Goal: Information Seeking & Learning: Check status

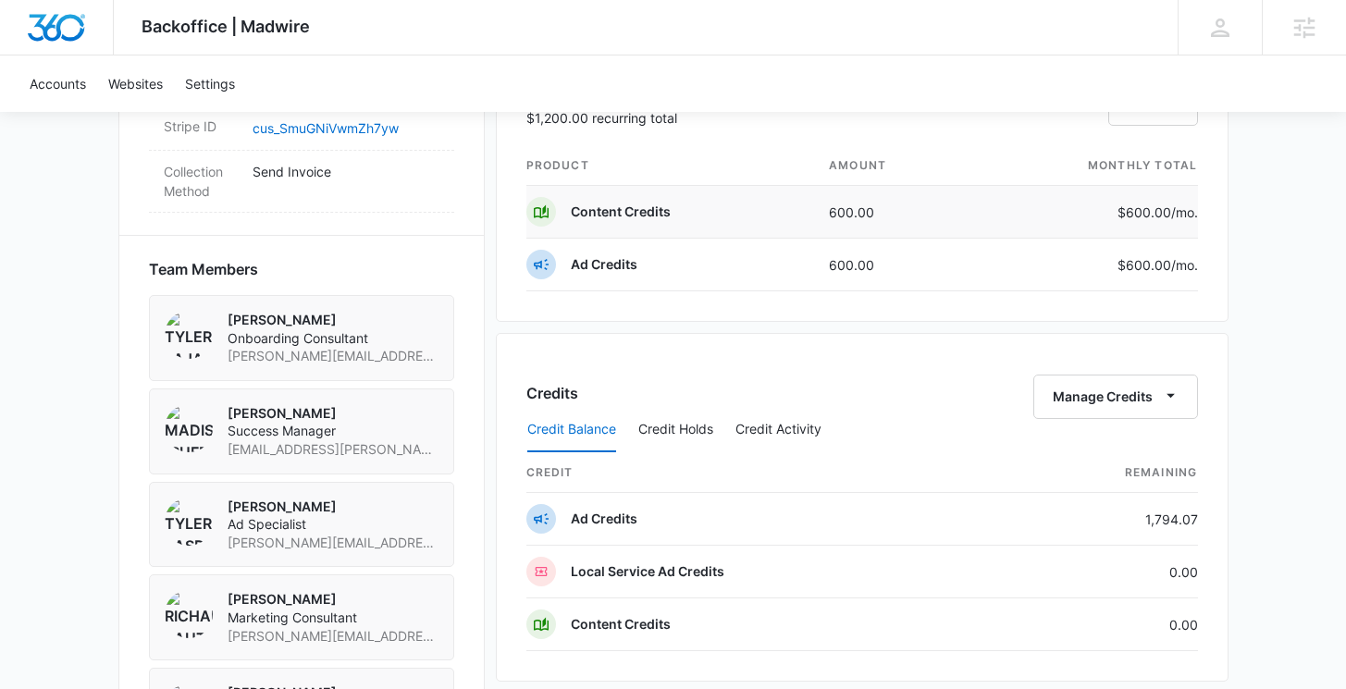
scroll to position [1169, 0]
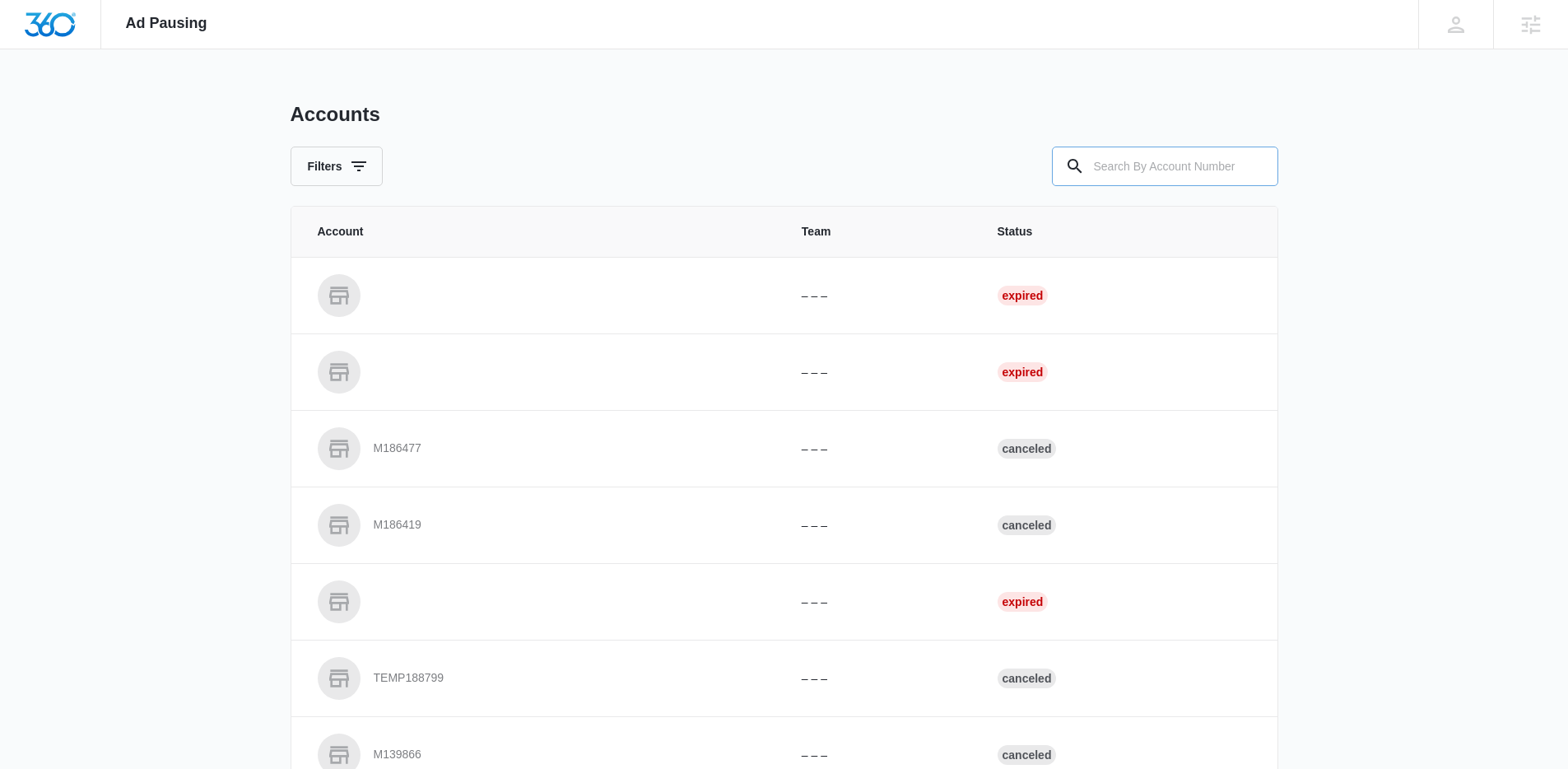
click at [1157, 174] on input "text" at bounding box center [1165, 166] width 226 height 39
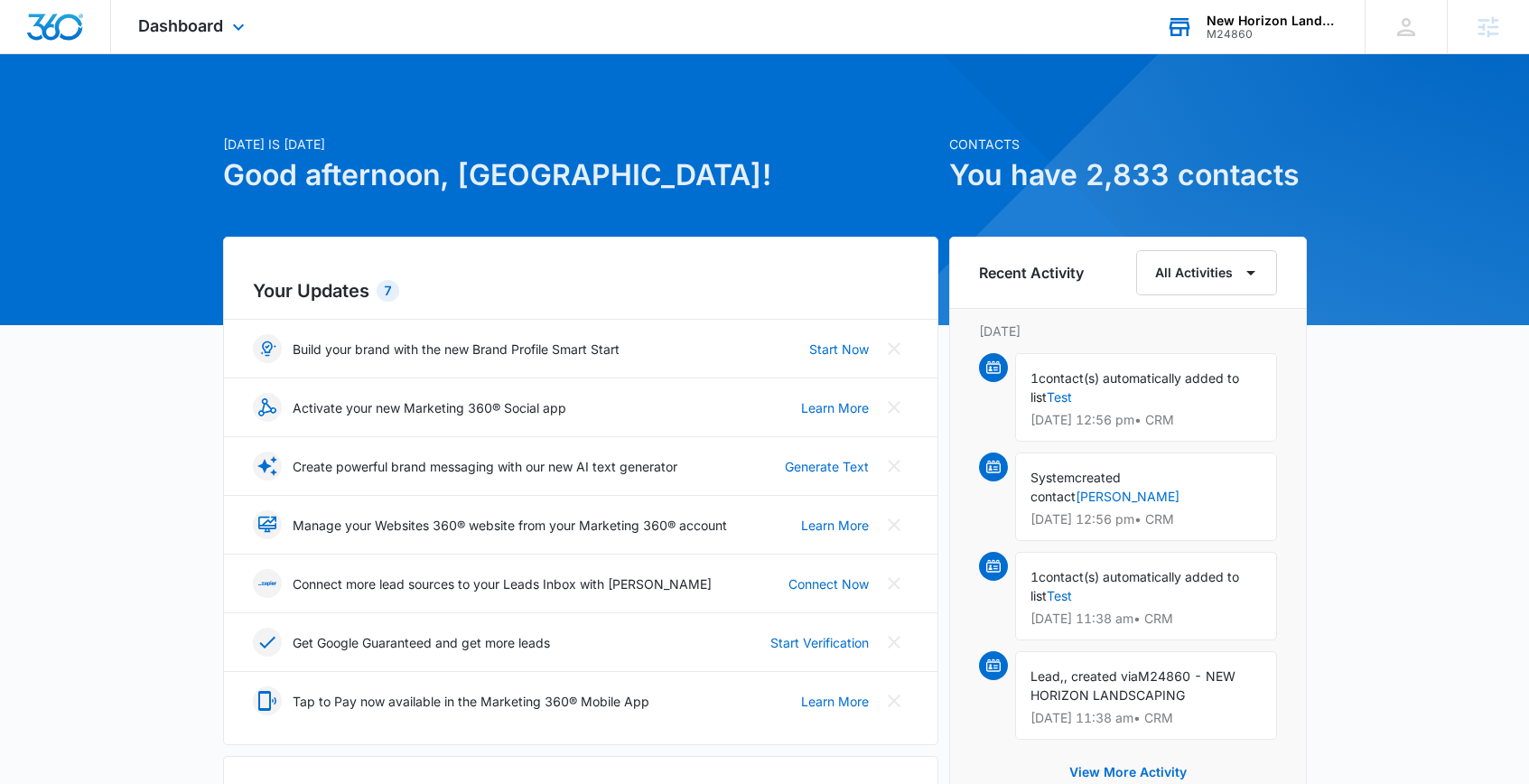
click at [1274, 40] on div "New Horizon Landscaping & Design M24860 Your Accounts View All" at bounding box center [1252, 26] width 226 height 54
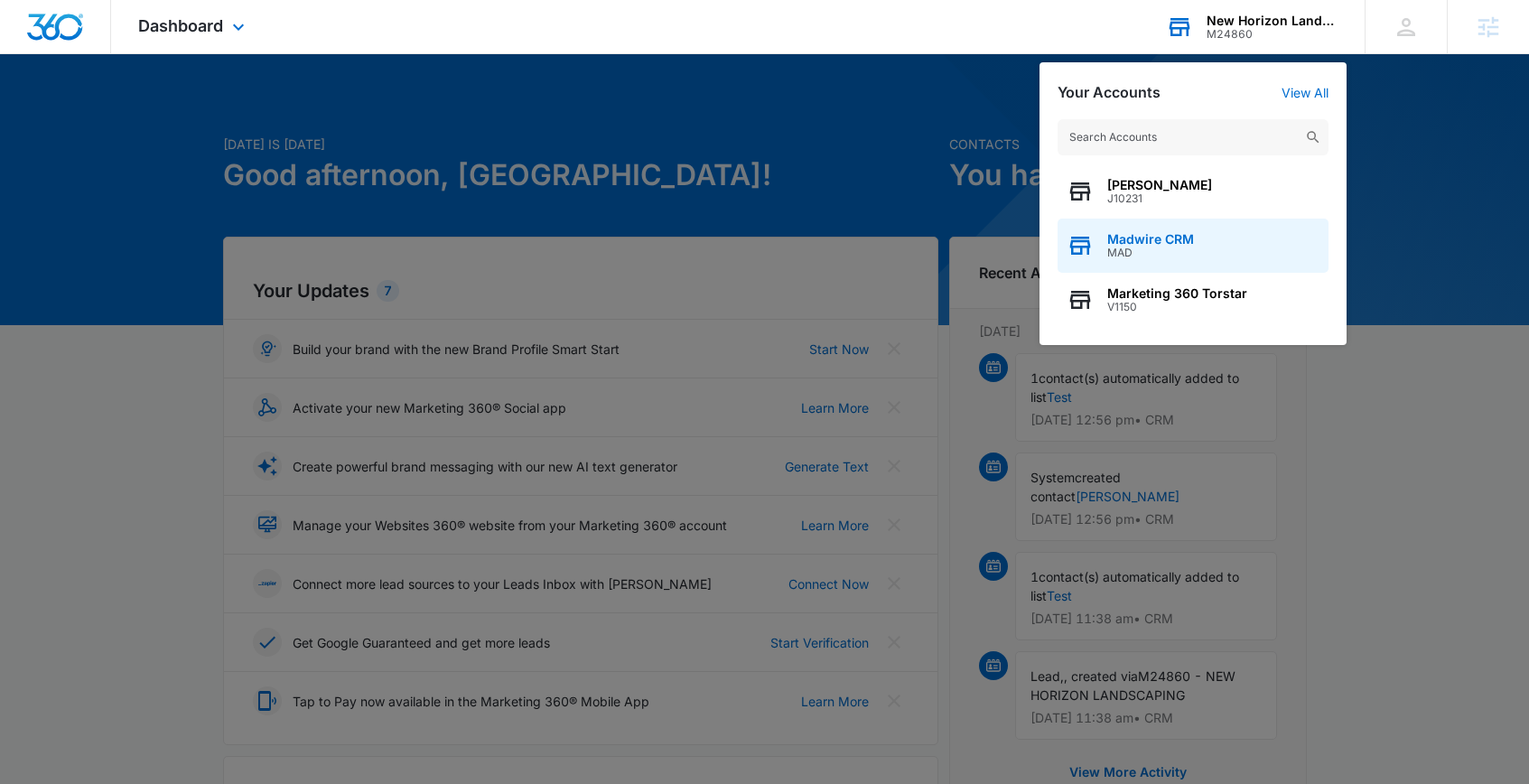
click at [1145, 227] on div "Madwire CRM MAD" at bounding box center [1193, 246] width 271 height 55
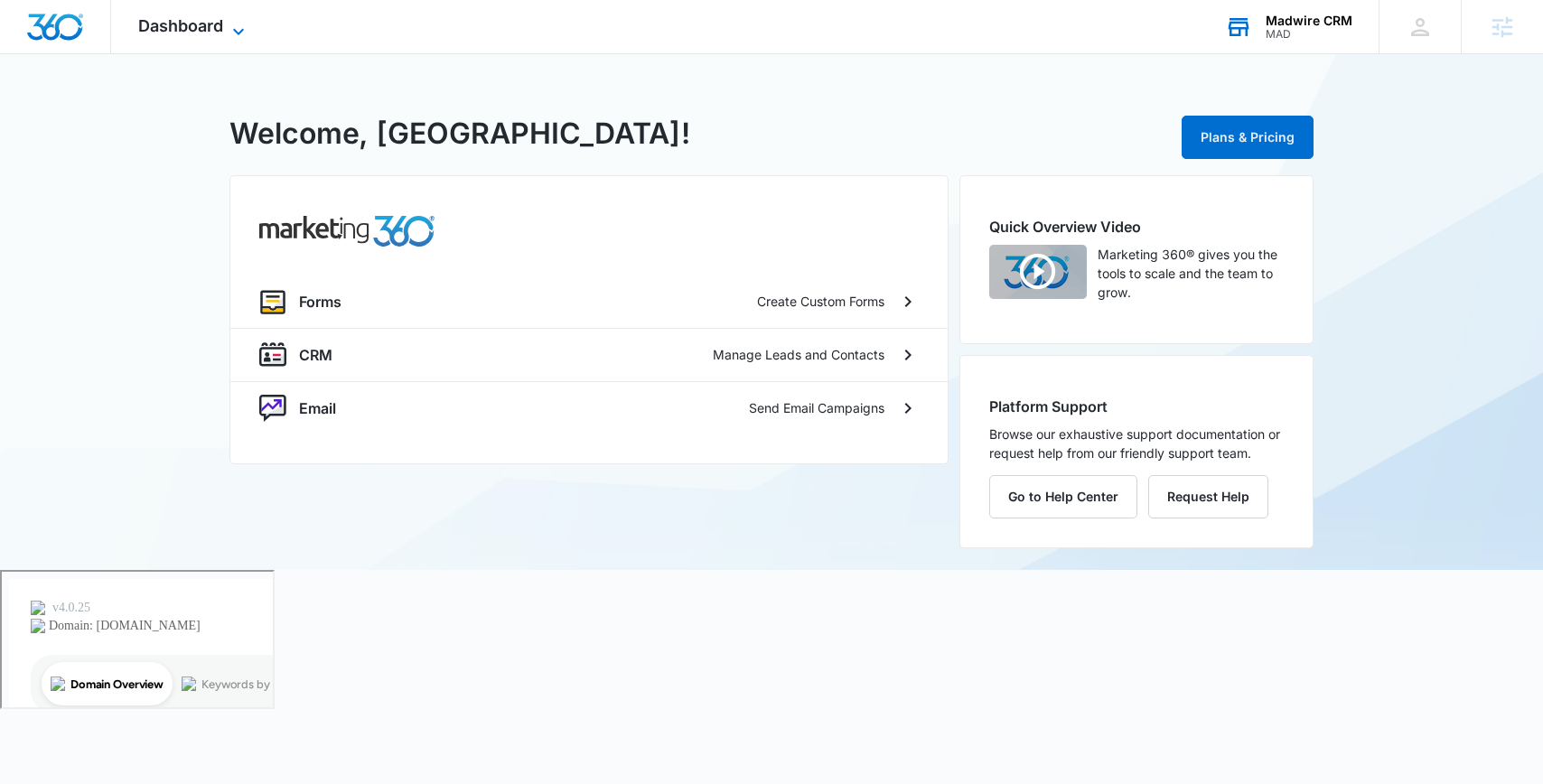
click at [182, 32] on span "Dashboard" at bounding box center [181, 25] width 85 height 19
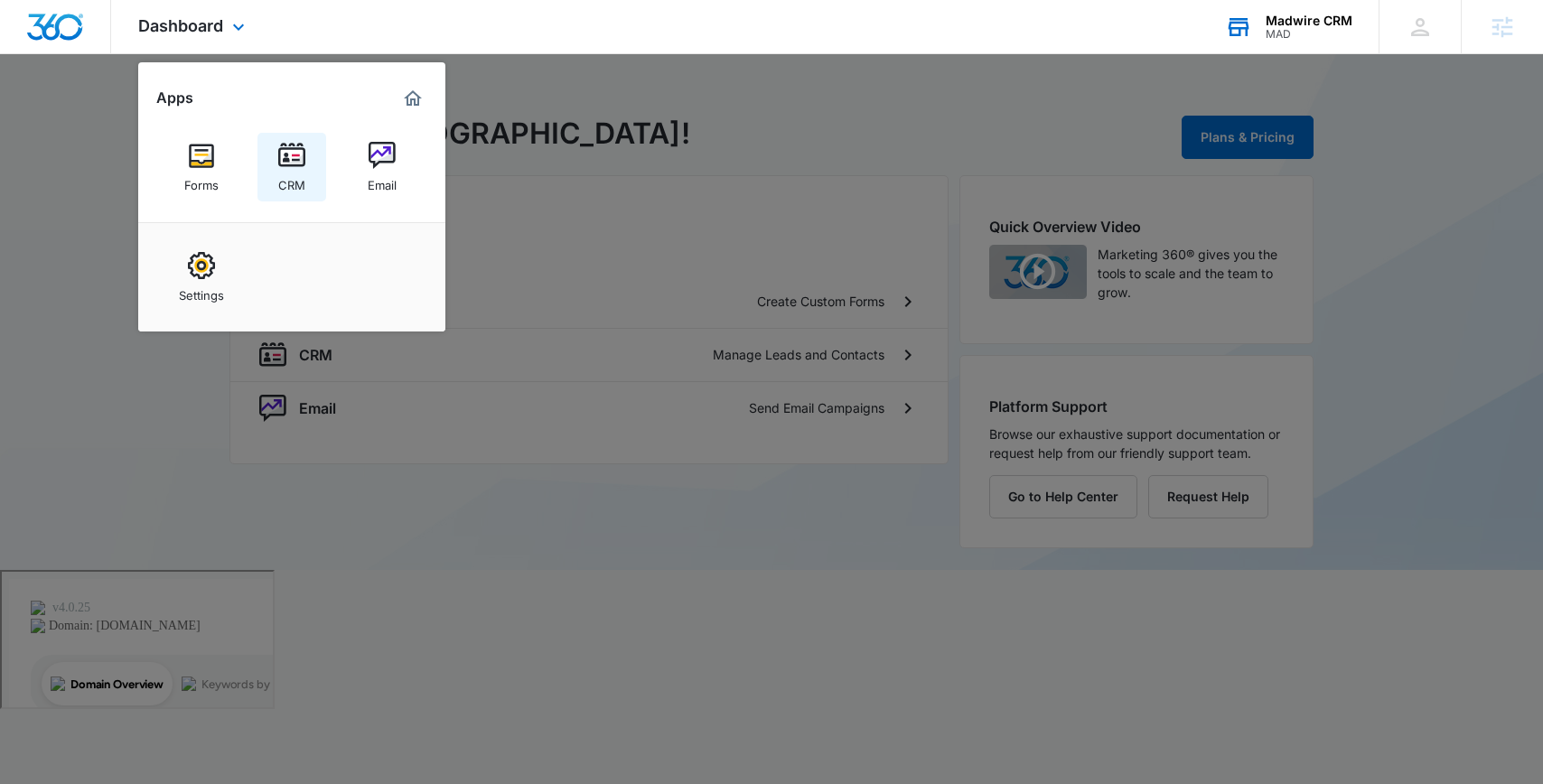
click at [301, 152] on img at bounding box center [292, 155] width 27 height 27
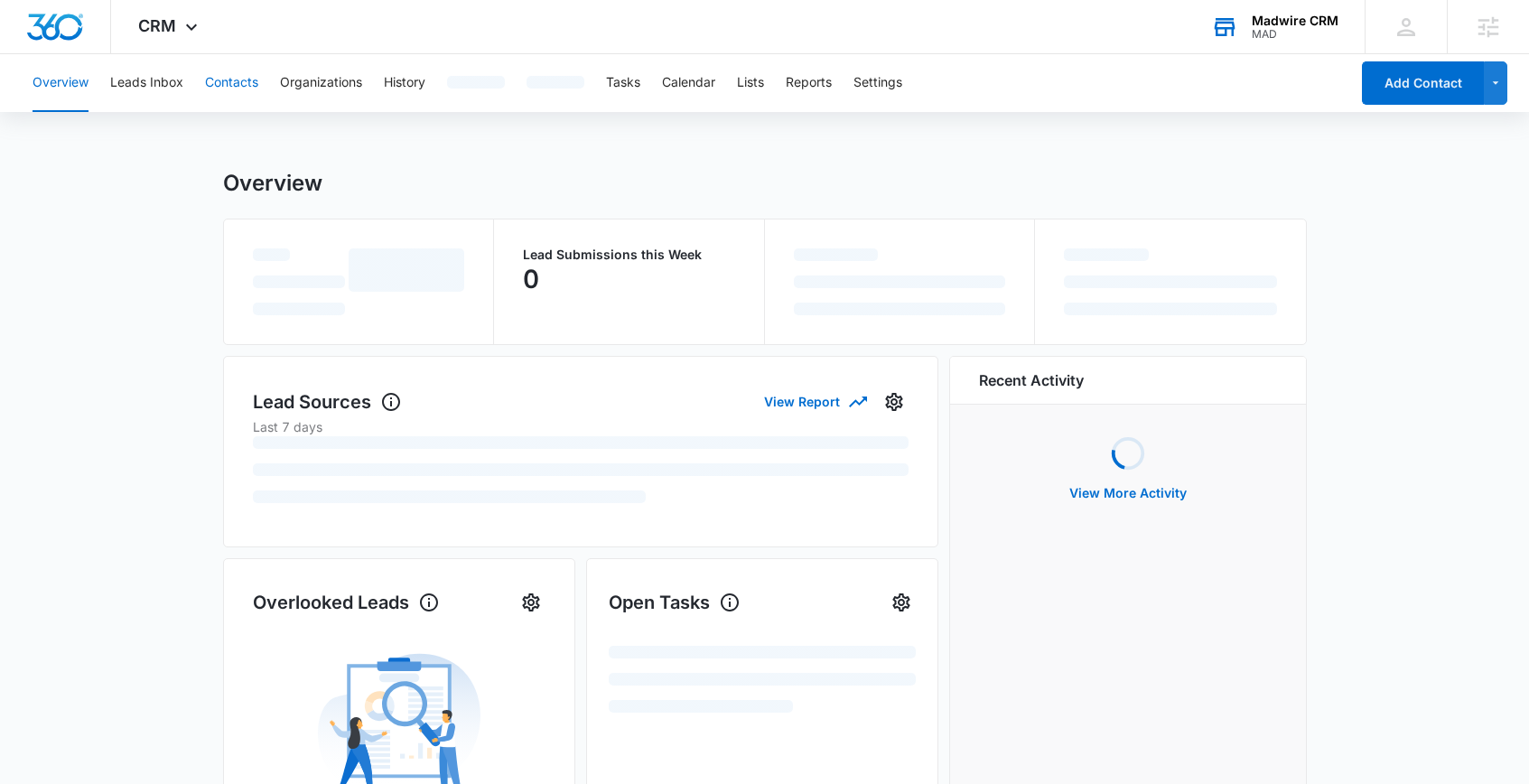
click at [246, 83] on button "Contacts" at bounding box center [231, 83] width 54 height 58
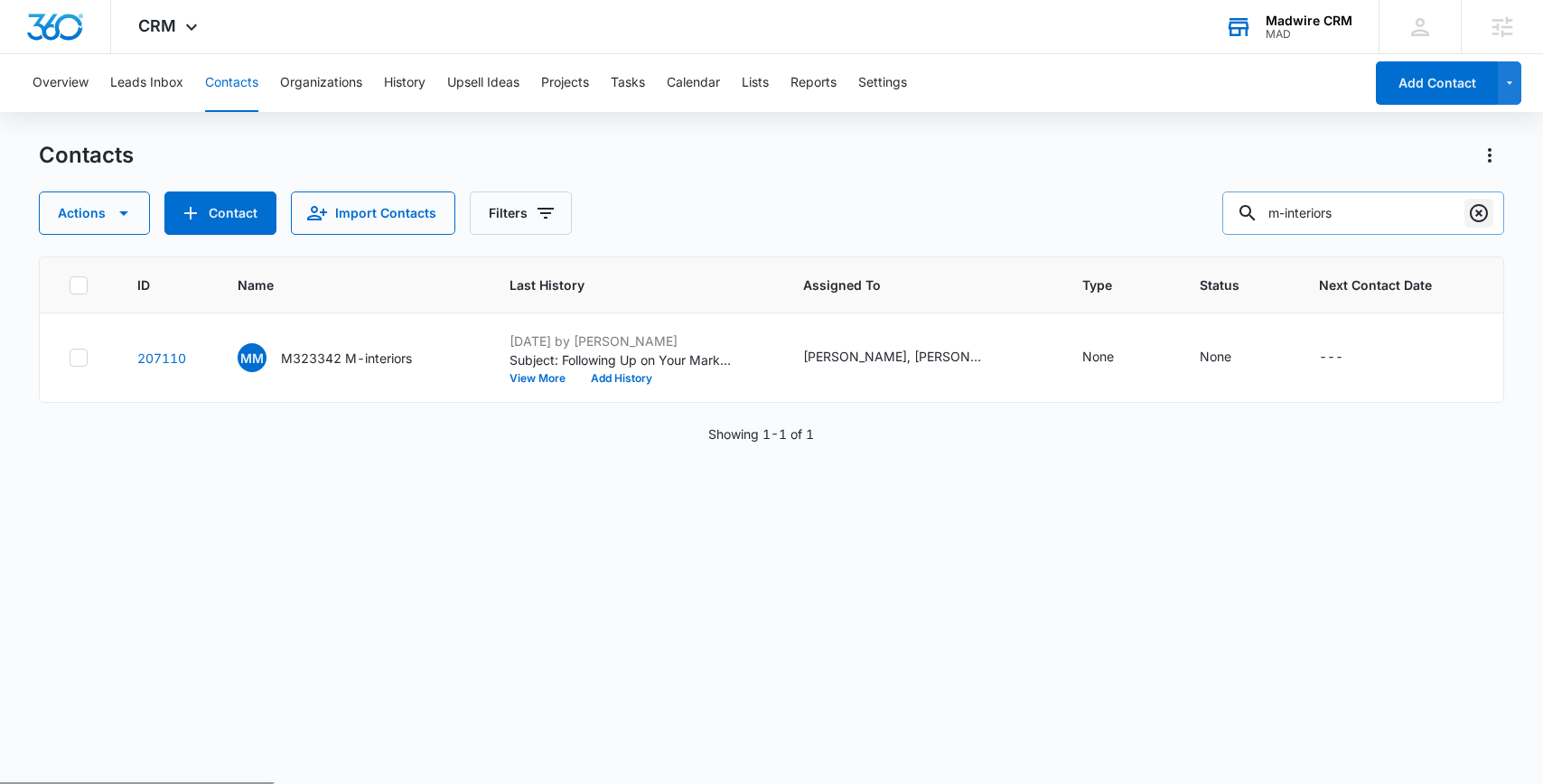
click at [1476, 214] on icon "Clear" at bounding box center [1479, 213] width 21 height 21
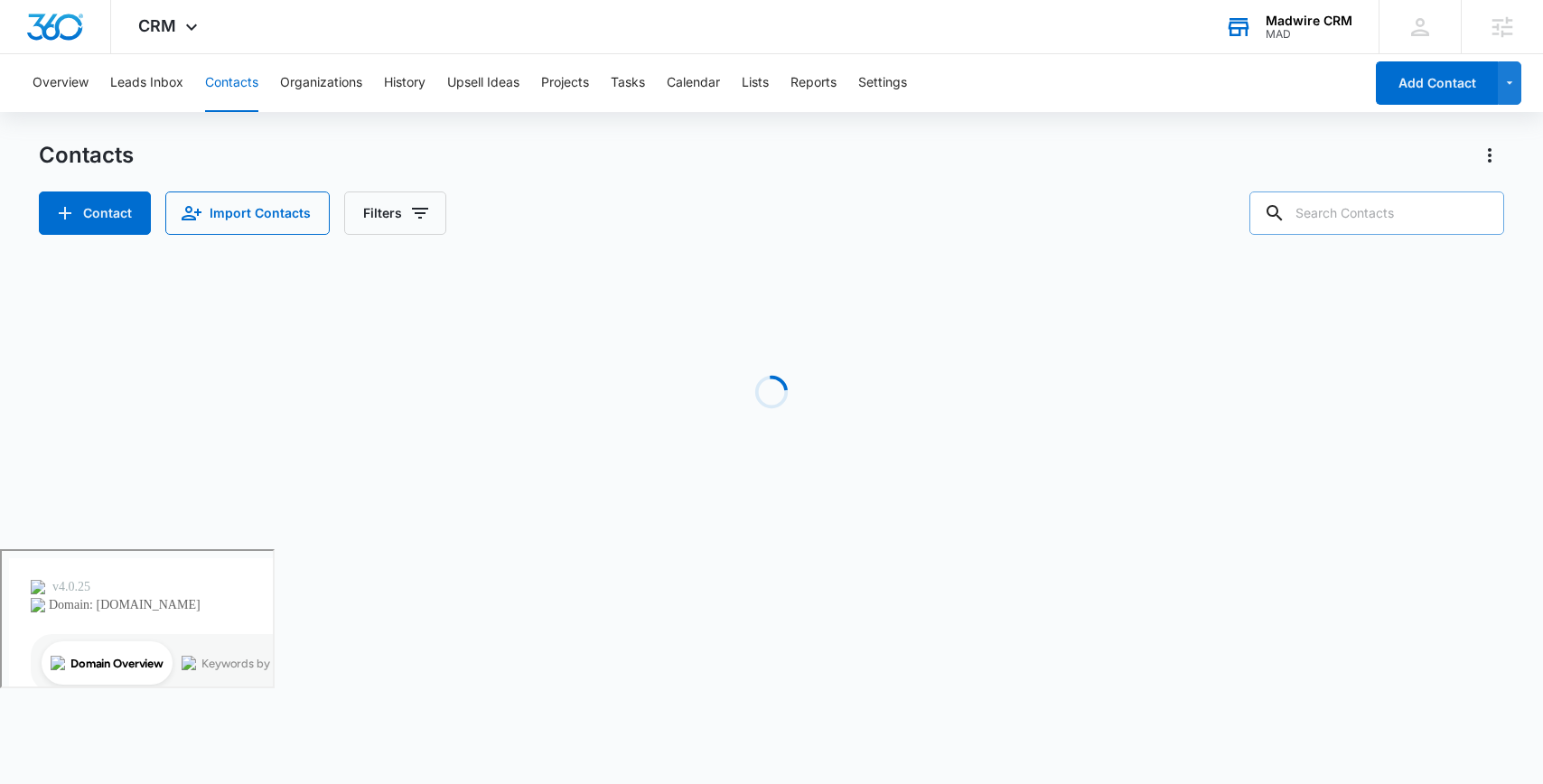
click at [1404, 216] on input "text" at bounding box center [1377, 213] width 255 height 43
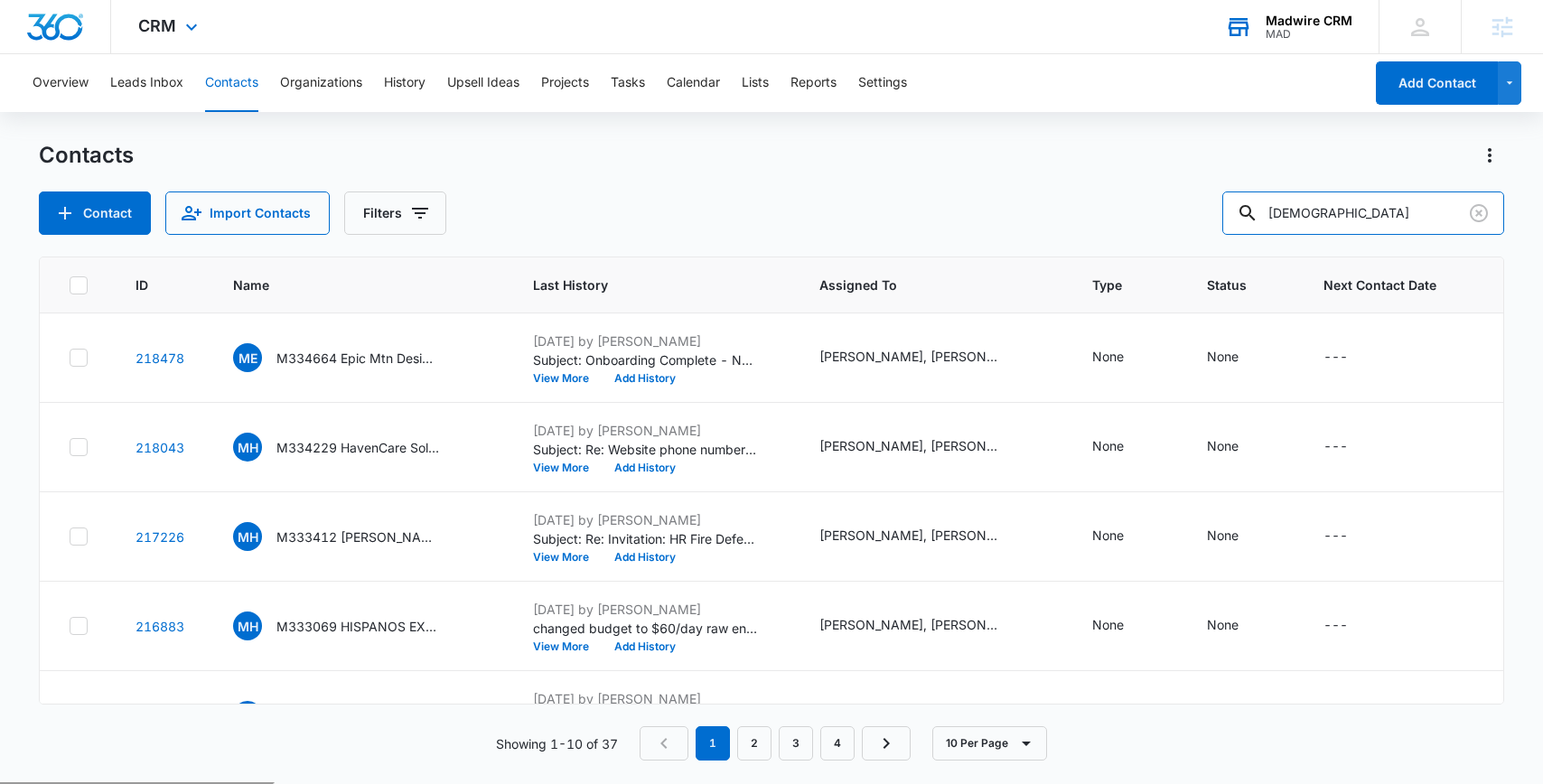
type input "hispanos"
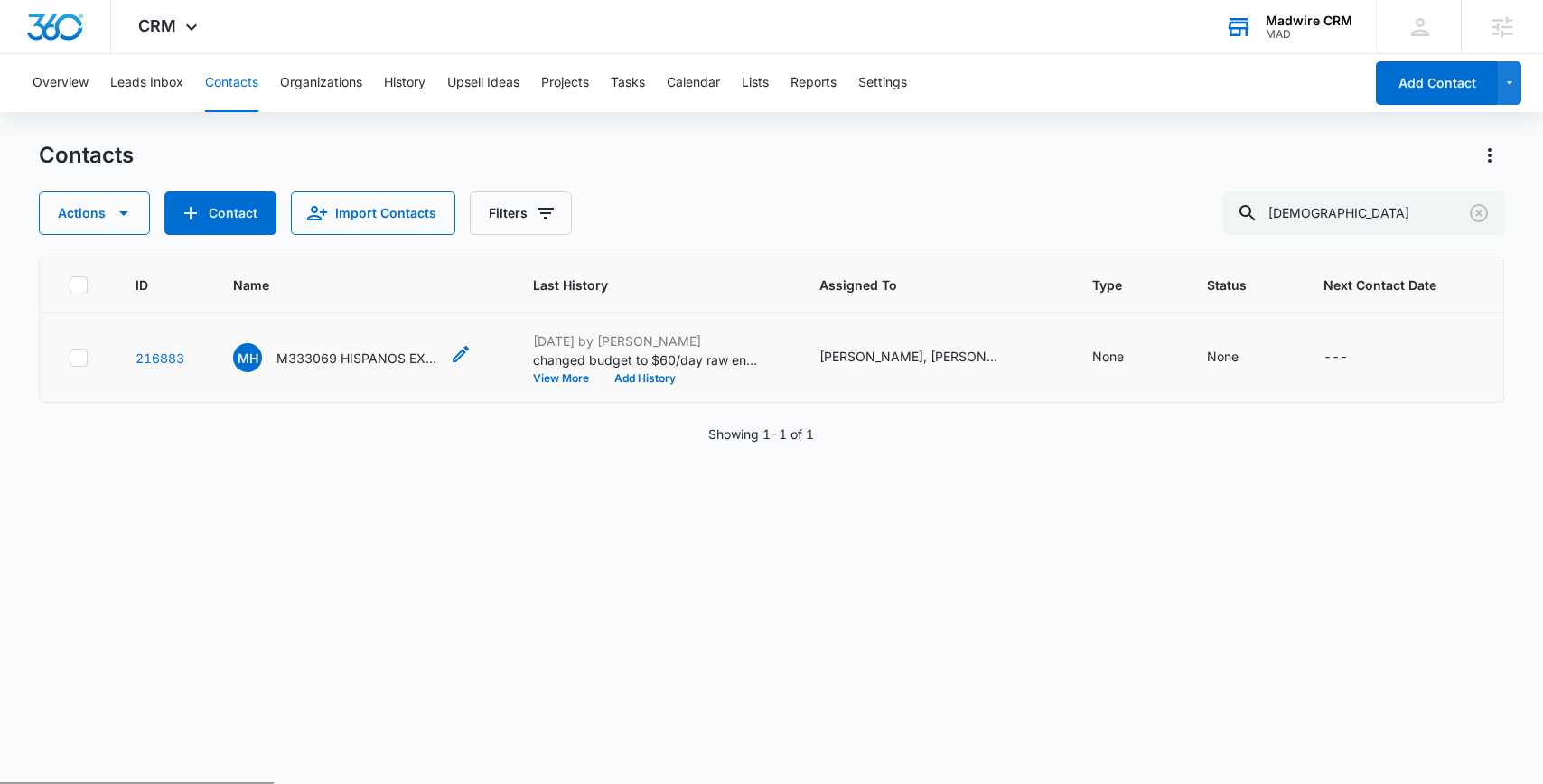
click at [375, 356] on p "M333069 HISPANOS EXITOSOS LLC" at bounding box center [357, 357] width 163 height 19
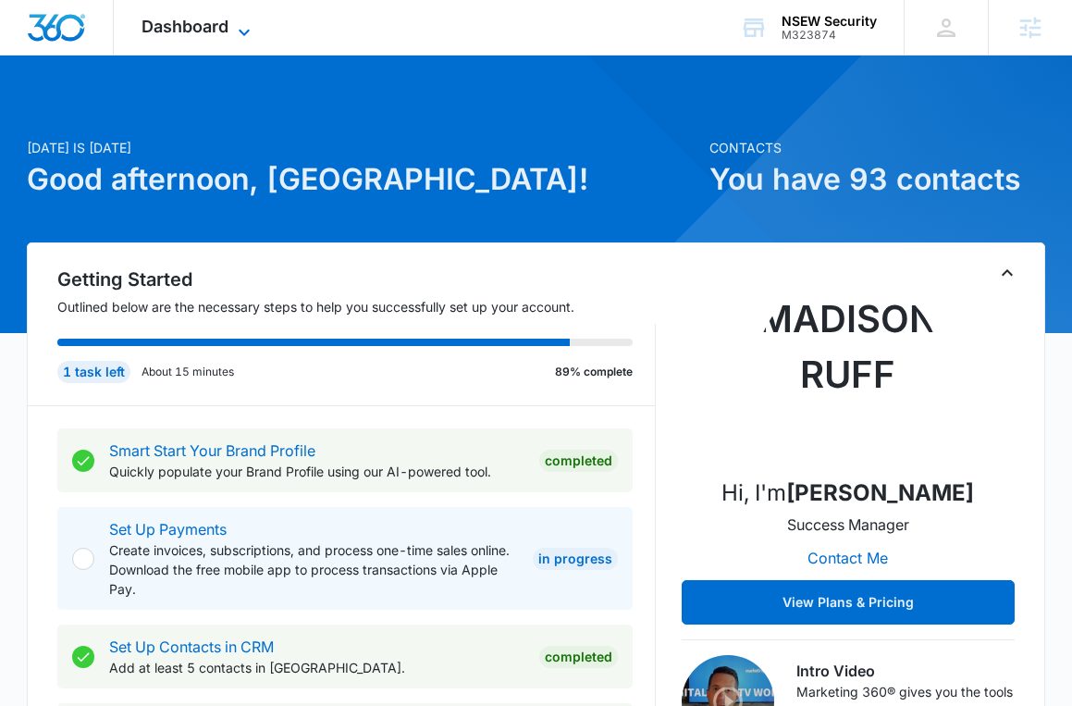
click at [154, 33] on span "Dashboard" at bounding box center [185, 26] width 87 height 19
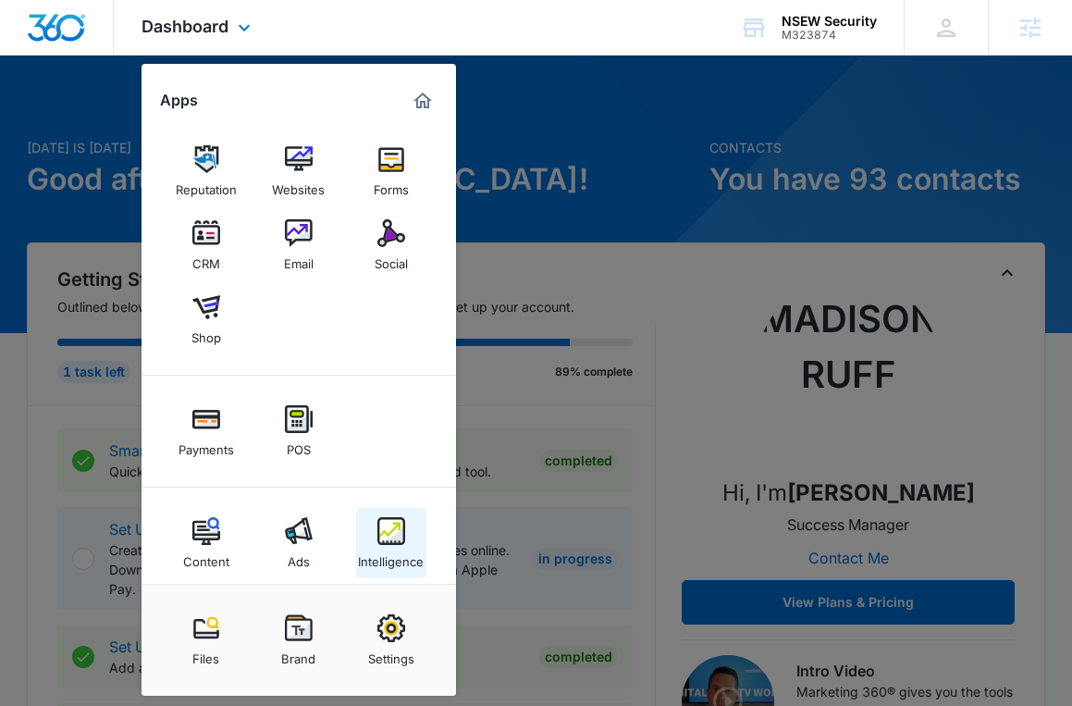
click at [403, 527] on img at bounding box center [391, 531] width 28 height 28
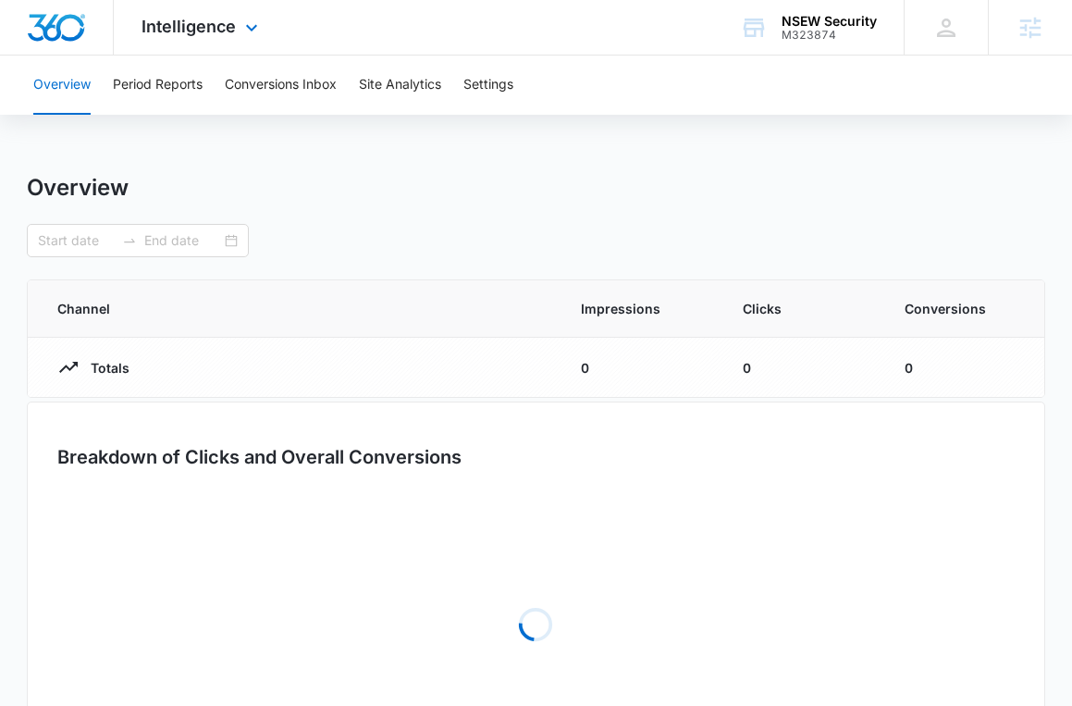
type input "09/09/2025"
type input "10/09/2025"
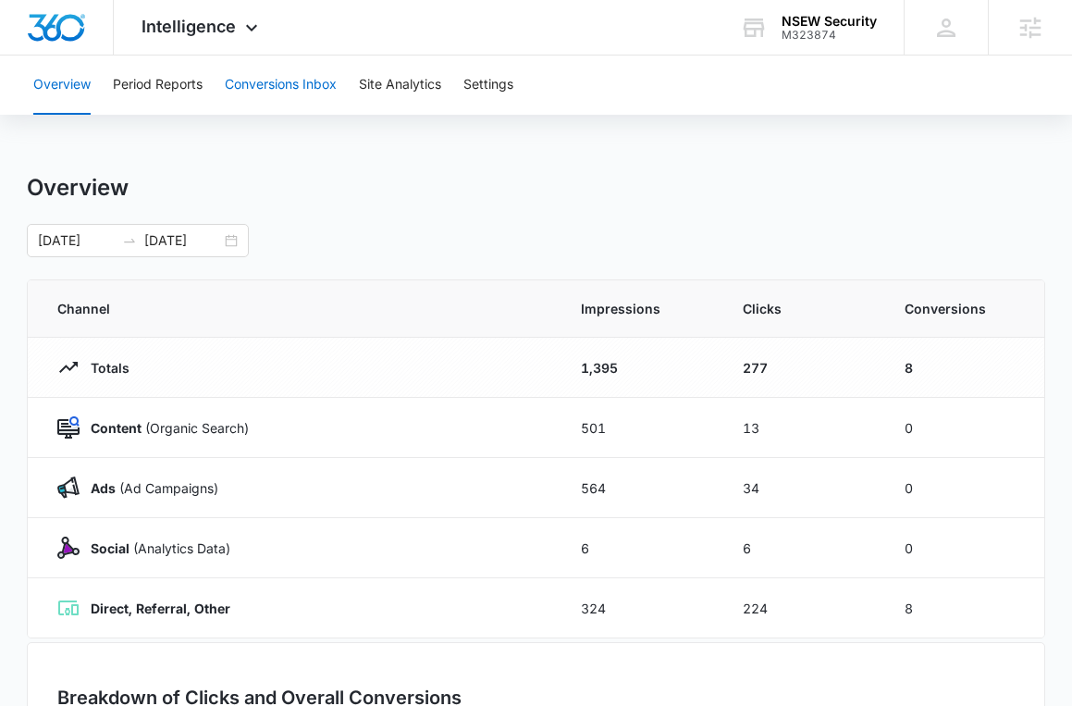
click at [287, 78] on button "Conversions Inbox" at bounding box center [281, 85] width 112 height 59
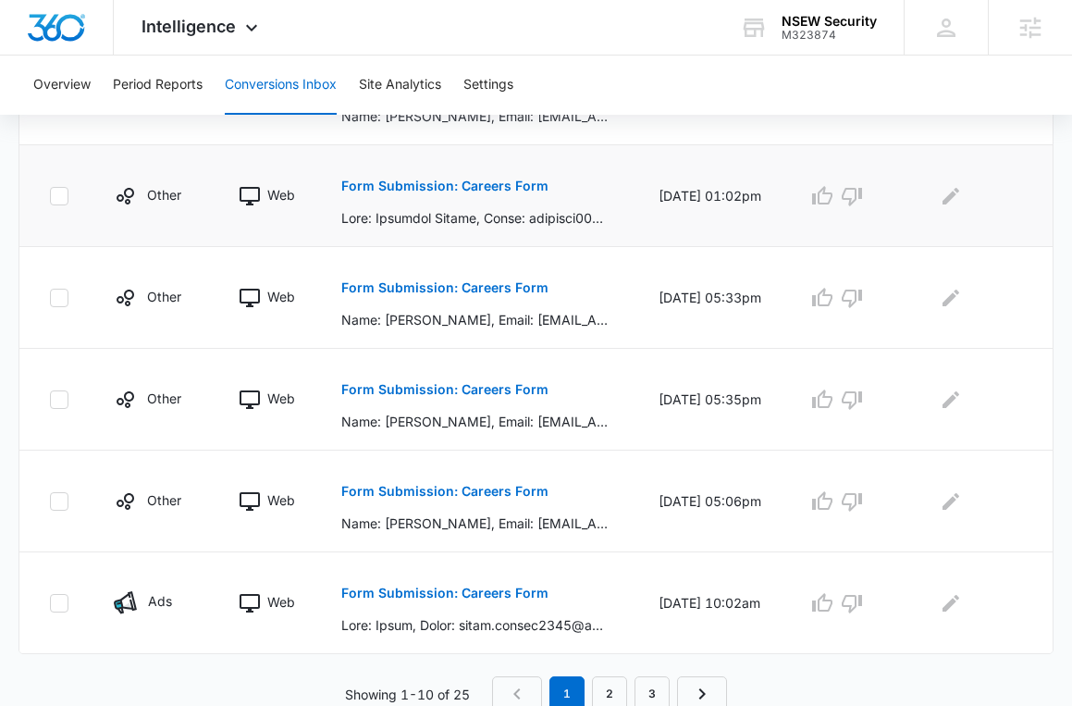
scroll to position [952, 0]
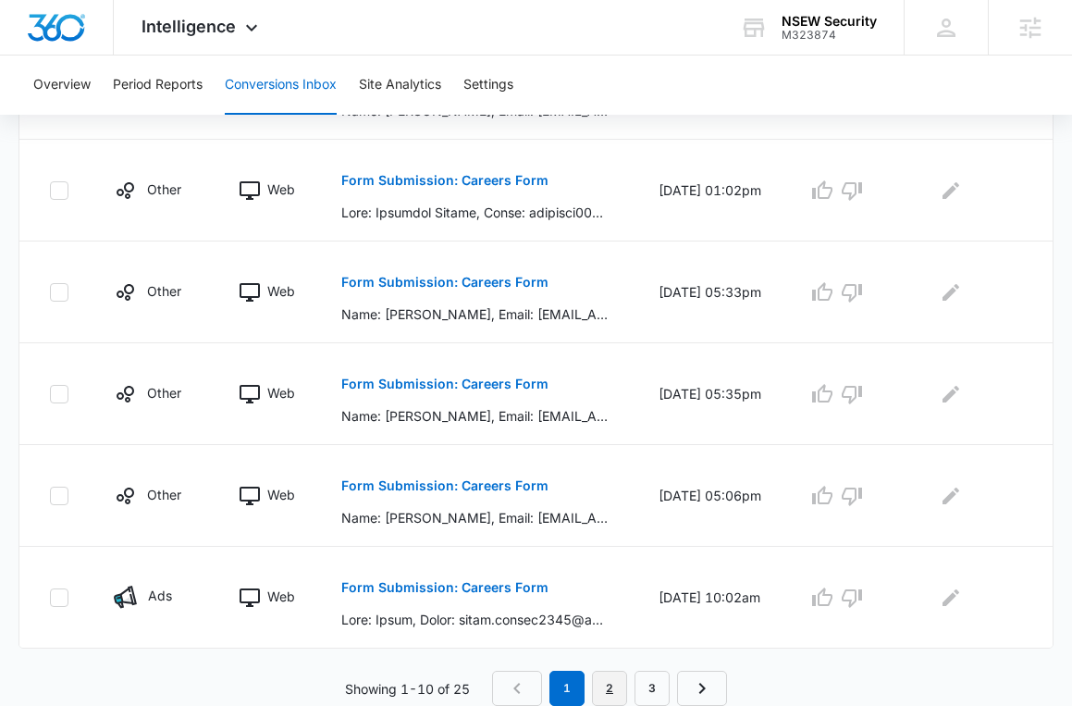
click at [611, 686] on link "2" at bounding box center [609, 688] width 35 height 35
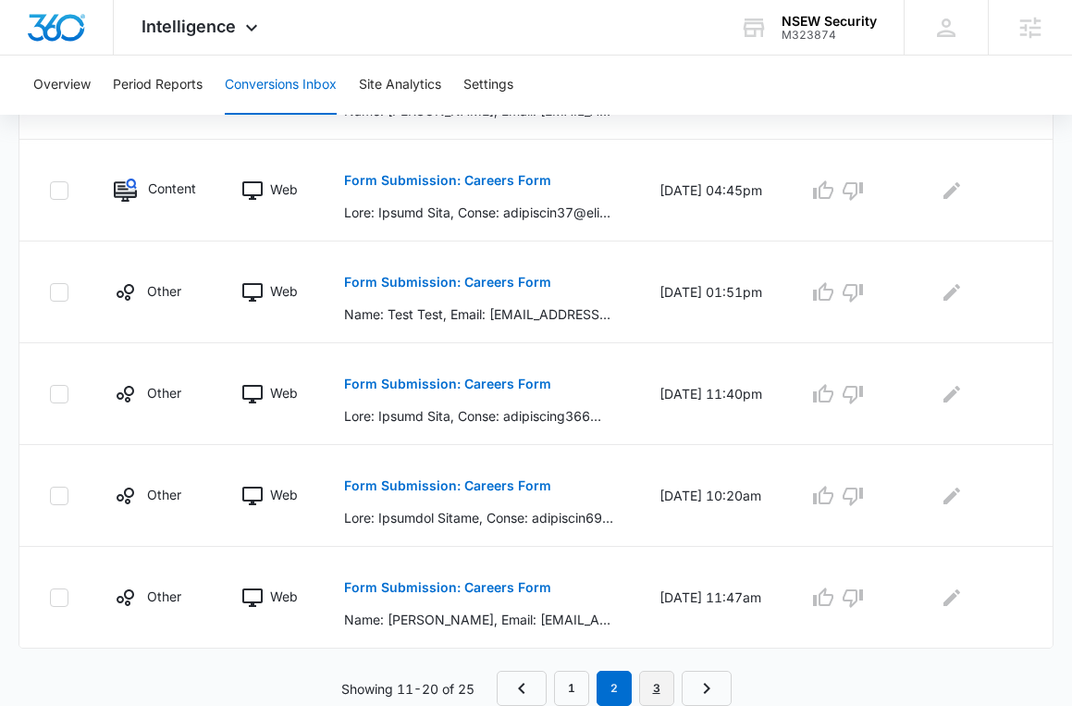
click at [667, 679] on link "3" at bounding box center [656, 688] width 35 height 35
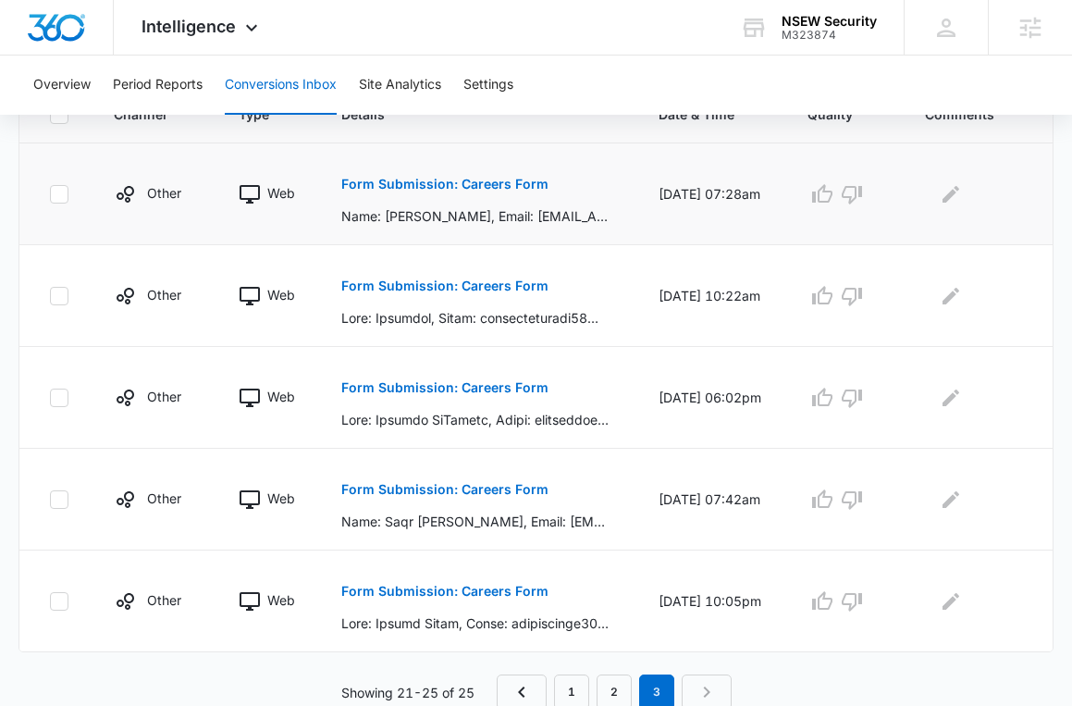
scroll to position [443, 0]
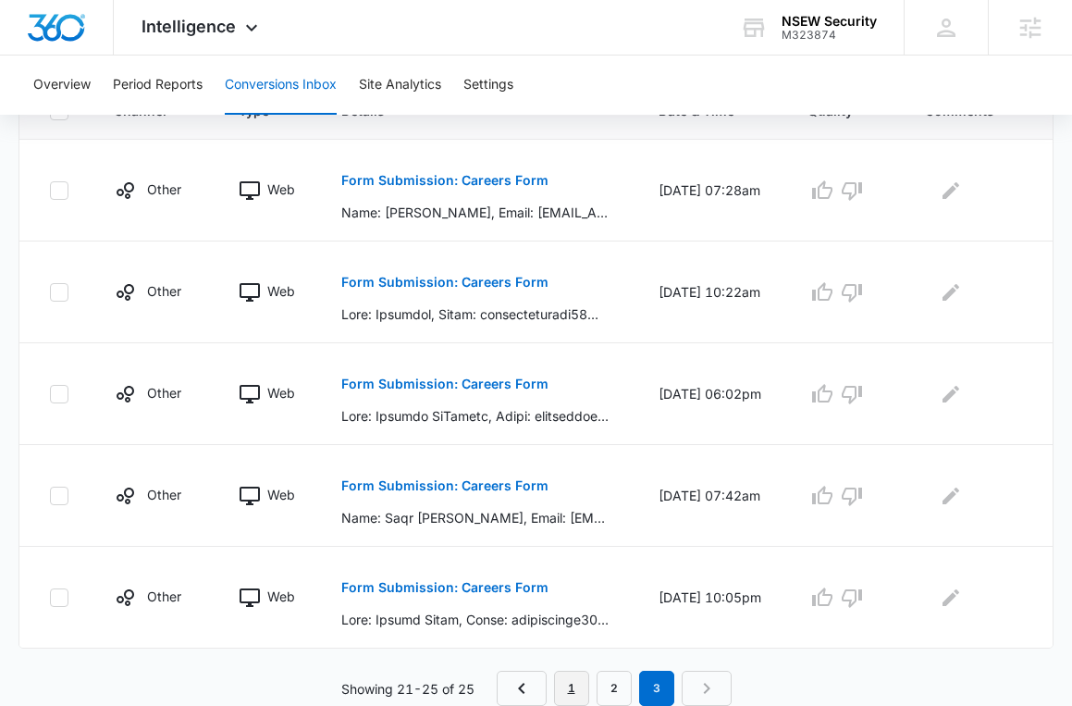
click at [556, 694] on link "1" at bounding box center [571, 688] width 35 height 35
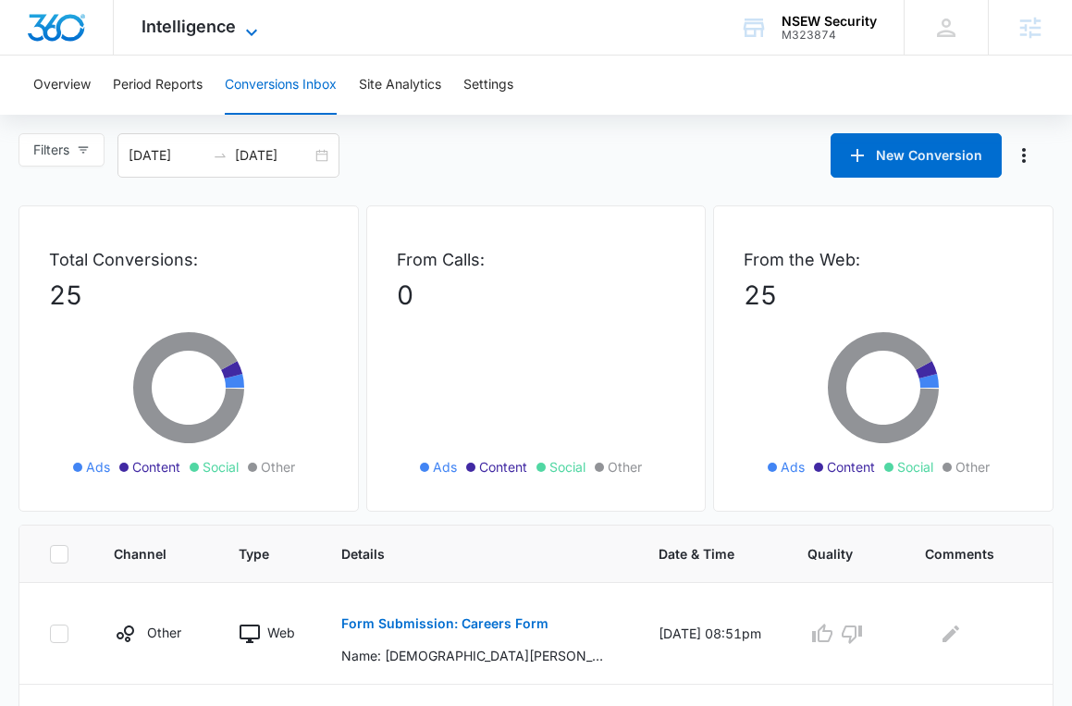
click at [217, 19] on span "Intelligence" at bounding box center [189, 26] width 94 height 19
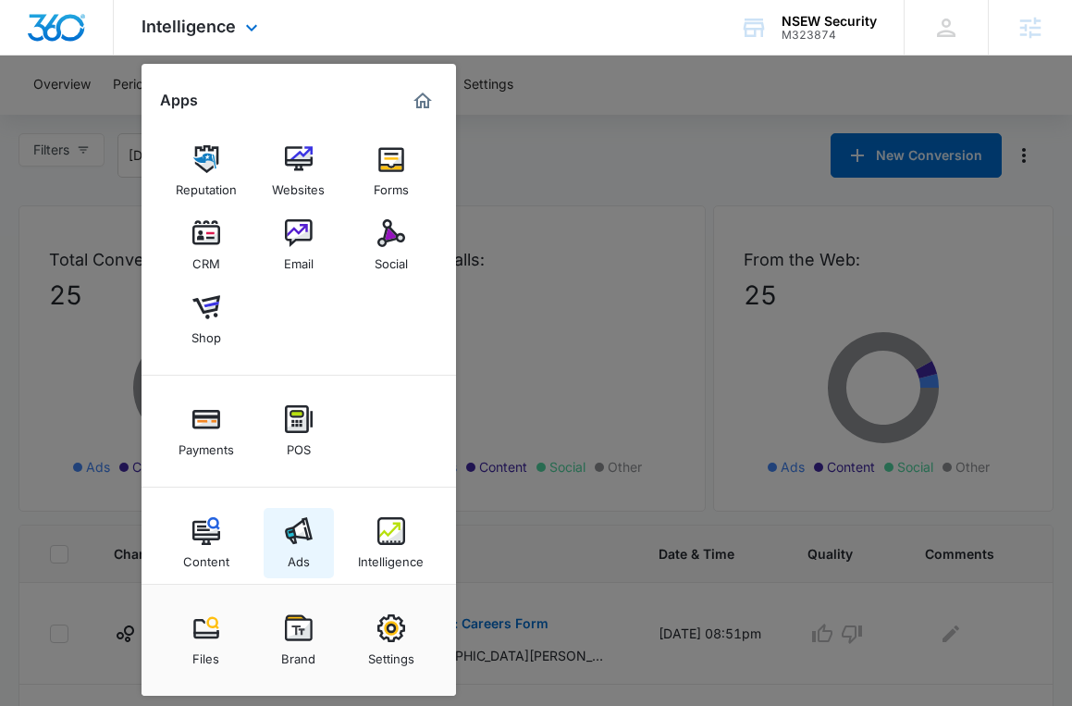
drag, startPoint x: 298, startPoint y: 489, endPoint x: 298, endPoint y: 518, distance: 28.7
click at [298, 489] on div "Content Ads Intelligence" at bounding box center [299, 544] width 315 height 112
click at [299, 520] on img at bounding box center [299, 531] width 28 height 28
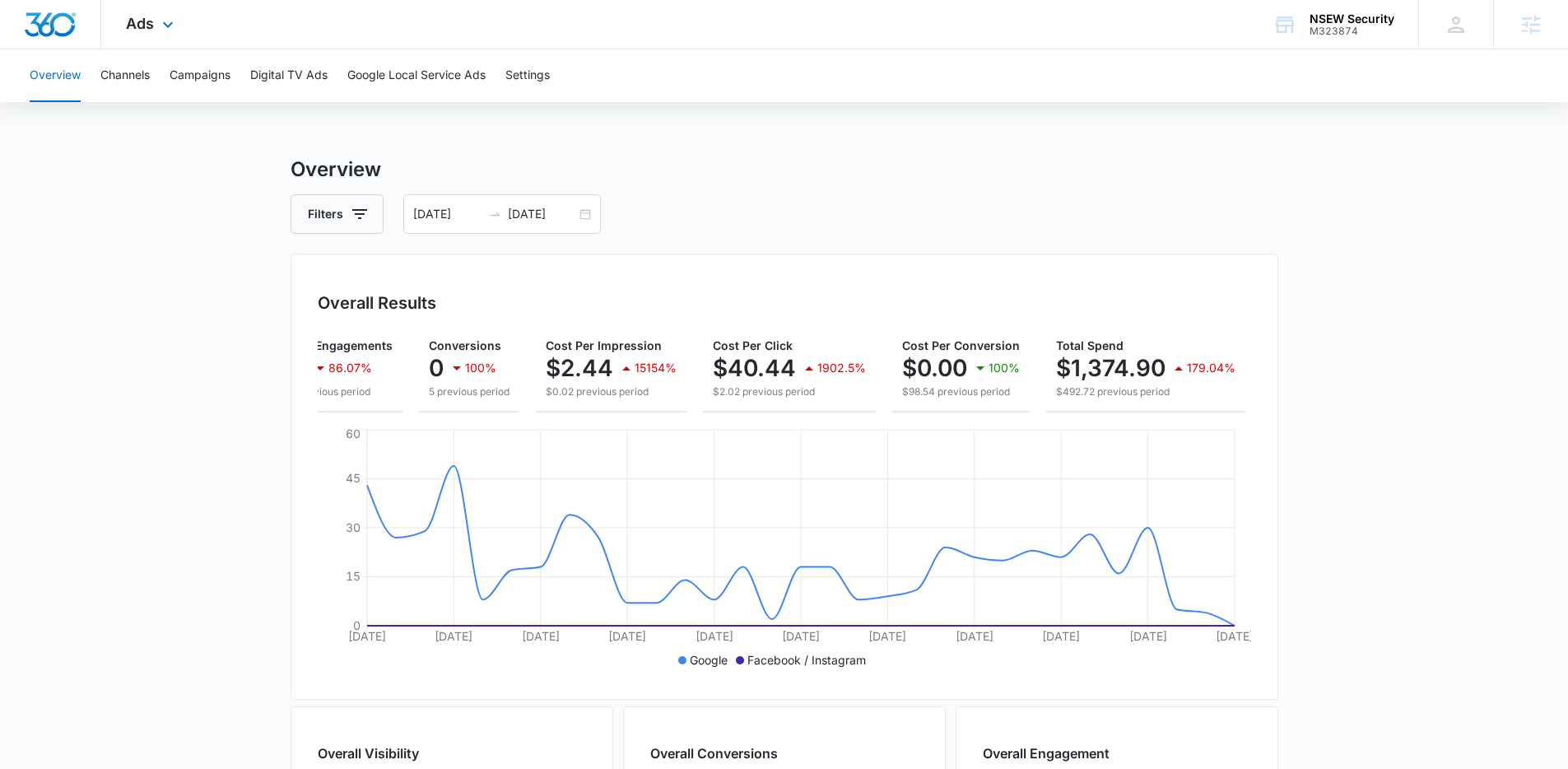
scroll to position [0, 193]
click at [144, 30] on span "Ads" at bounding box center [140, 23] width 28 height 17
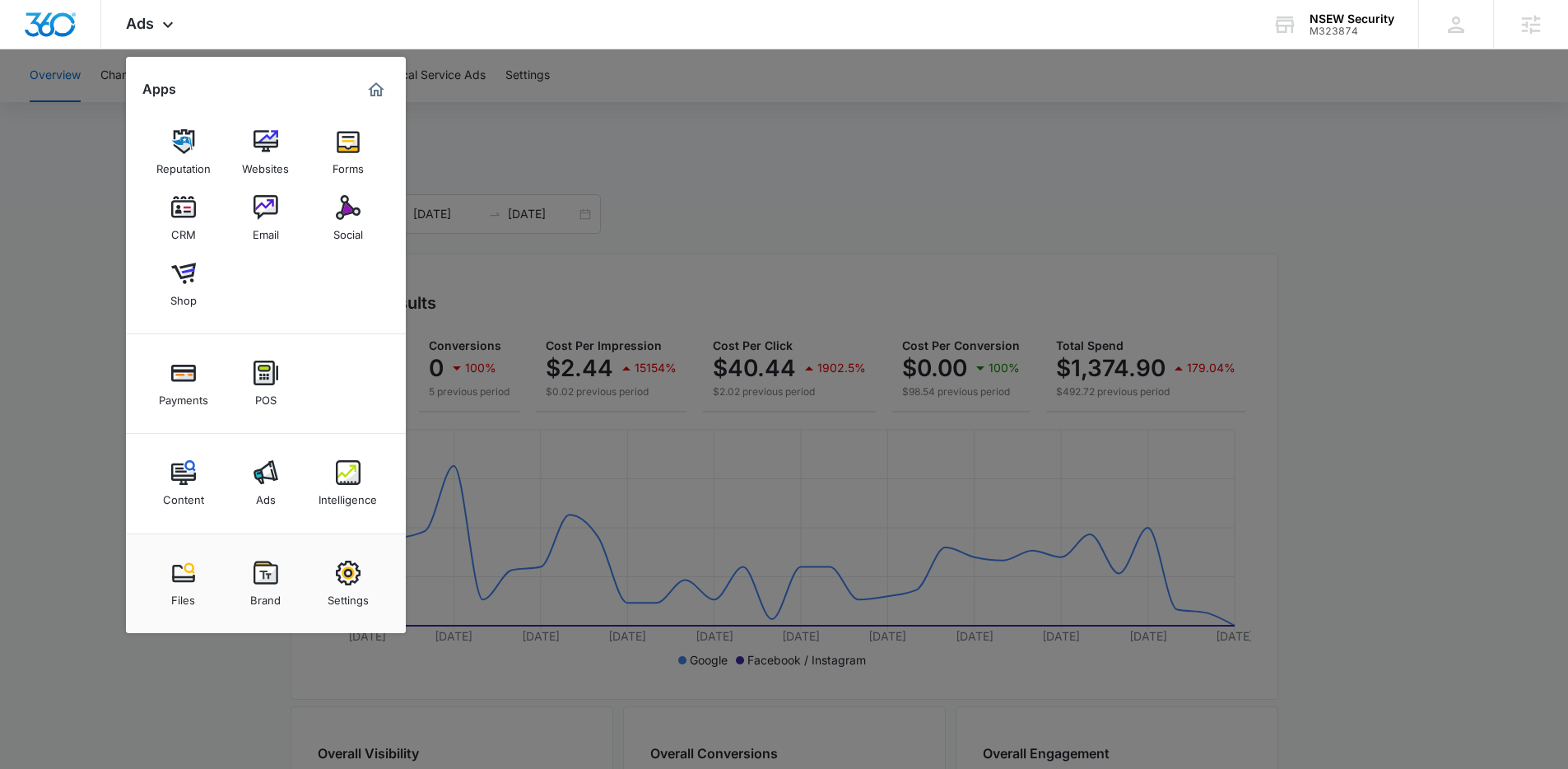
click at [521, 122] on div at bounding box center [784, 384] width 1568 height 769
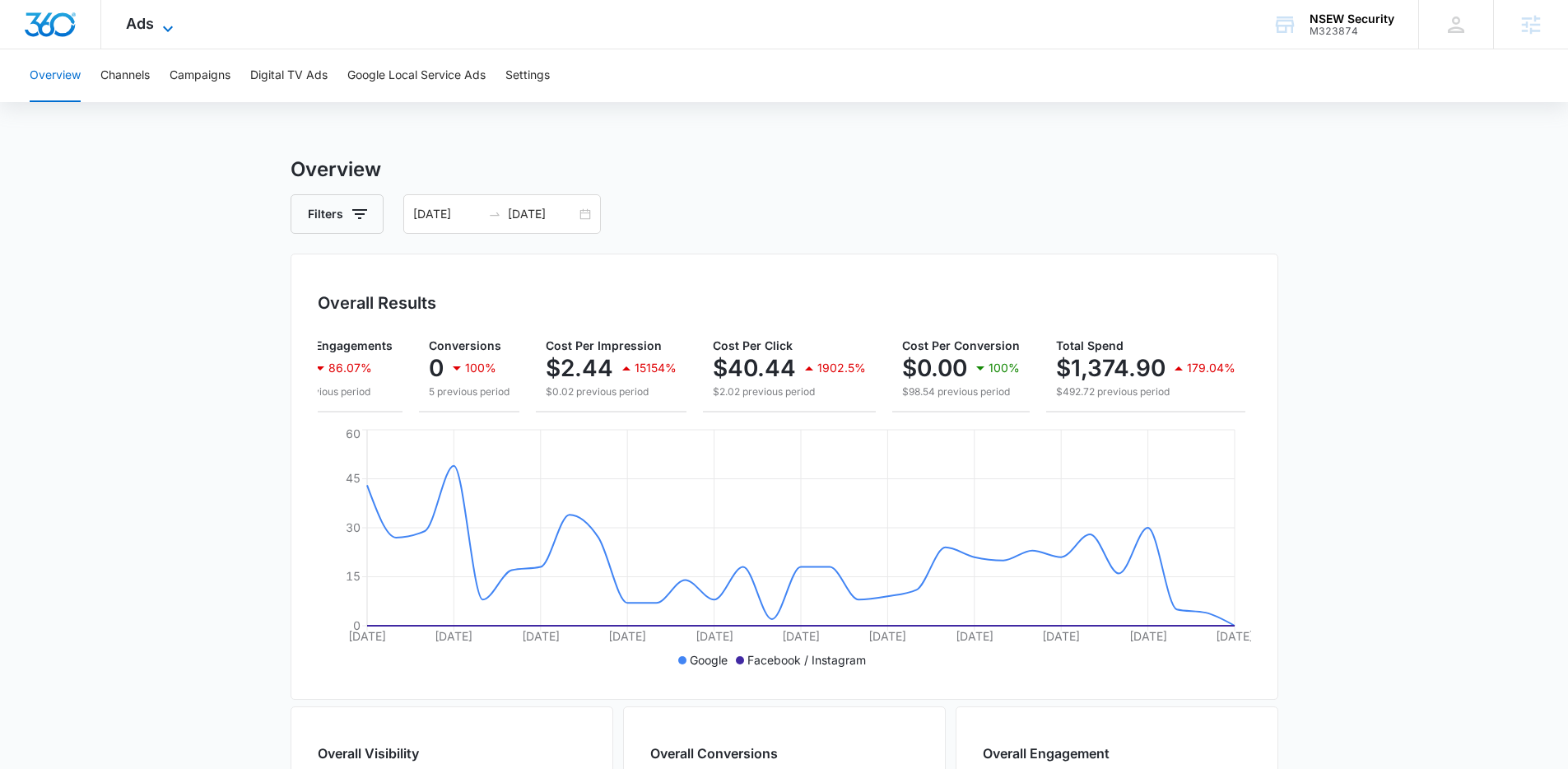
click at [128, 22] on span "Ads" at bounding box center [140, 23] width 28 height 17
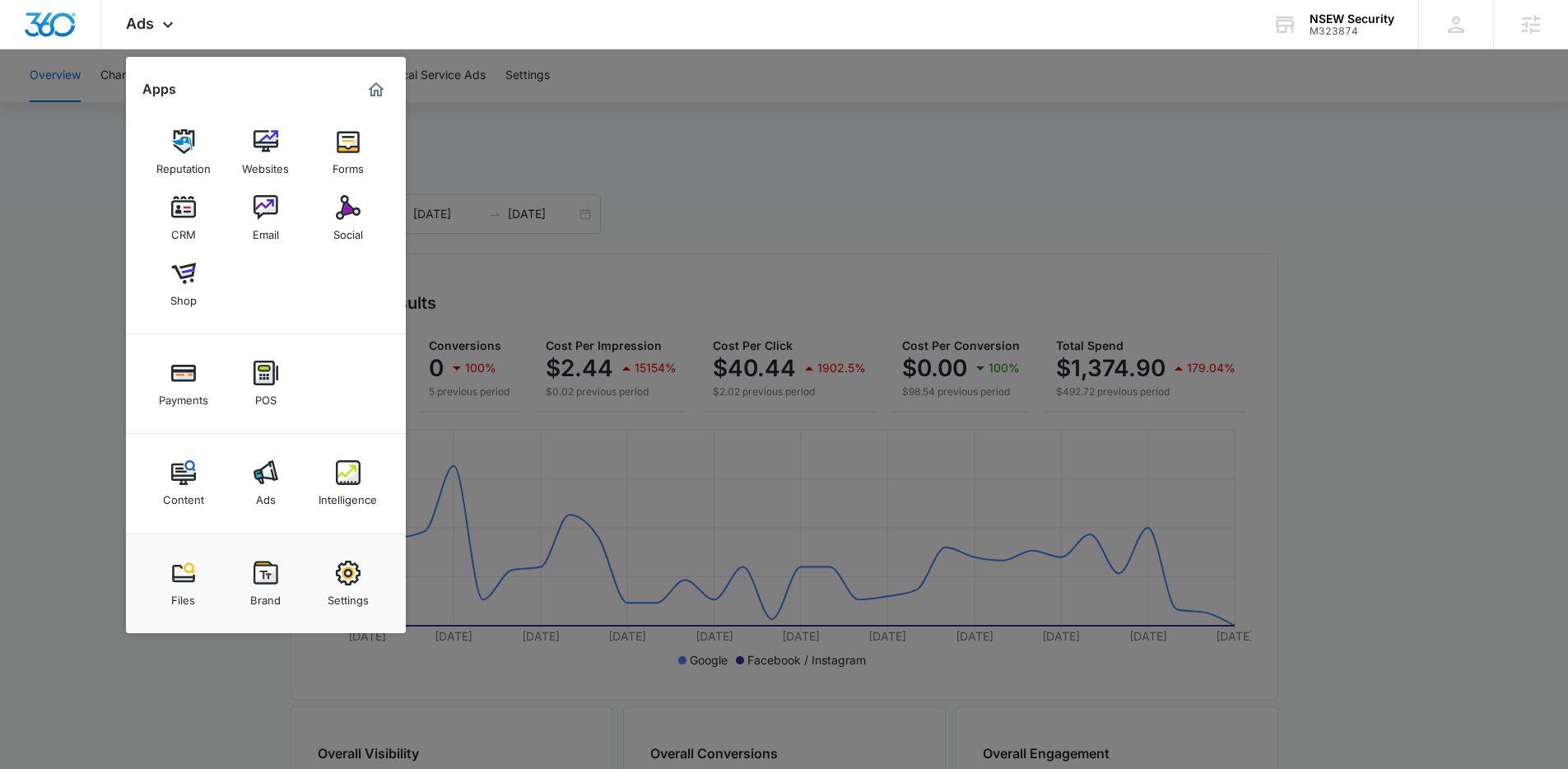
click at [545, 212] on div at bounding box center [784, 384] width 1568 height 769
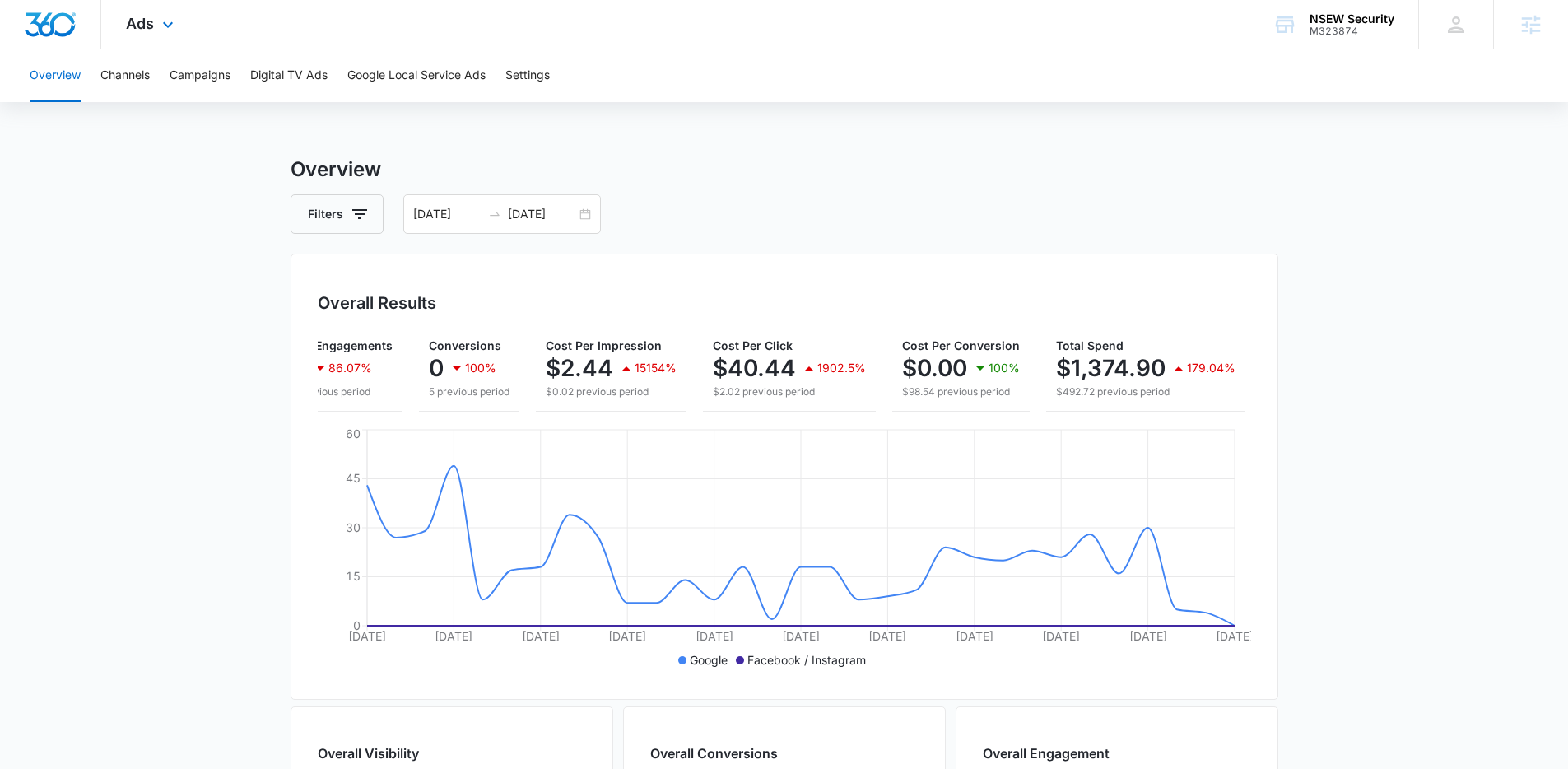
click at [182, 21] on div "Ads Apps Reputation Websites Forms CRM Email Social Shop Payments POS Content A…" at bounding box center [152, 24] width 101 height 49
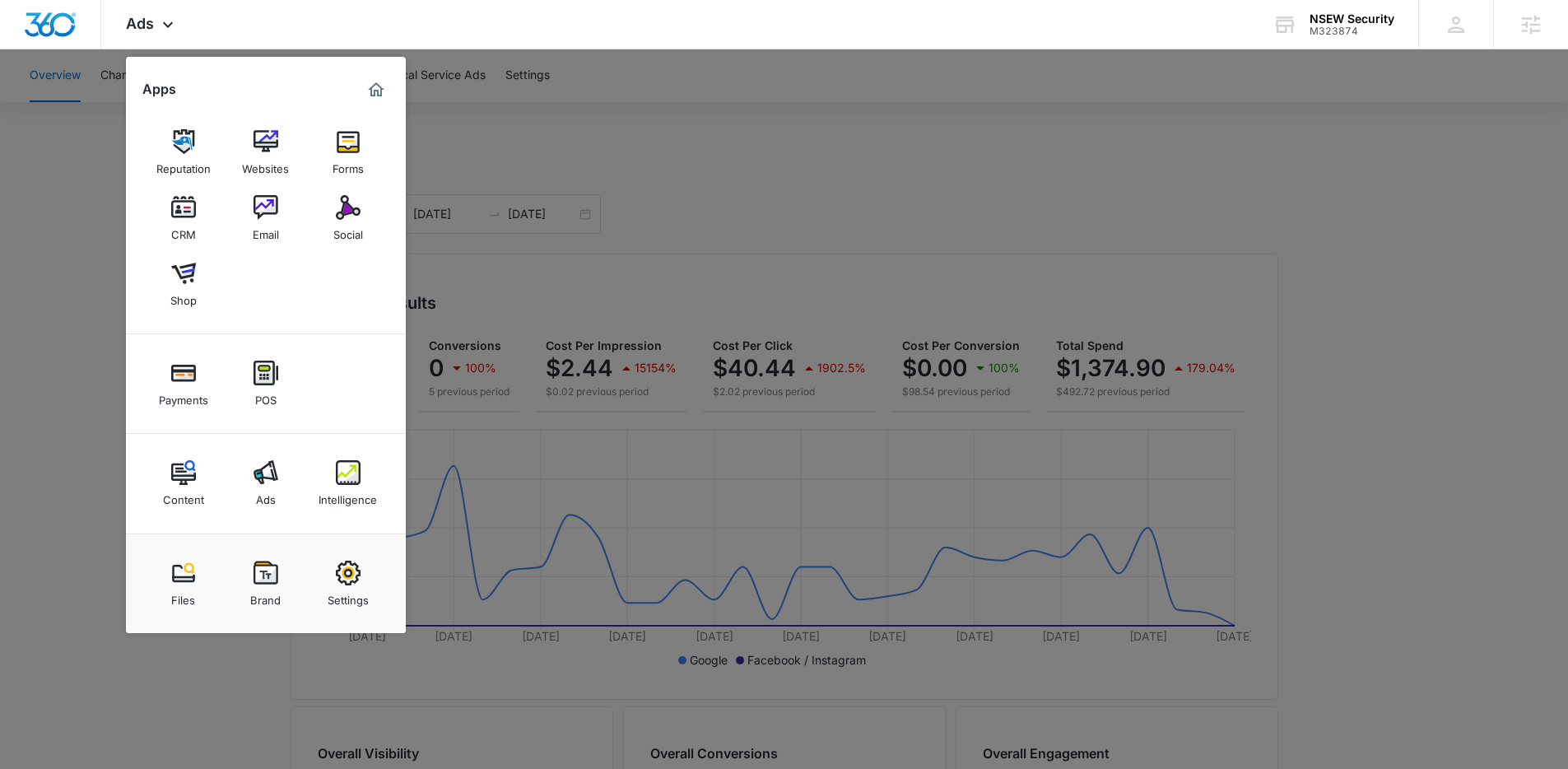
click at [823, 93] on div at bounding box center [784, 384] width 1568 height 769
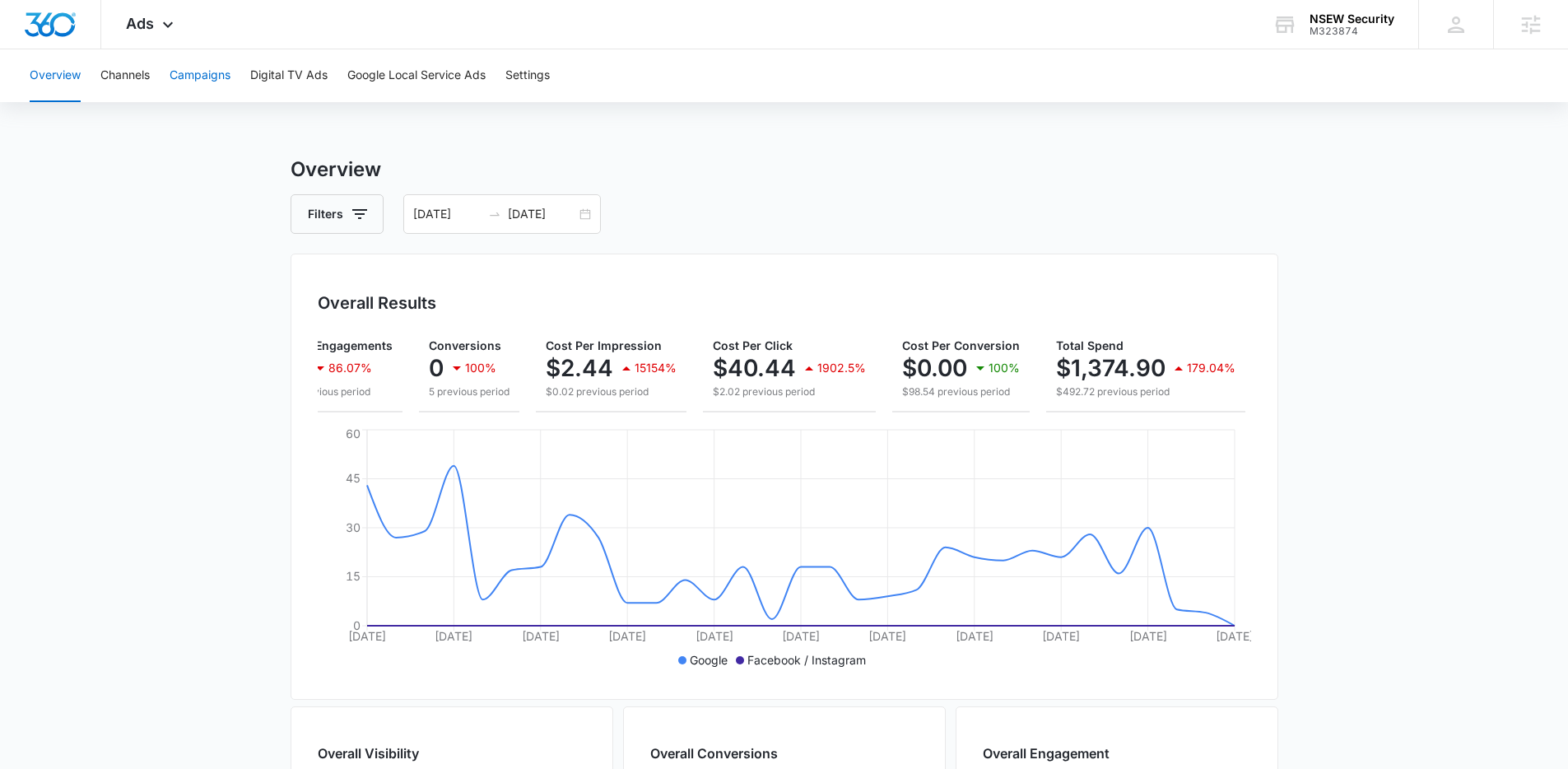
click at [213, 68] on button "Campaigns" at bounding box center [200, 76] width 61 height 53
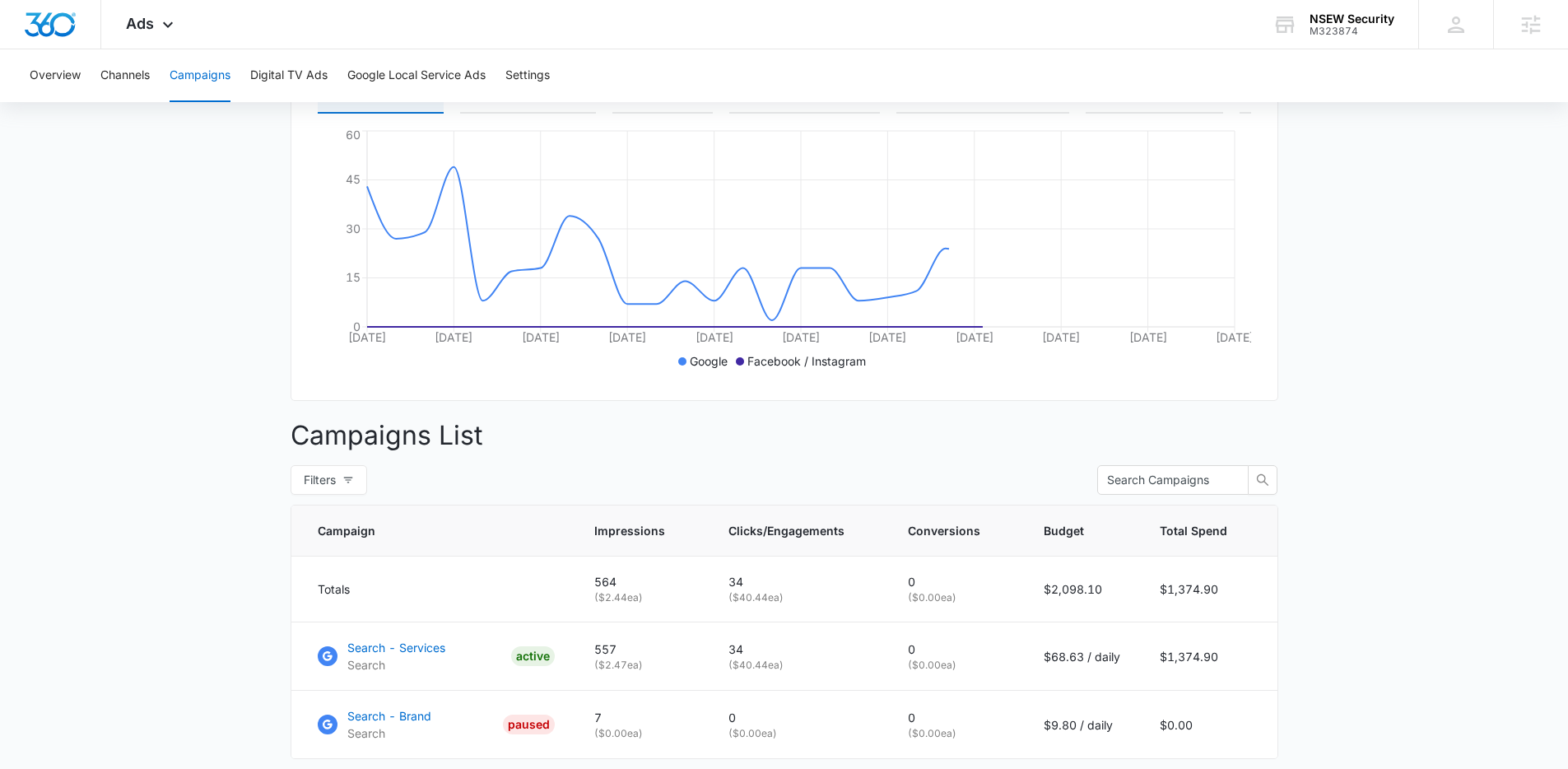
scroll to position [323, 0]
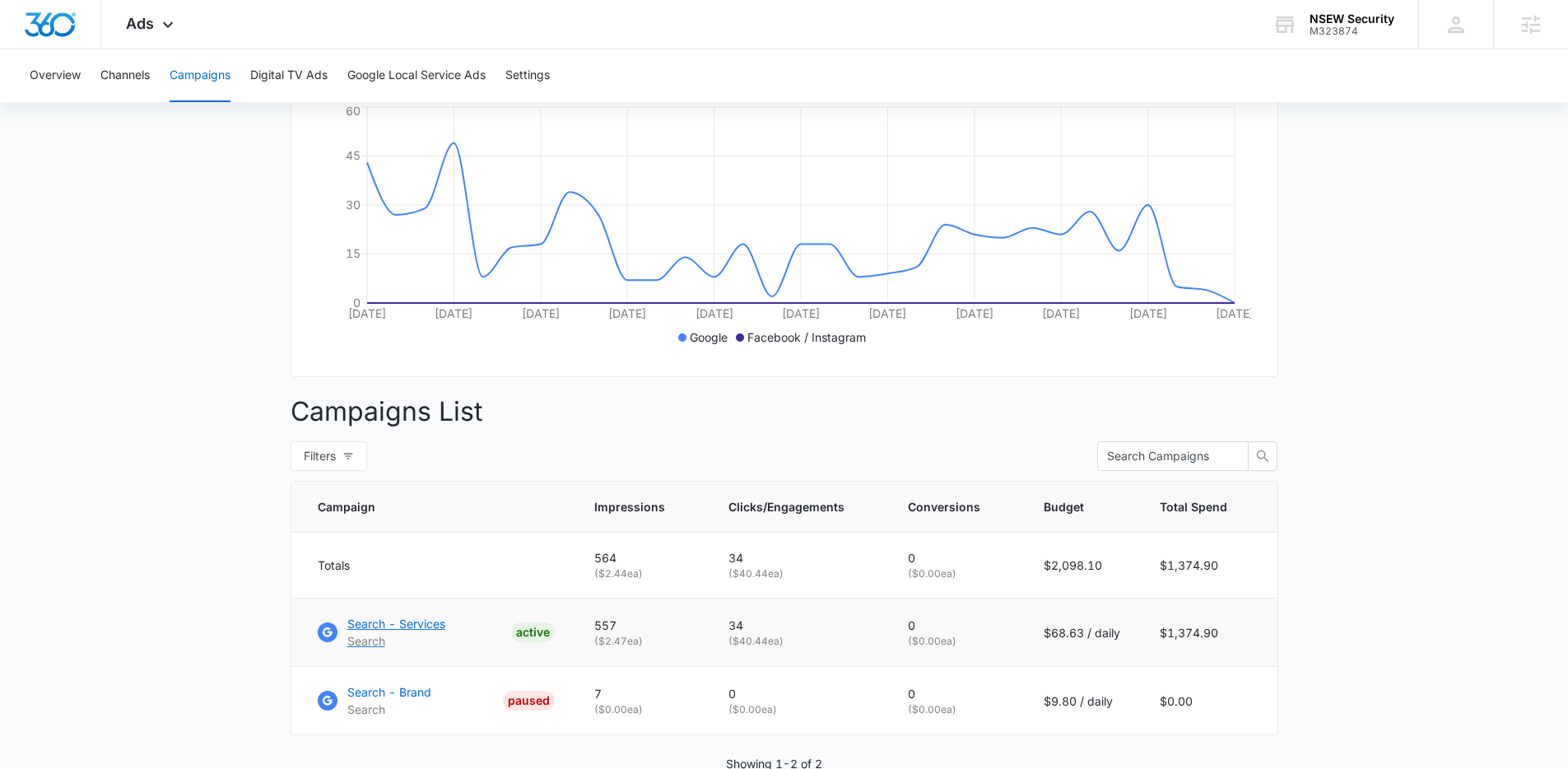
click at [419, 627] on p "Search - Services" at bounding box center [396, 623] width 98 height 17
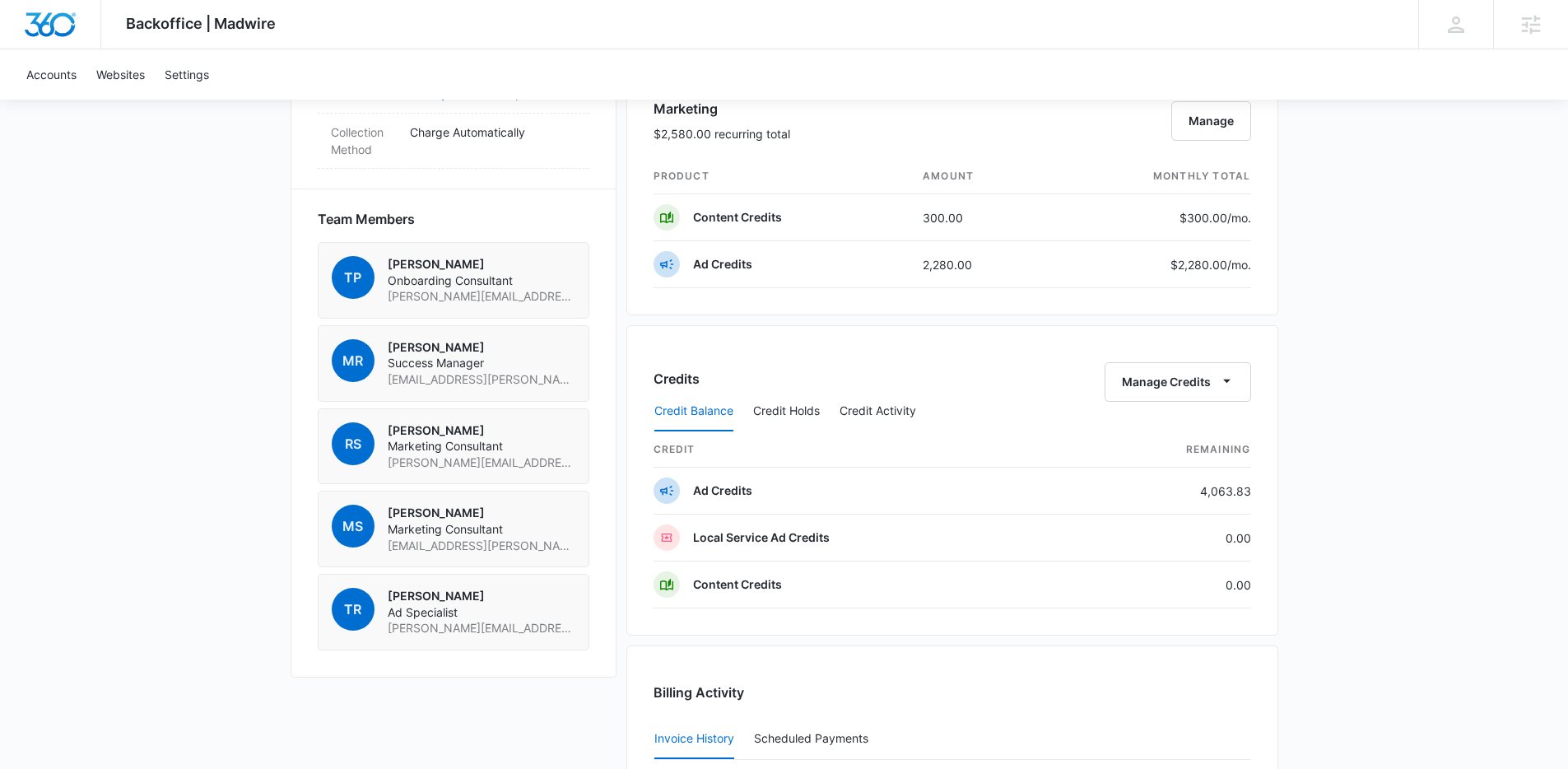
scroll to position [1084, 0]
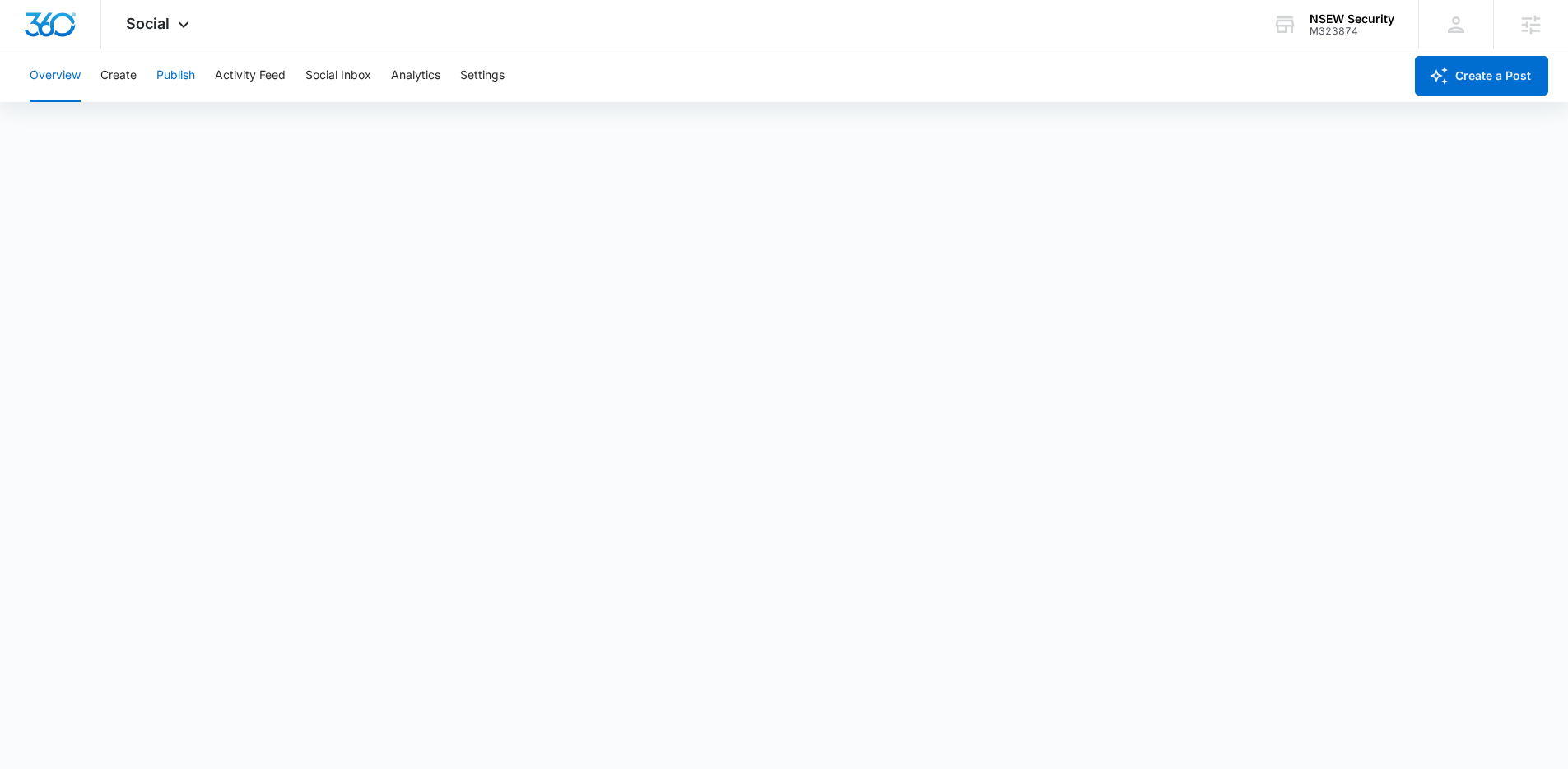
click at [195, 83] on button "Publish" at bounding box center [175, 76] width 38 height 53
click at [183, 5] on div "Social Apps Reputation Websites Forms CRM Email Social Shop Payments POS Conten…" at bounding box center [159, 24] width 117 height 49
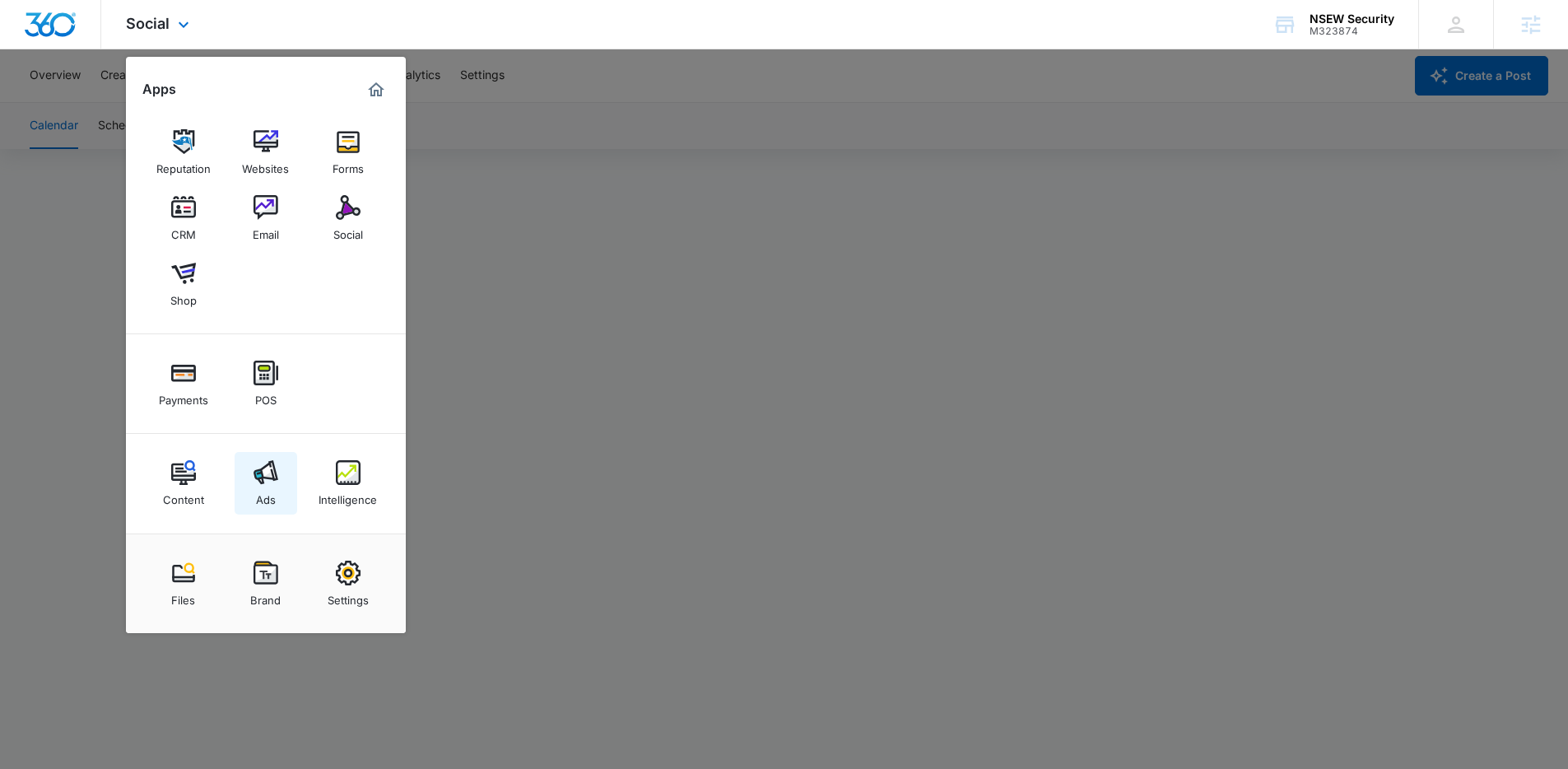
click at [281, 474] on link "Ads" at bounding box center [266, 483] width 62 height 62
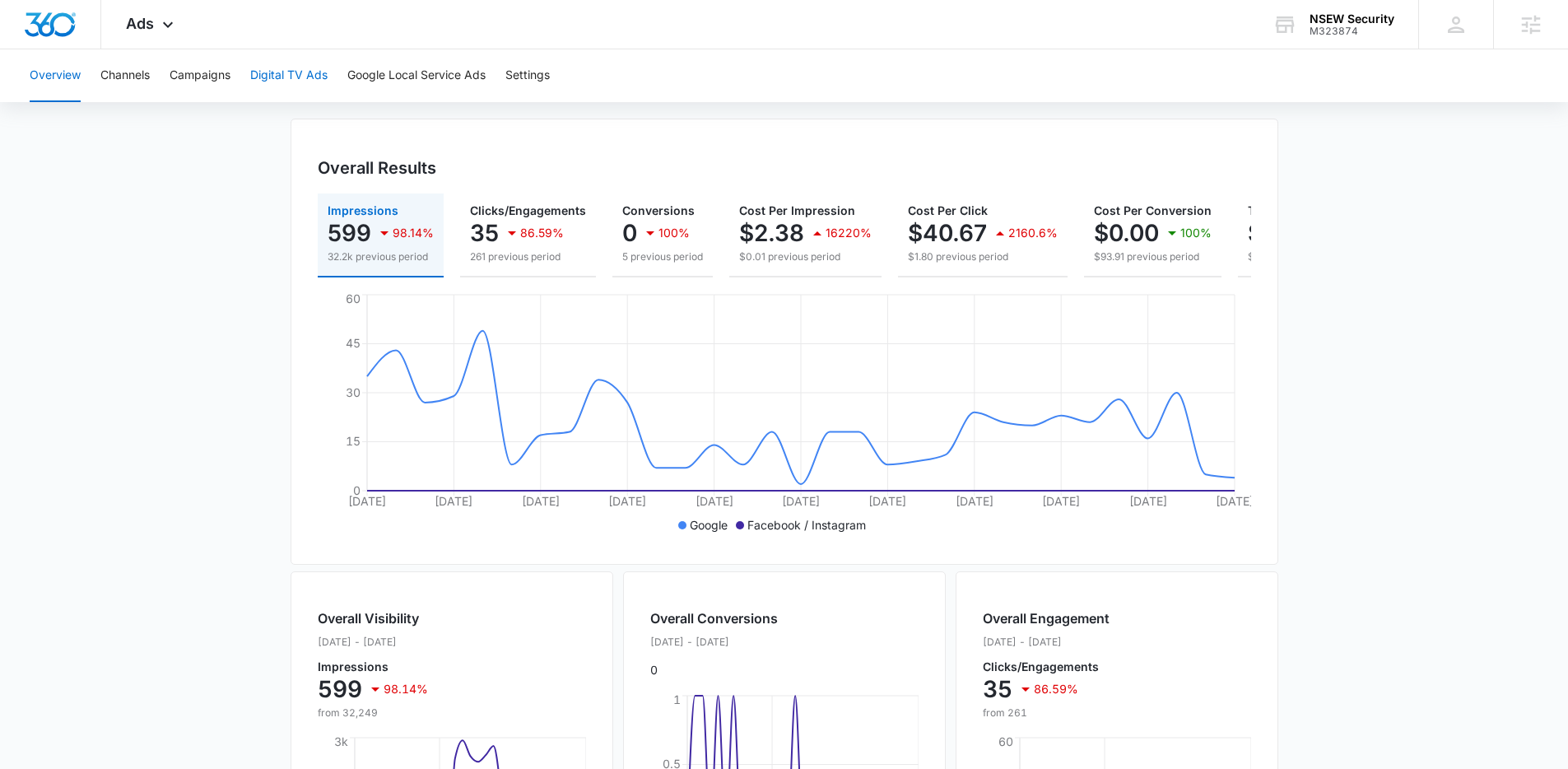
scroll to position [134, 0]
click at [227, 81] on button "Campaigns" at bounding box center [200, 76] width 61 height 53
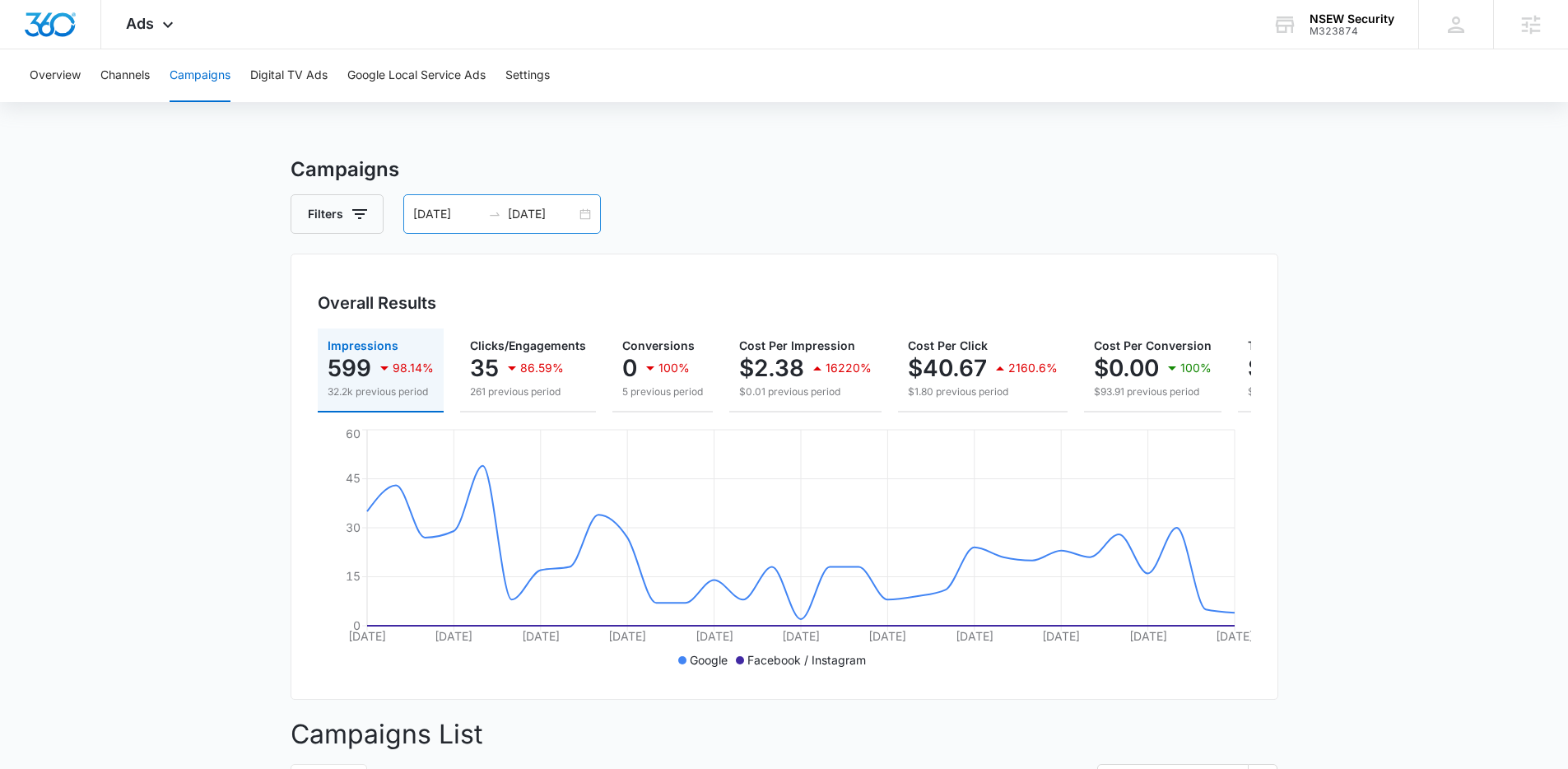
click at [588, 215] on div "09/08/2025 10/08/2025" at bounding box center [502, 214] width 198 height 39
click at [801, 190] on div "Campaigns Filters 09/08/2025 10/08/2025 Overall Results Impressions 599 98.14% …" at bounding box center [785, 664] width 988 height 1019
click at [580, 208] on div "09/08/2025 10/08/2025" at bounding box center [502, 214] width 198 height 39
click at [709, 213] on div "Filters 09/08/2025 10/08/2025" at bounding box center [785, 214] width 988 height 39
click at [585, 214] on div "09/08/2025 10/08/2025" at bounding box center [502, 214] width 198 height 39
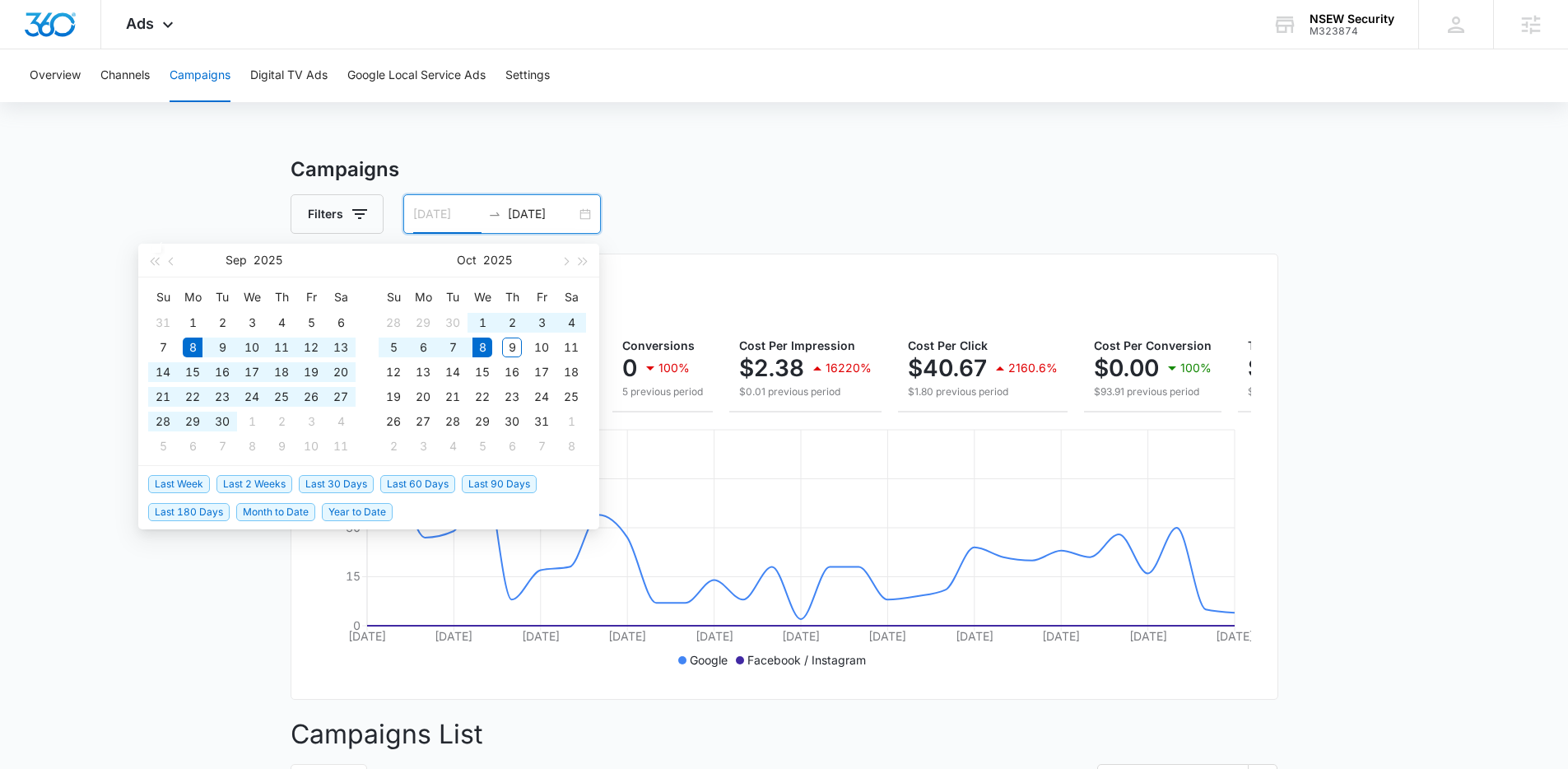
type input "[DATE]"
click at [833, 215] on div "Filters 09/08/2025 10/08/2025" at bounding box center [785, 214] width 988 height 39
click at [570, 205] on input "[DATE]" at bounding box center [542, 214] width 69 height 18
click at [172, 261] on span "button" at bounding box center [173, 261] width 8 height 8
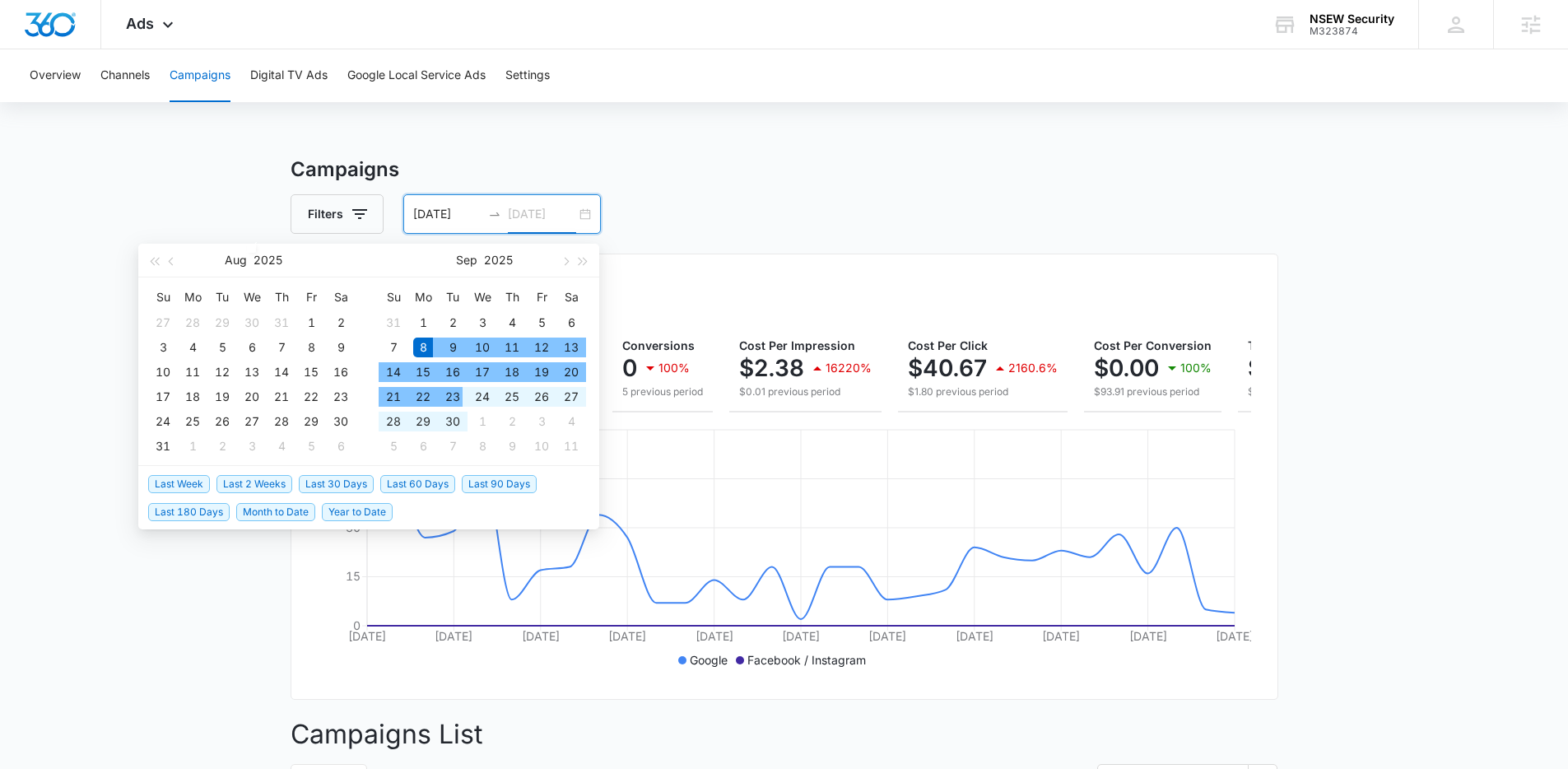
type input "[DATE]"
click at [330, 488] on span "Last 30 Days" at bounding box center [336, 484] width 75 height 18
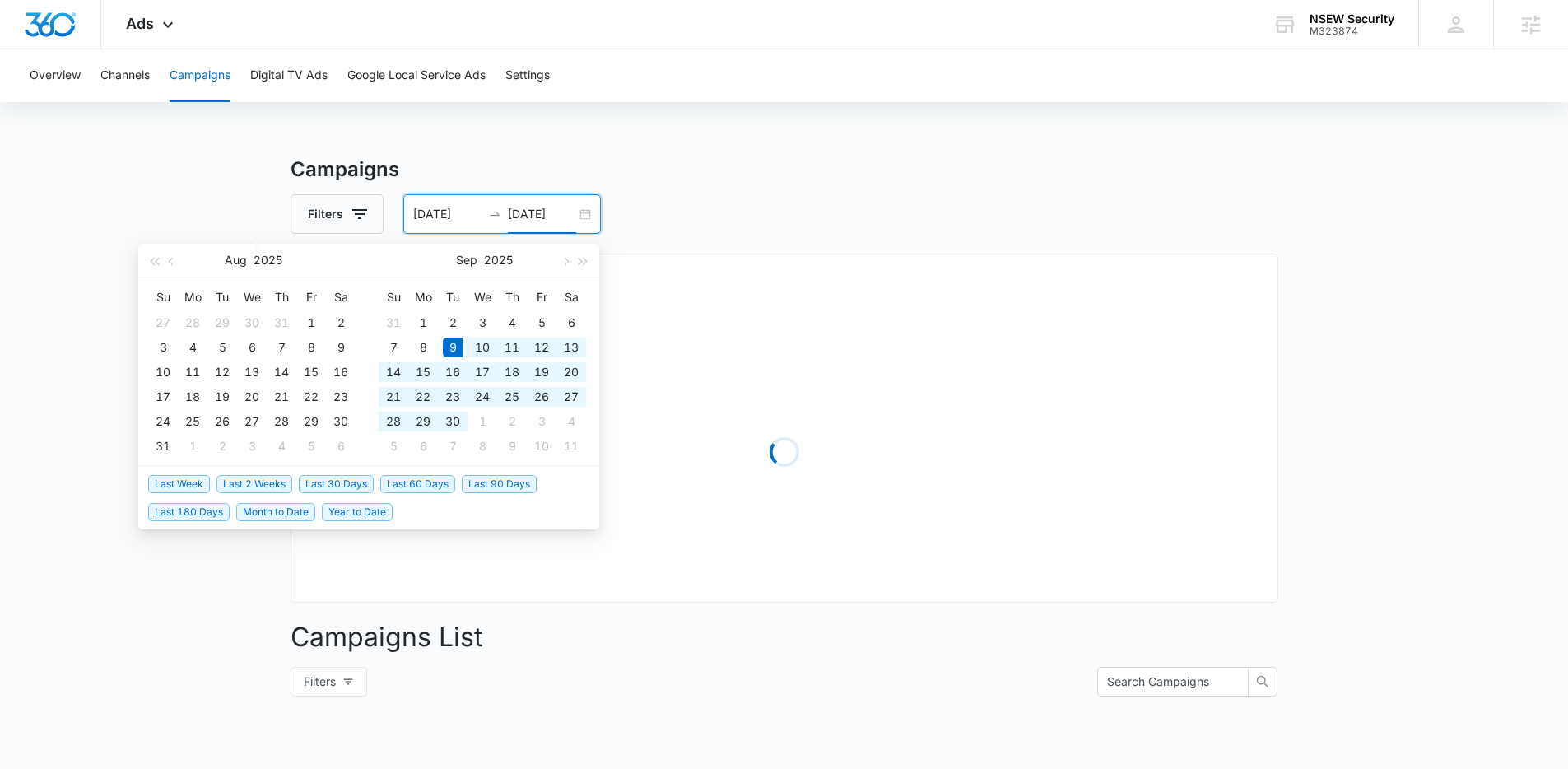
type input "[DATE]"
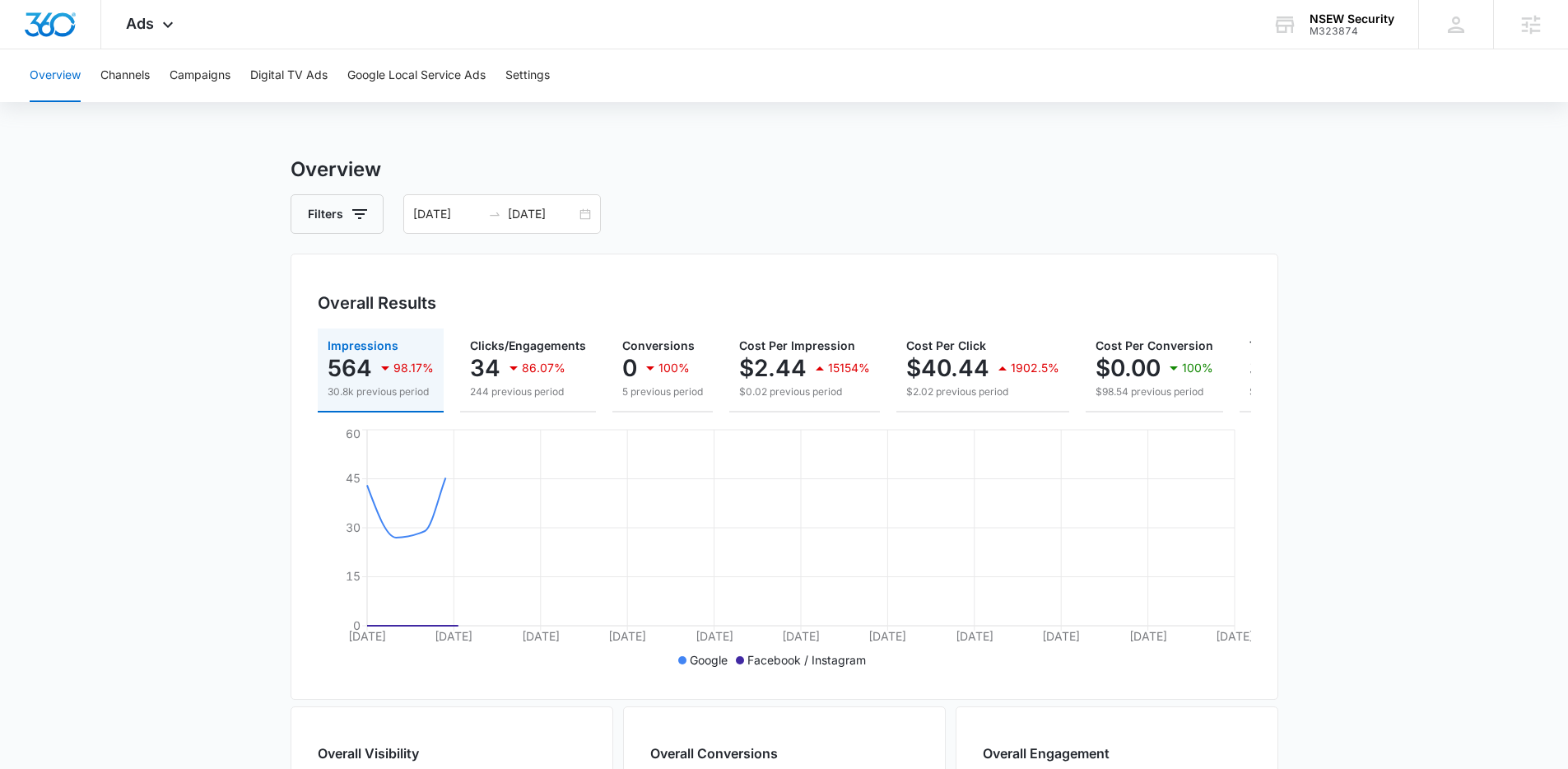
scroll to position [0, 193]
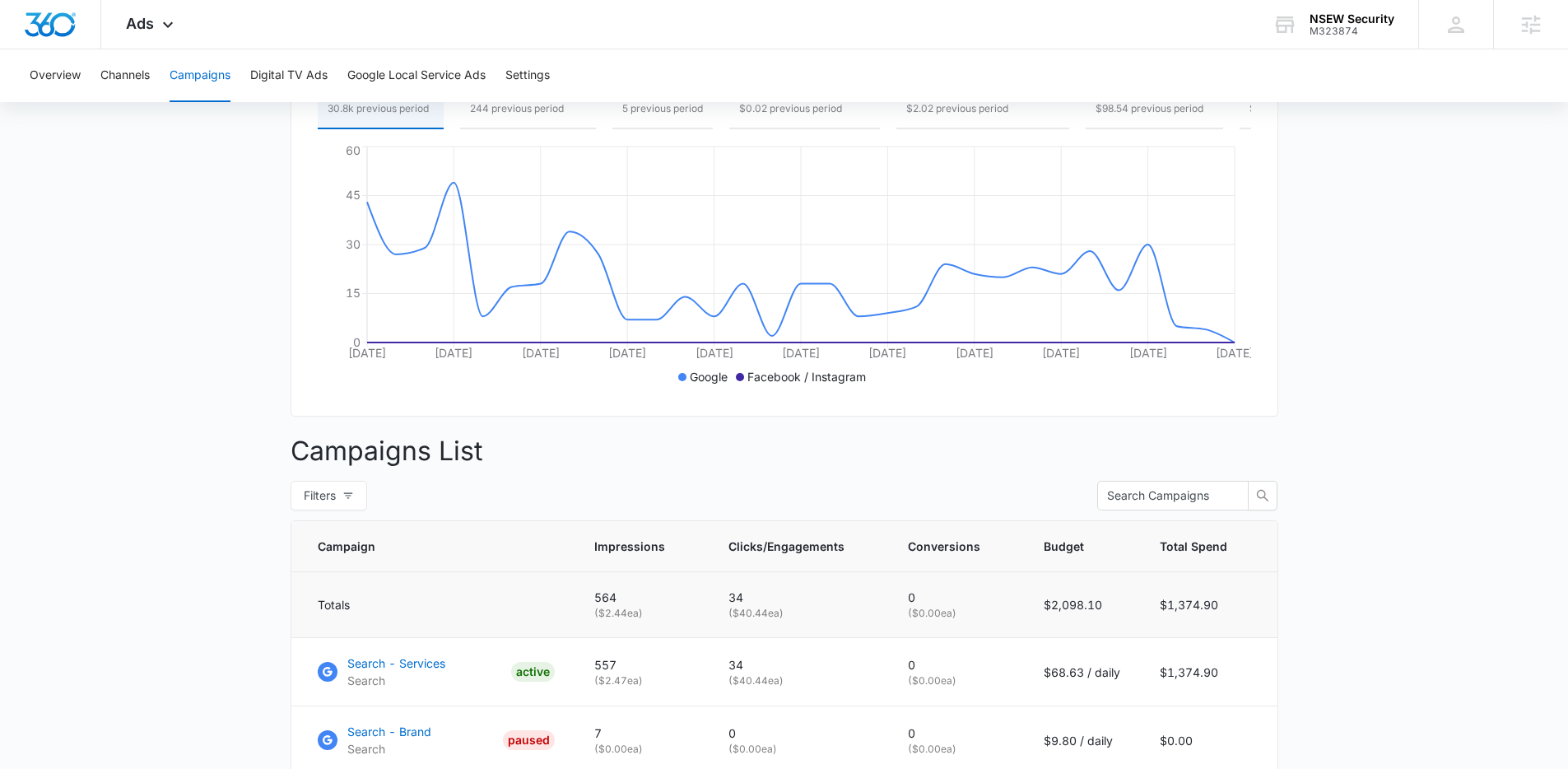
scroll to position [376, 0]
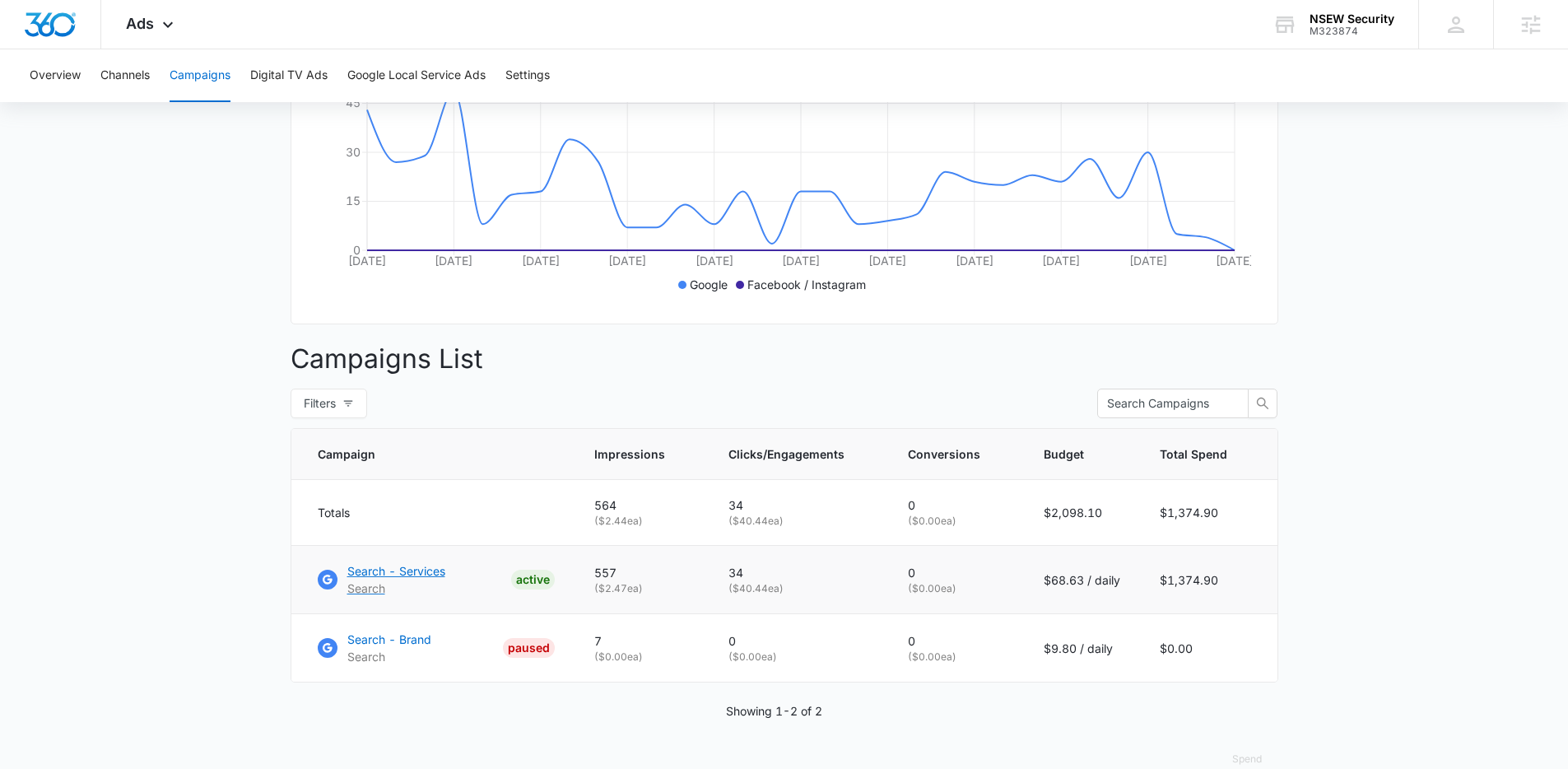
drag, startPoint x: 364, startPoint y: 583, endPoint x: 370, endPoint y: 576, distance: 9.2
click at [364, 579] on p "Search - Services" at bounding box center [396, 571] width 98 height 17
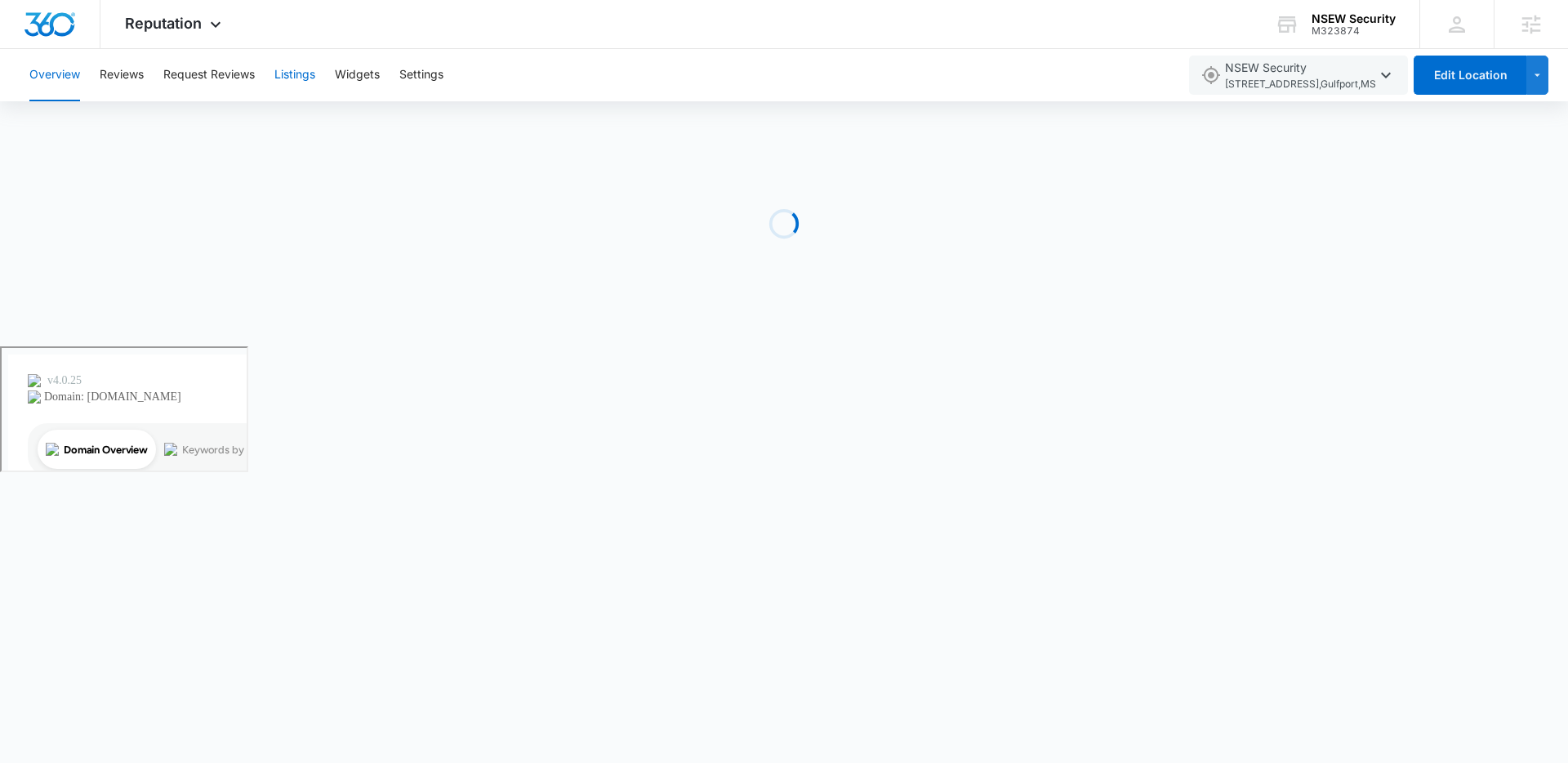
click at [314, 70] on button "Listings" at bounding box center [295, 75] width 41 height 52
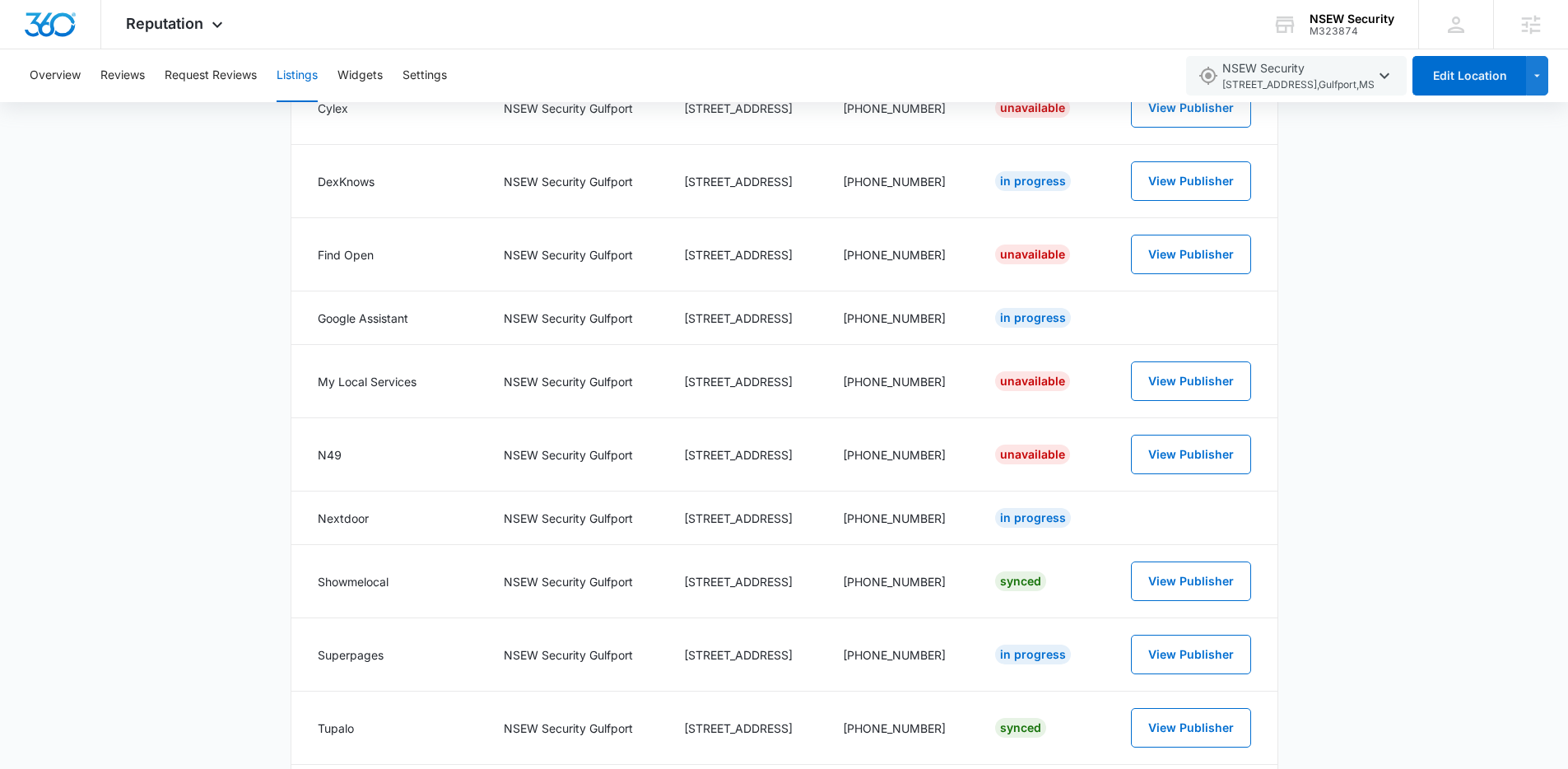
scroll to position [1426, 0]
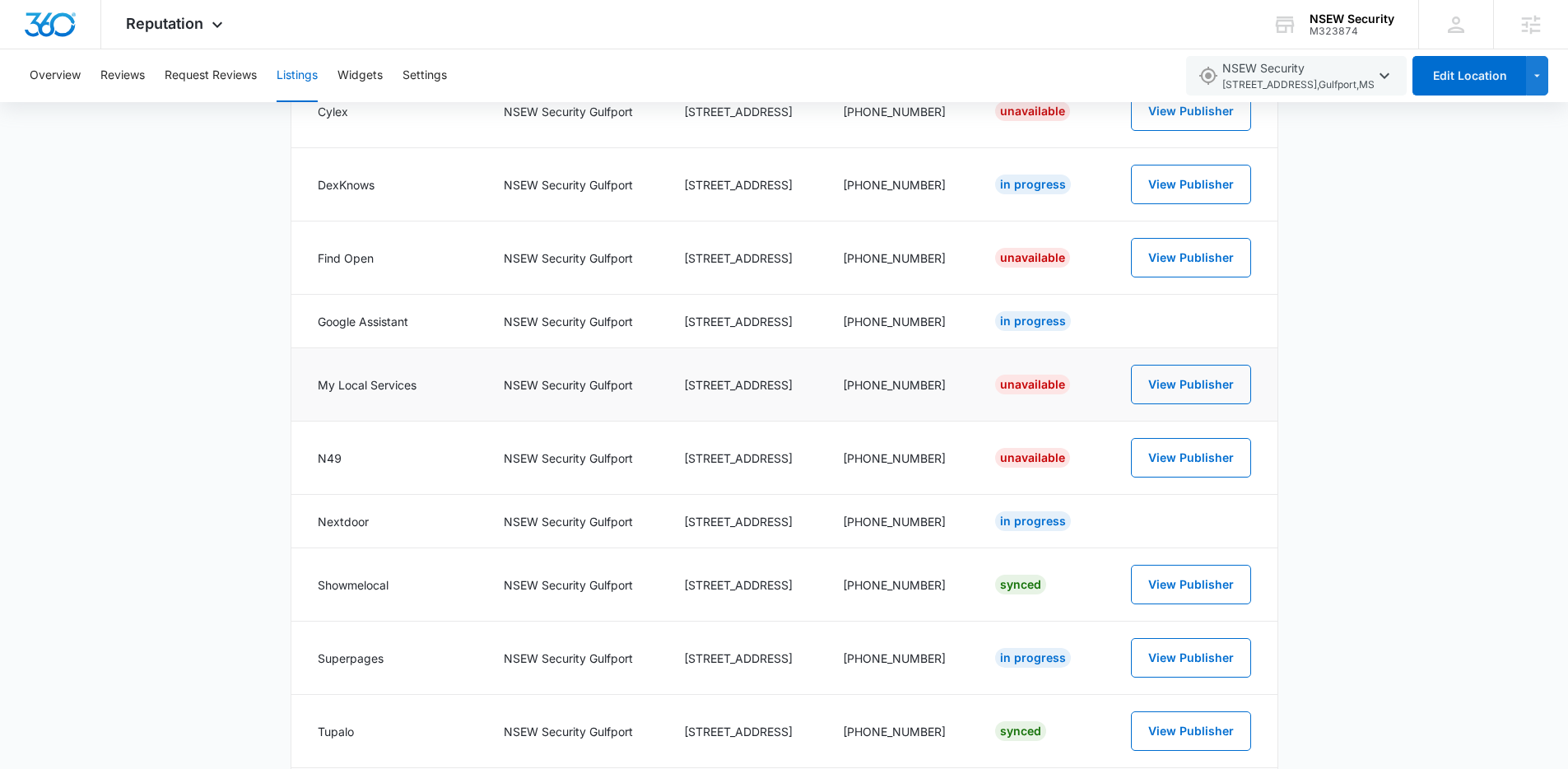
click at [1013, 387] on div "Unavailable" at bounding box center [1033, 384] width 75 height 20
drag, startPoint x: 1087, startPoint y: 387, endPoint x: 1012, endPoint y: 391, distance: 75.1
click at [1012, 391] on td "Unavailable" at bounding box center [1037, 384] width 124 height 73
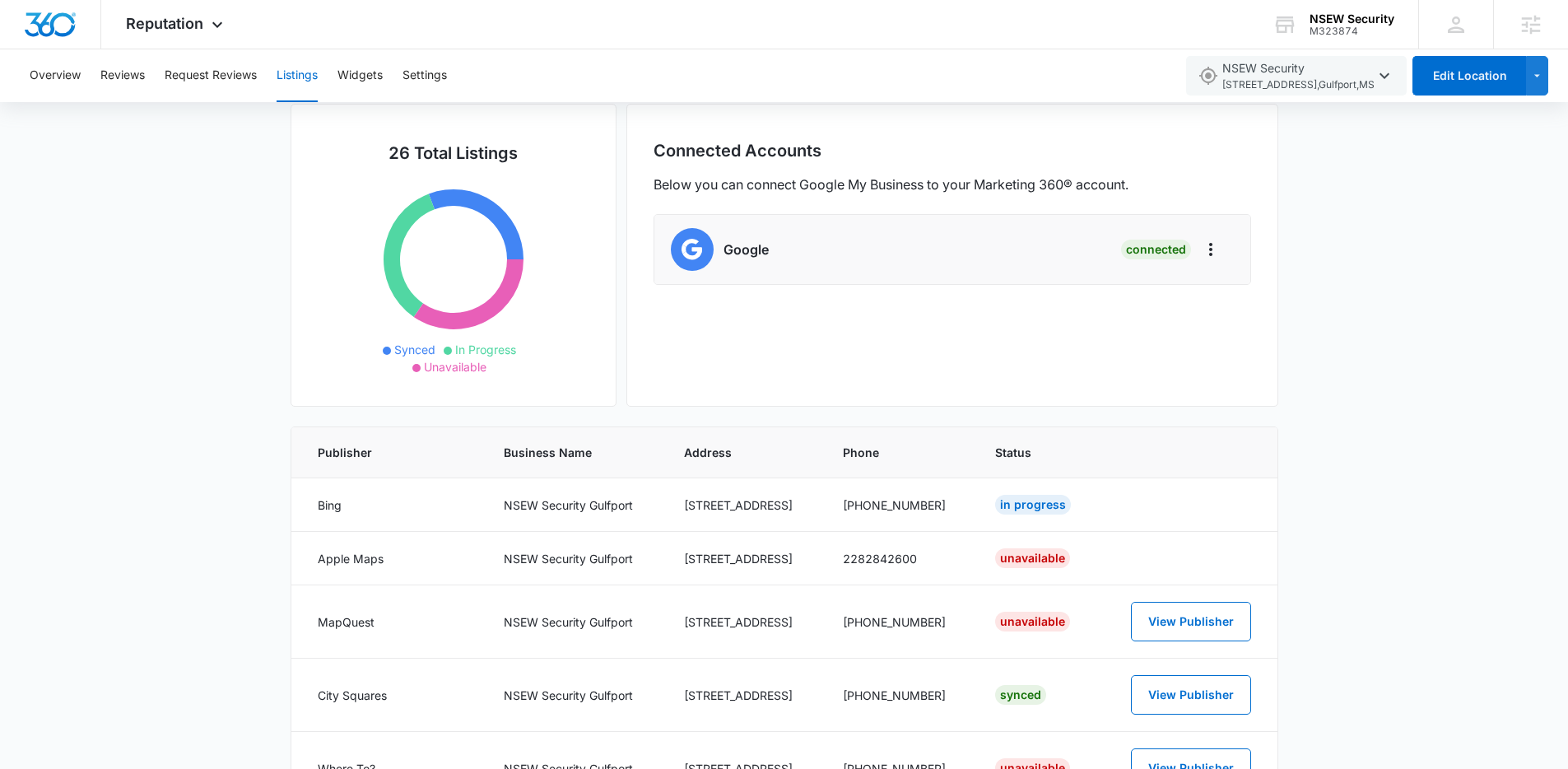
scroll to position [119, 0]
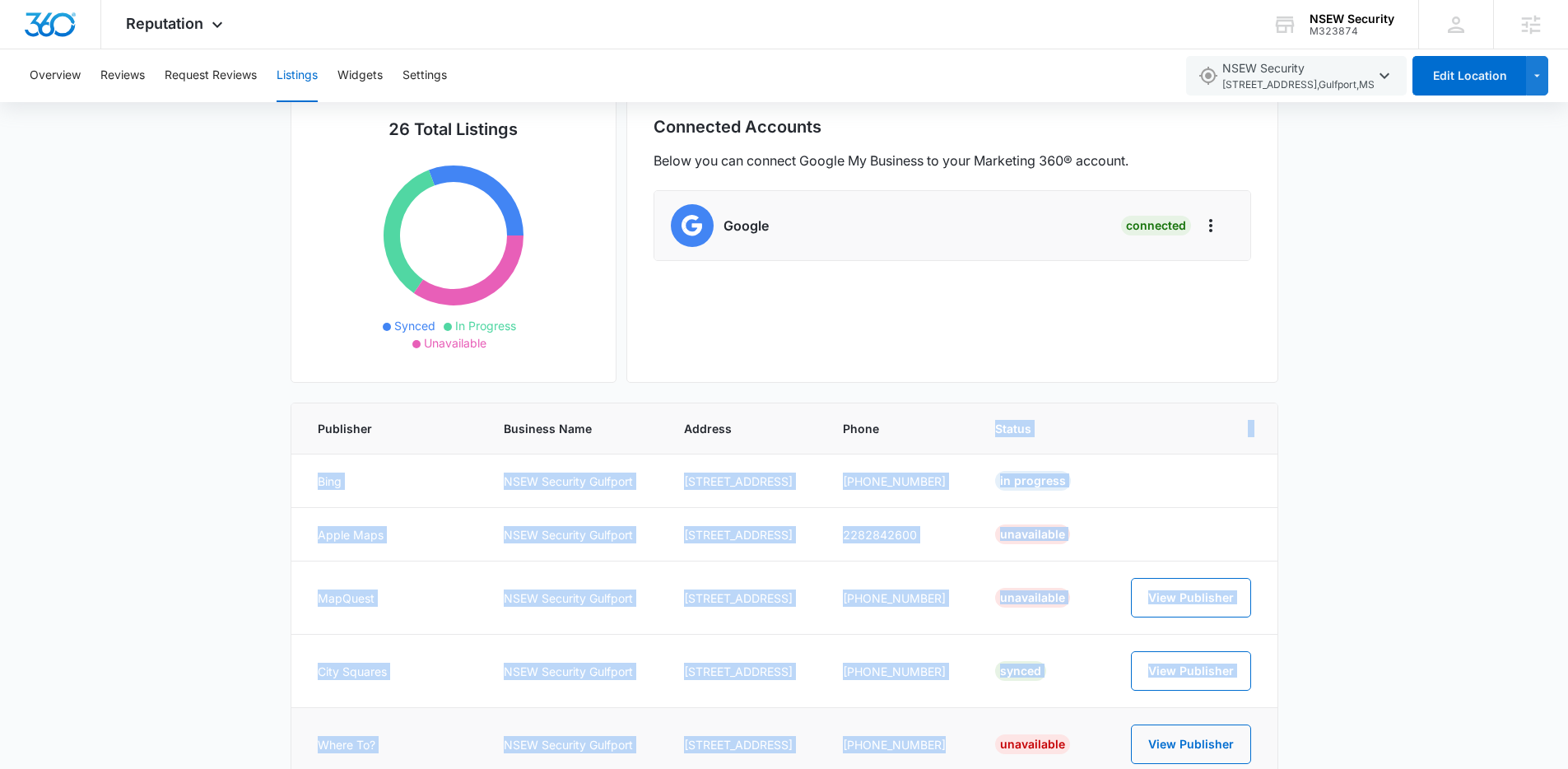
drag, startPoint x: 1003, startPoint y: 465, endPoint x: 1050, endPoint y: 710, distance: 249.5
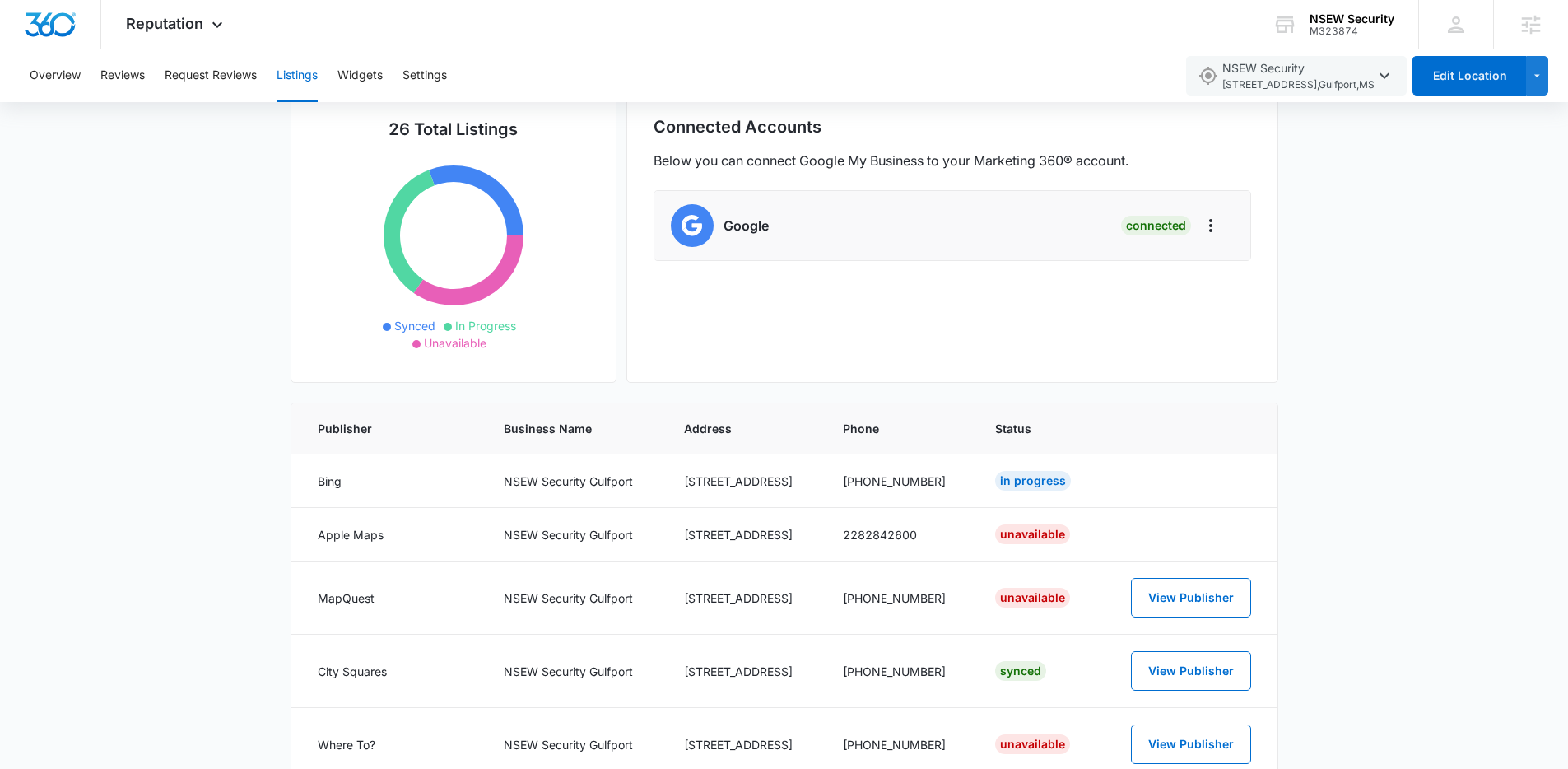
click at [1084, 376] on div "Connected Accounts Below you can connect Google My Business to your Marketing 3…" at bounding box center [952, 231] width 652 height 303
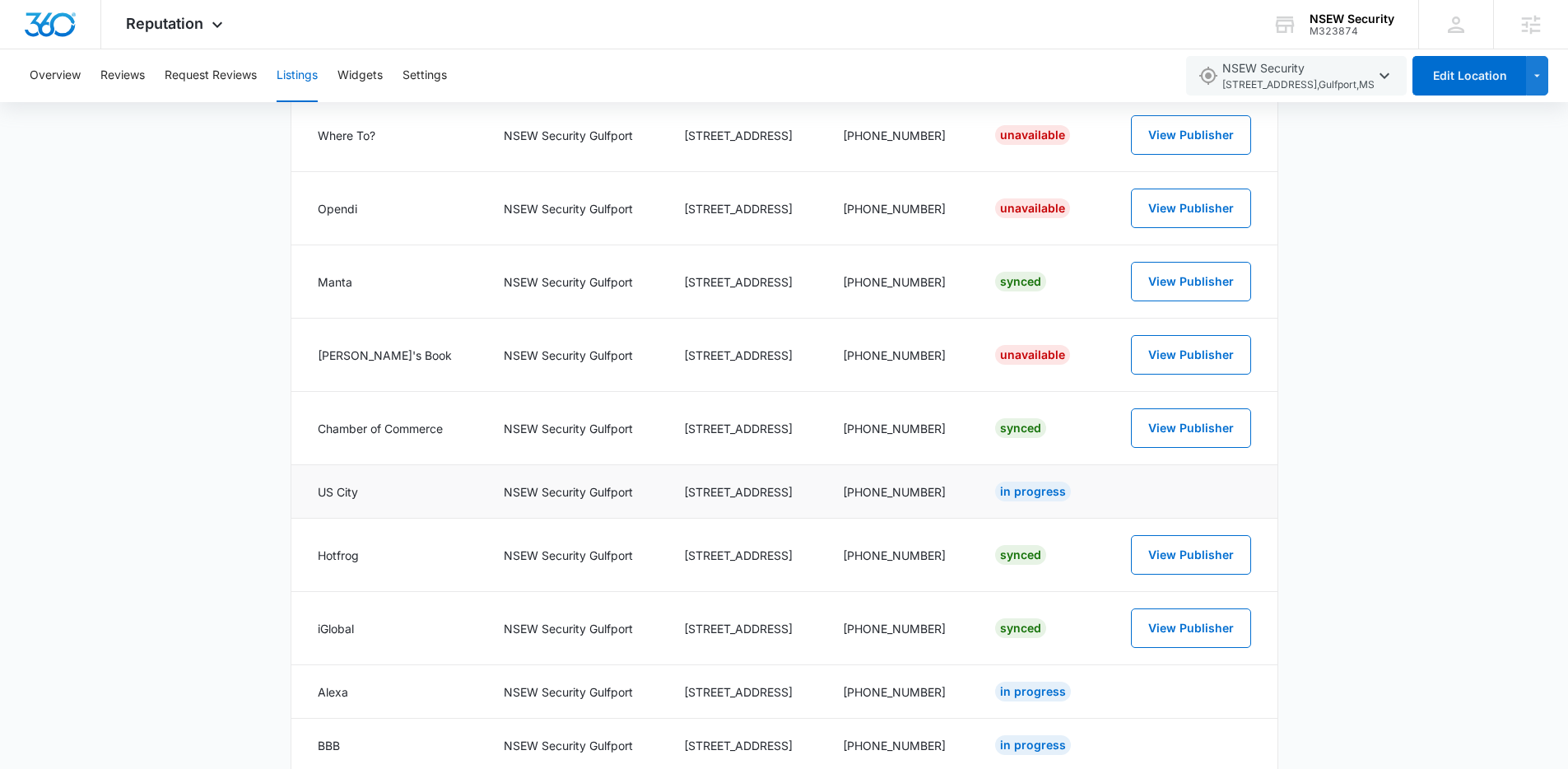
scroll to position [733, 0]
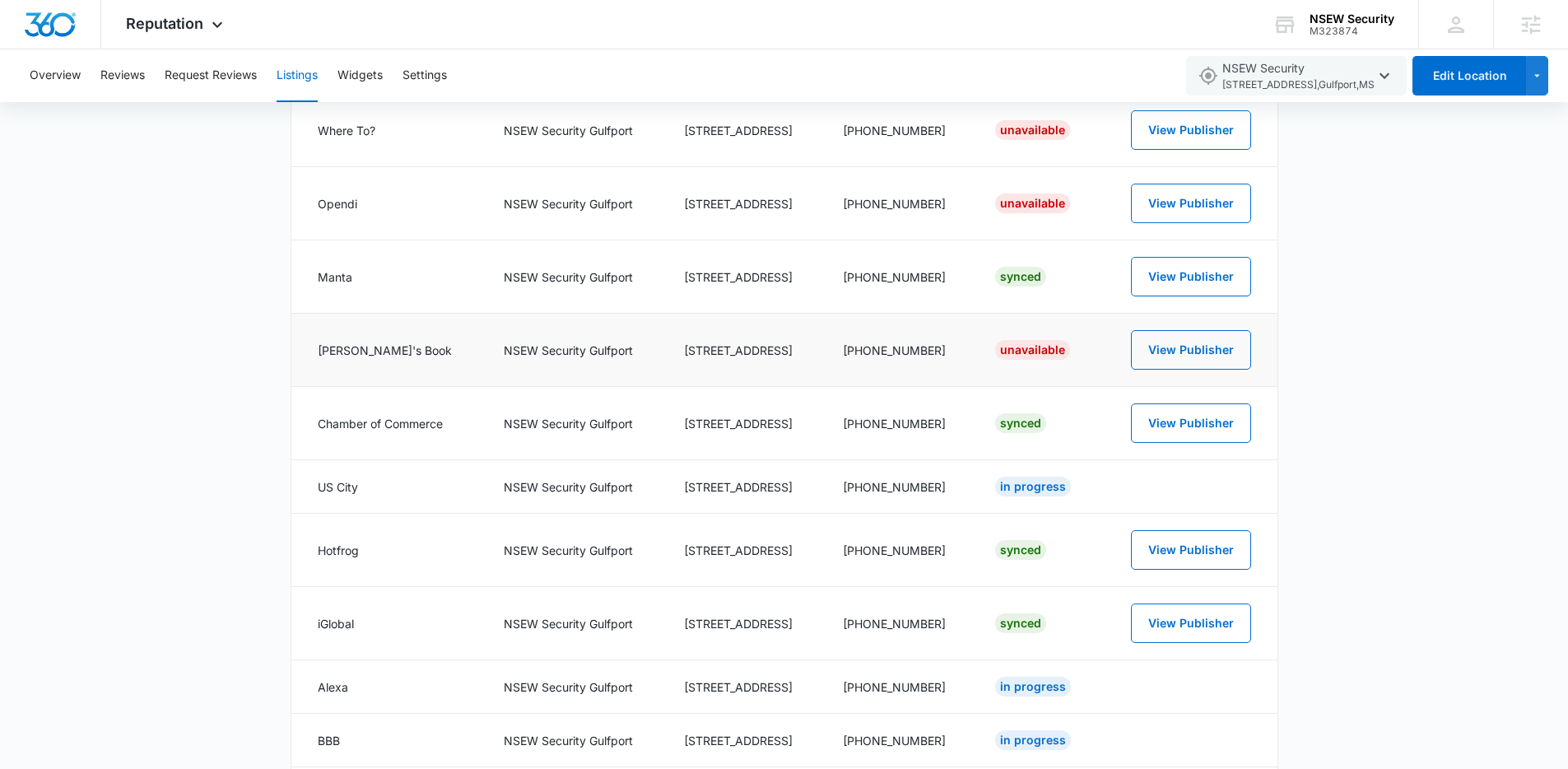
click at [1027, 336] on td "Unavailable" at bounding box center [1037, 350] width 124 height 73
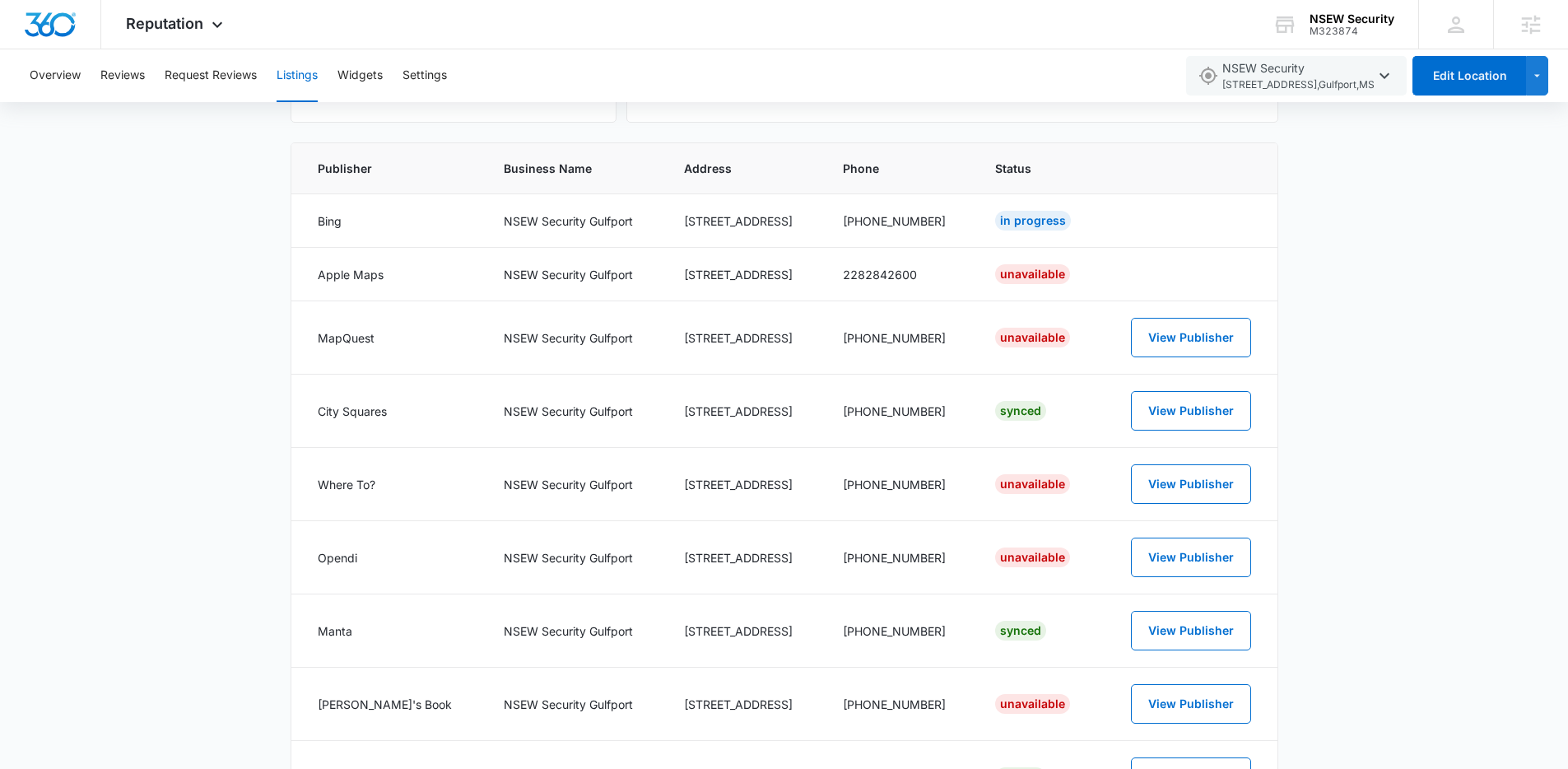
scroll to position [377, 0]
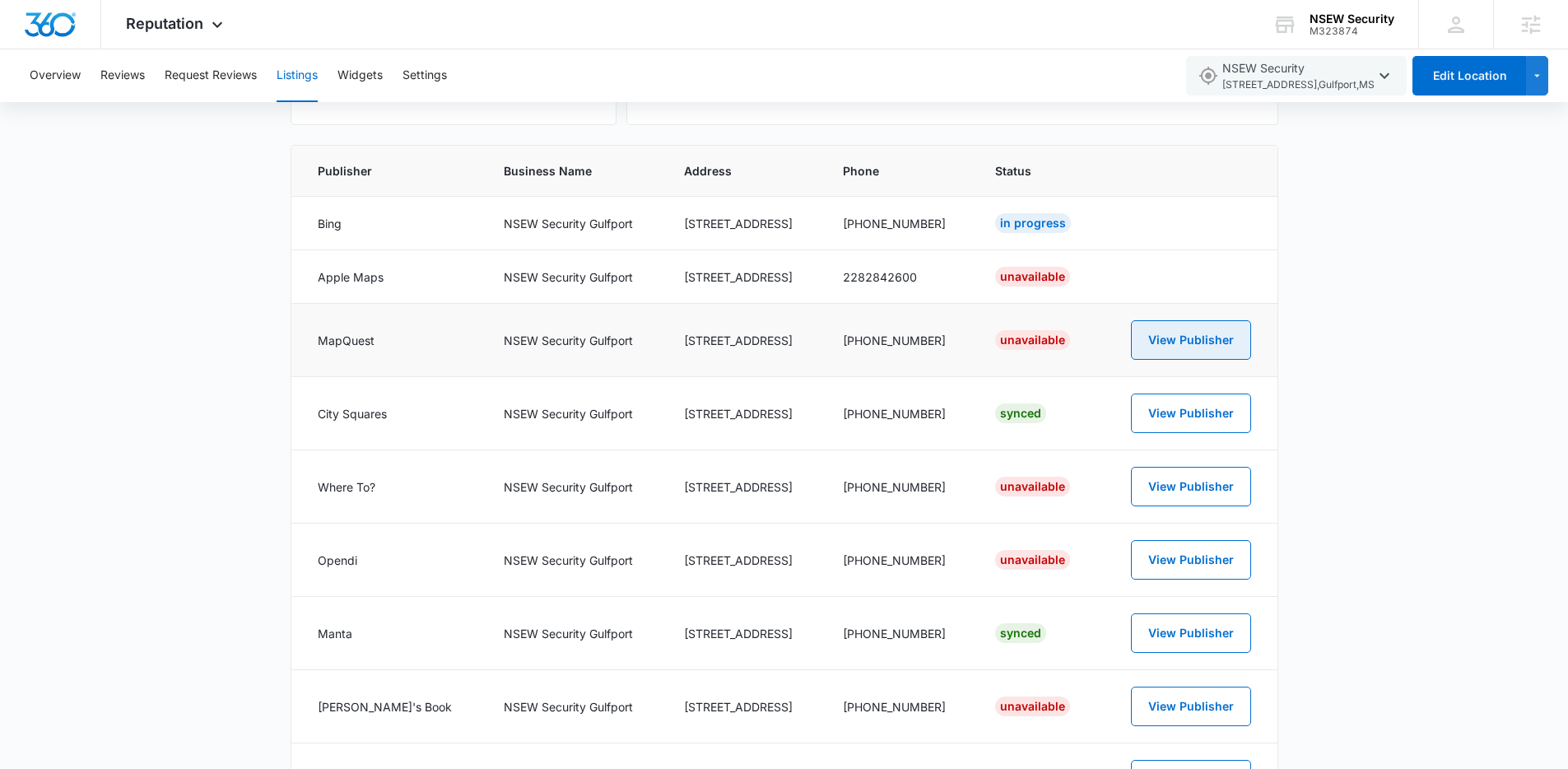
click at [1181, 344] on button "View Publisher" at bounding box center [1191, 340] width 120 height 39
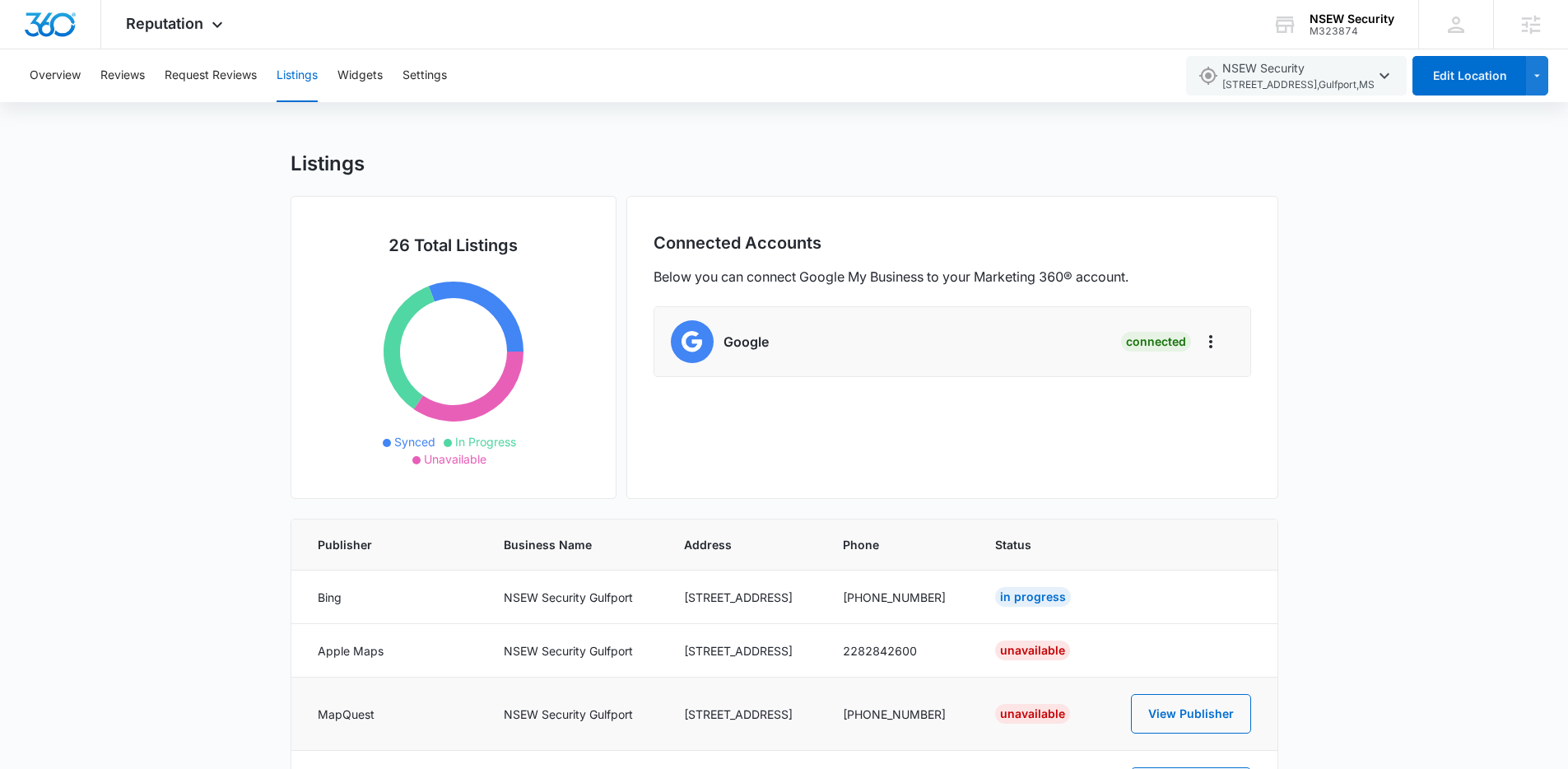
scroll to position [0, 0]
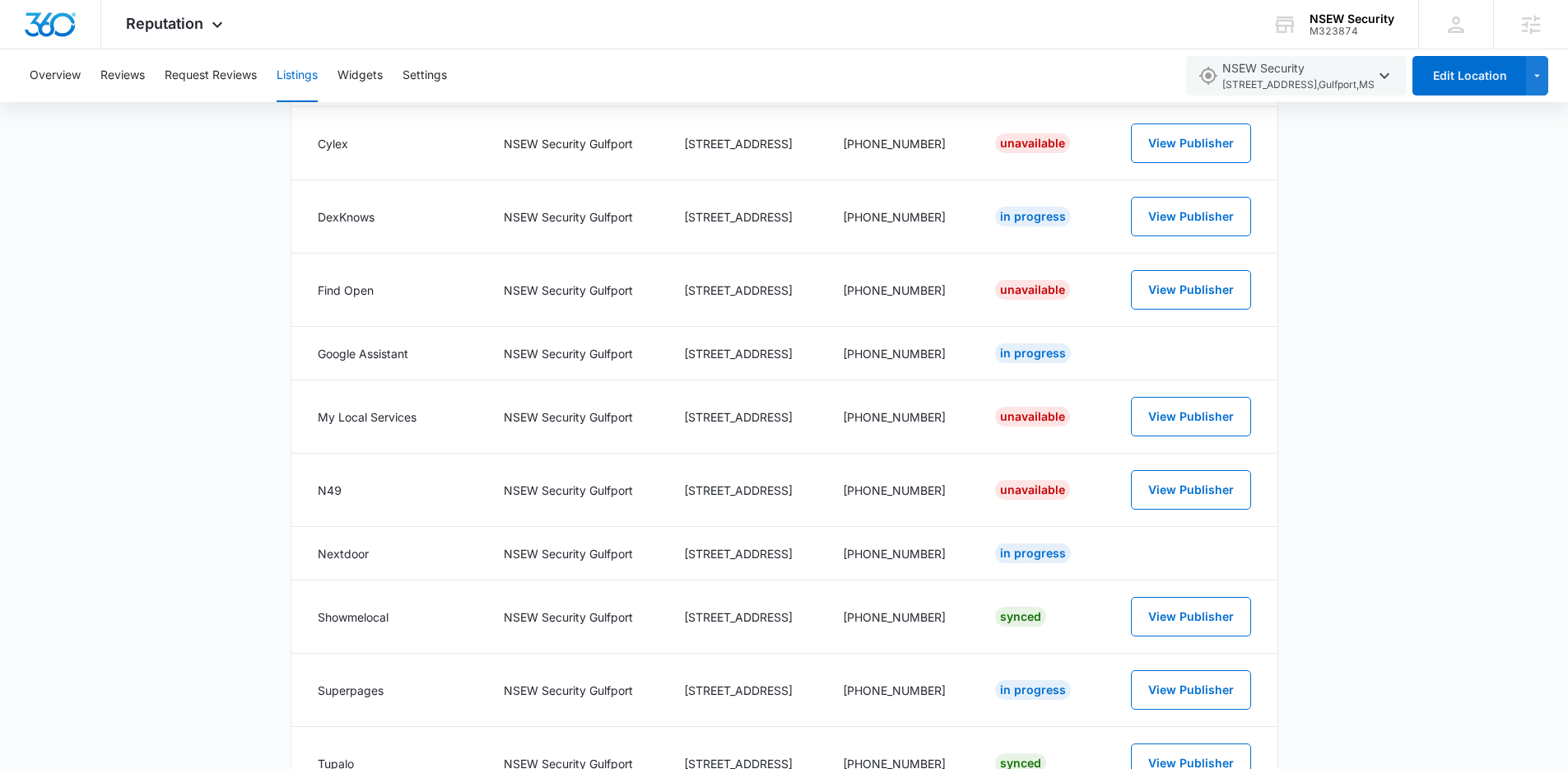
scroll to position [1591, 0]
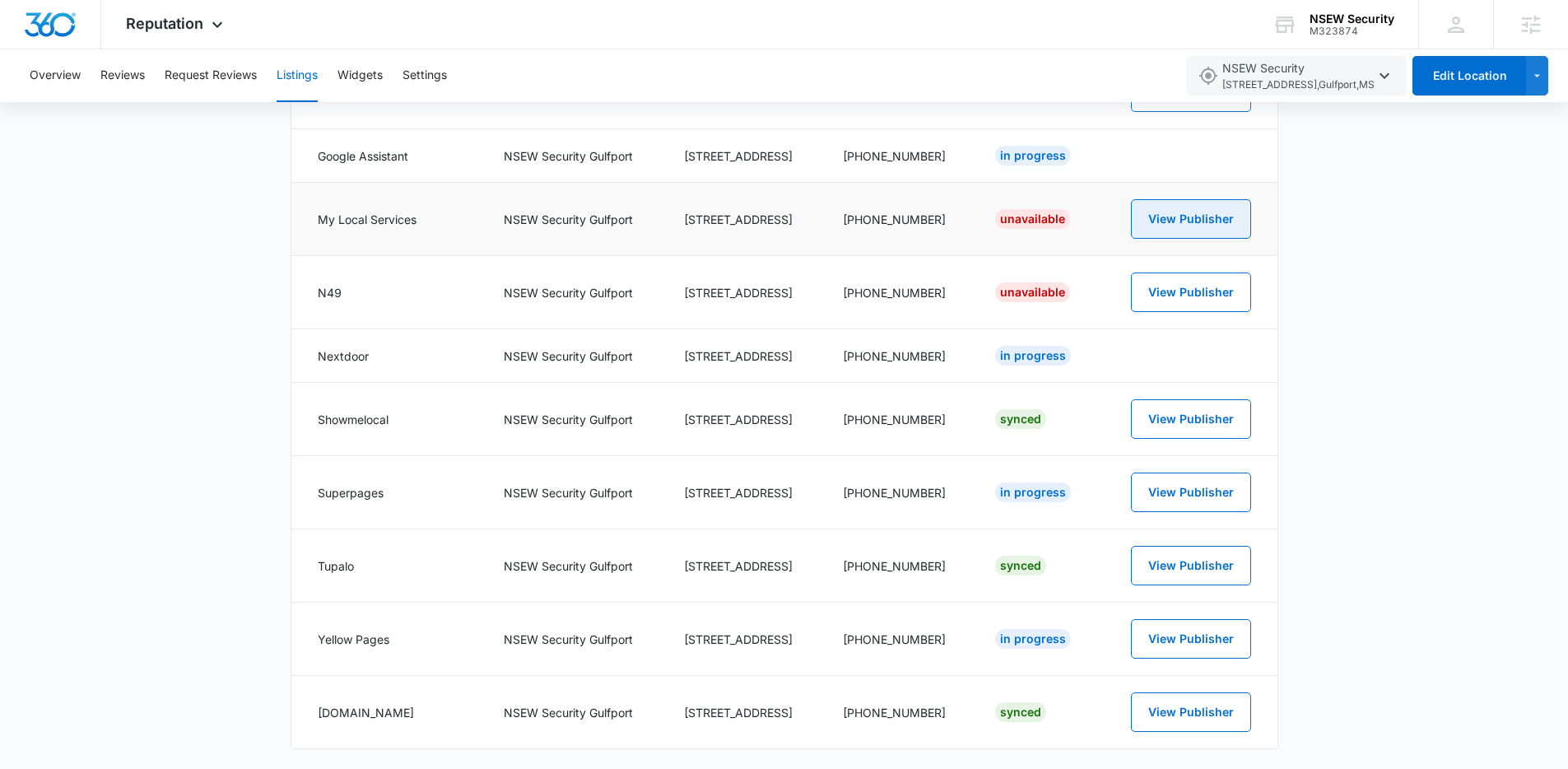
click at [1221, 221] on button "View Publisher" at bounding box center [1191, 219] width 120 height 39
drag, startPoint x: 1063, startPoint y: 429, endPoint x: 1011, endPoint y: 419, distance: 53.0
click at [1011, 419] on td "Synced" at bounding box center [1037, 419] width 124 height 73
click at [1152, 373] on td at bounding box center [1188, 356] width 178 height 53
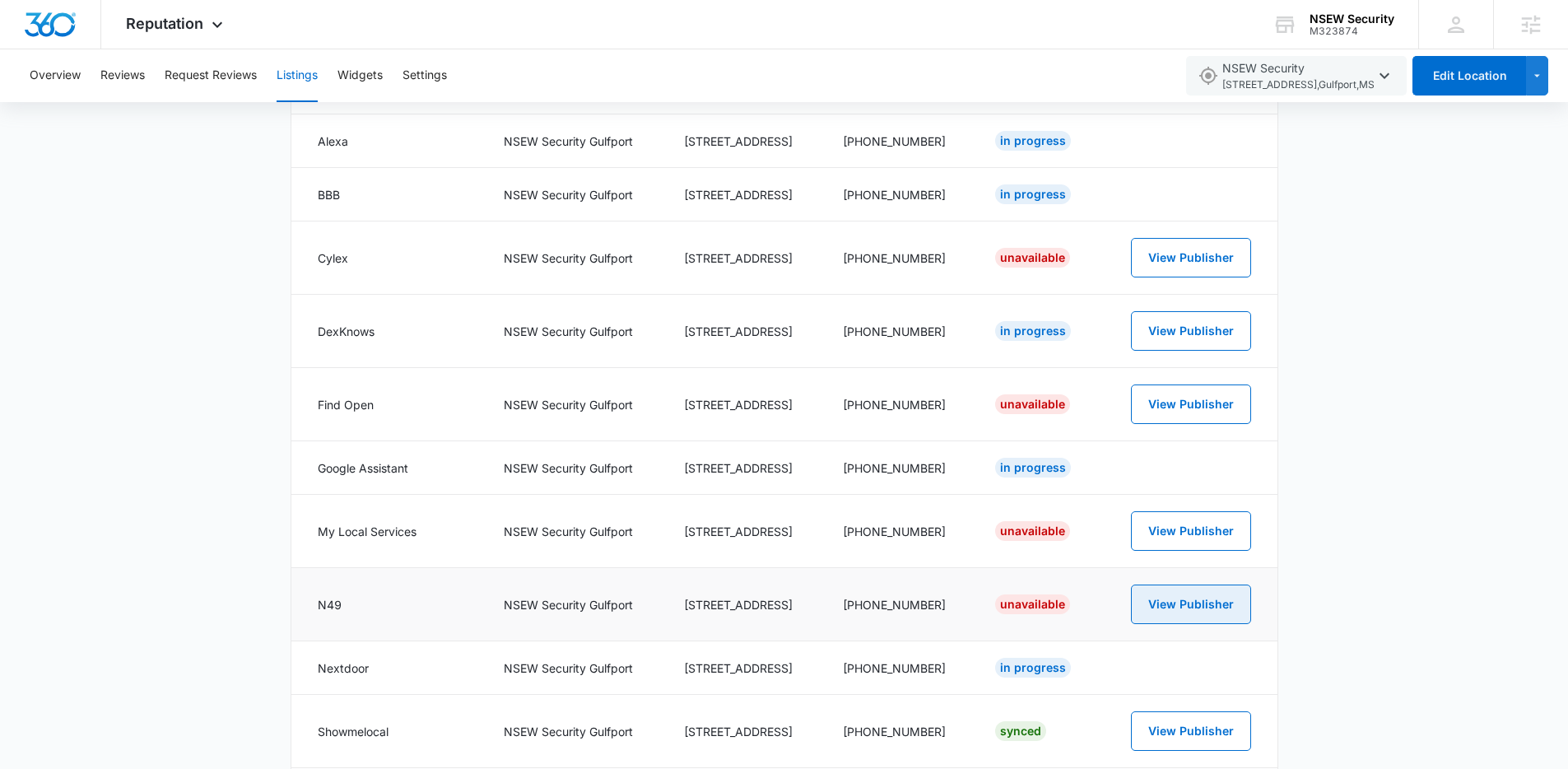
scroll to position [1297, 0]
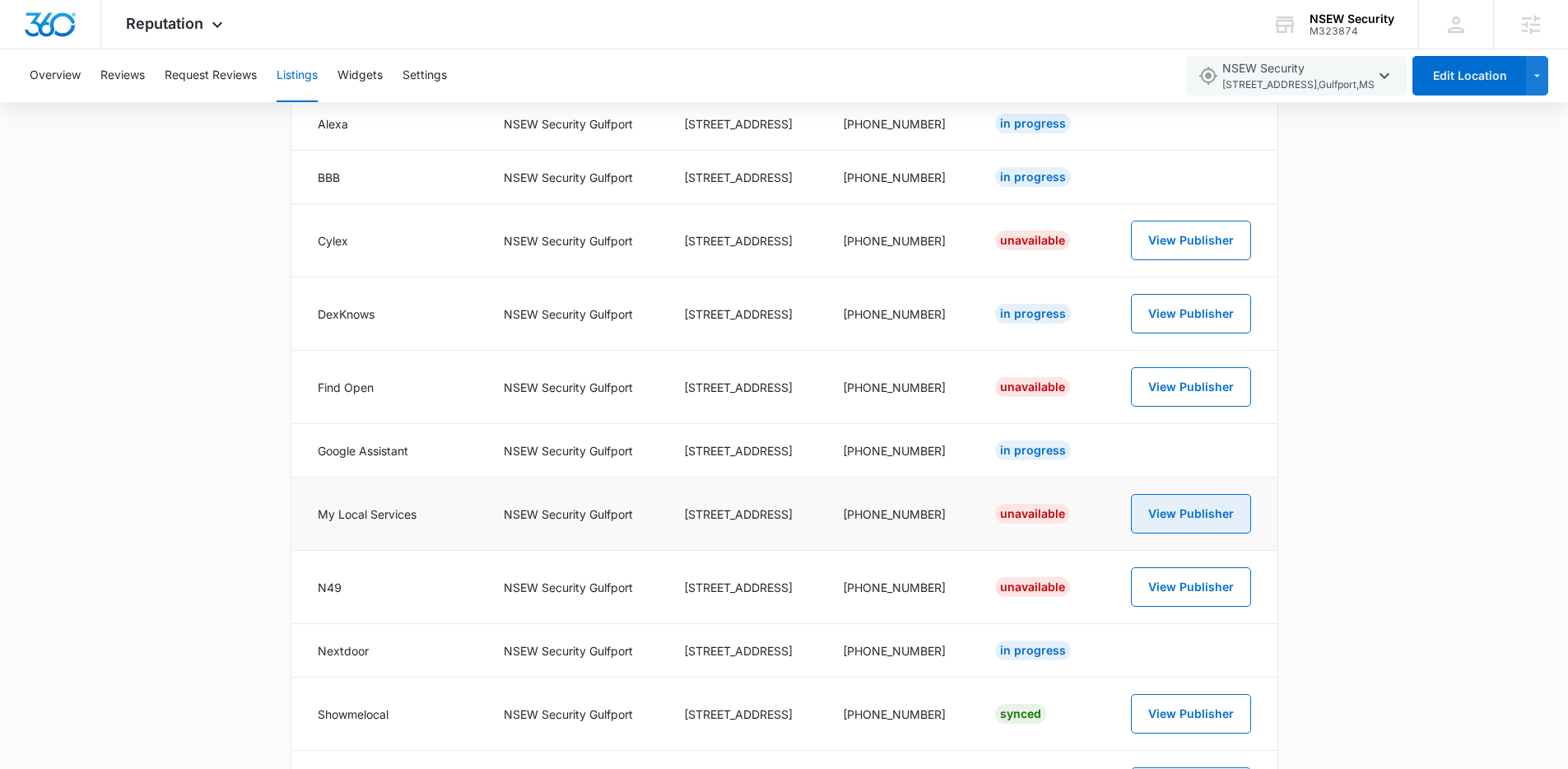
click at [1206, 506] on button "View Publisher" at bounding box center [1191, 514] width 120 height 39
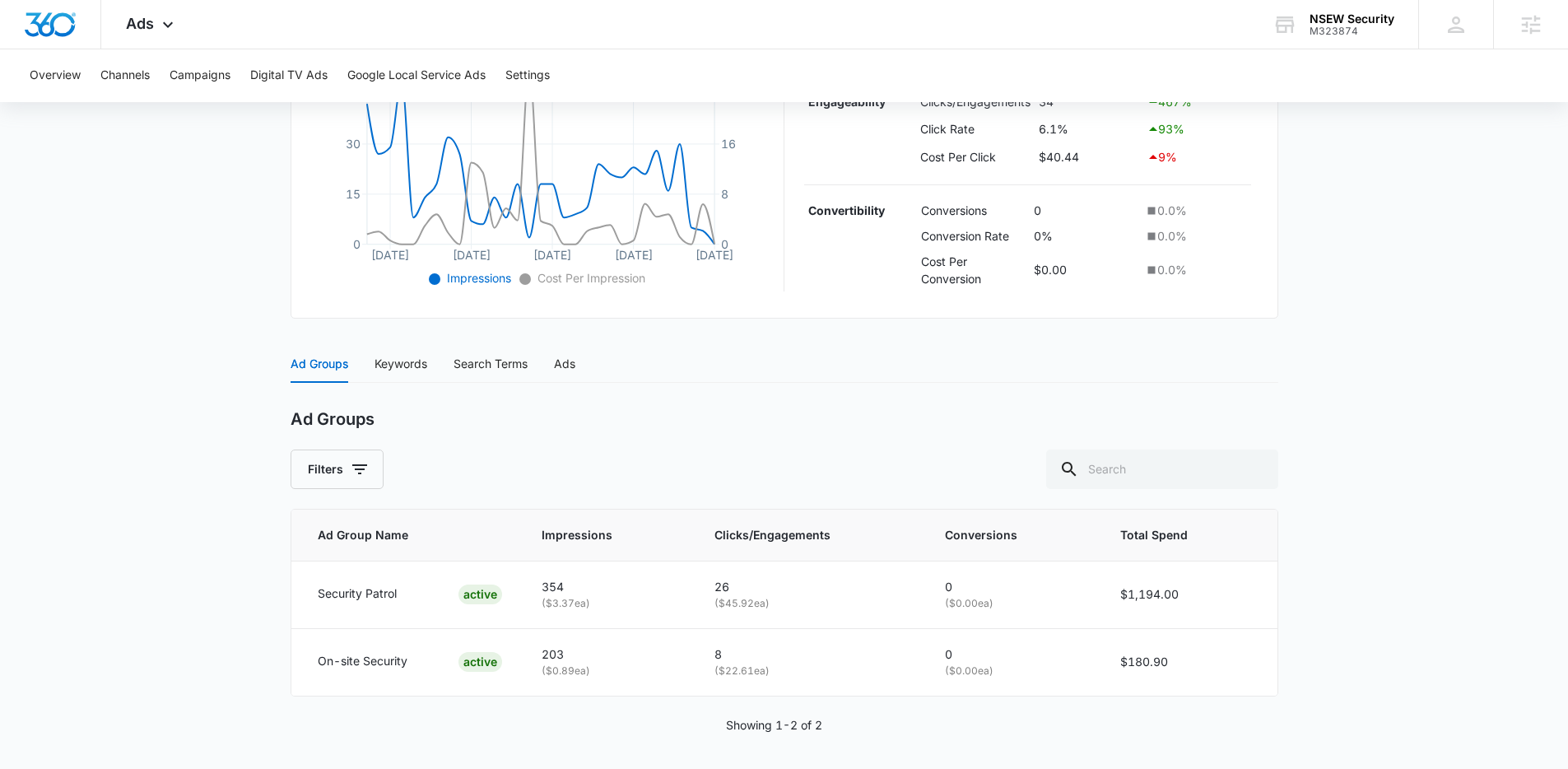
scroll to position [442, 0]
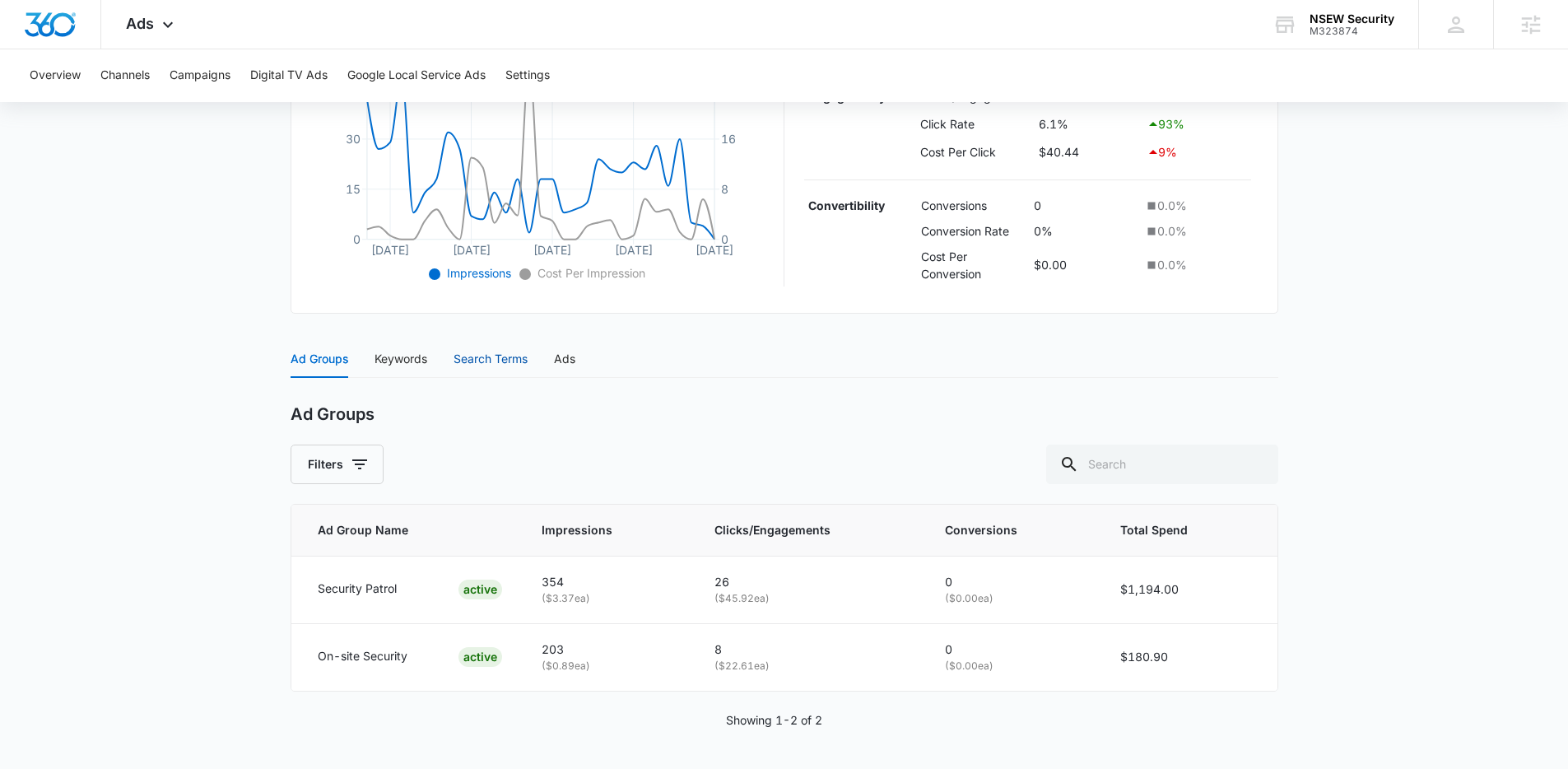
click at [487, 359] on div "Search Terms" at bounding box center [490, 359] width 74 height 18
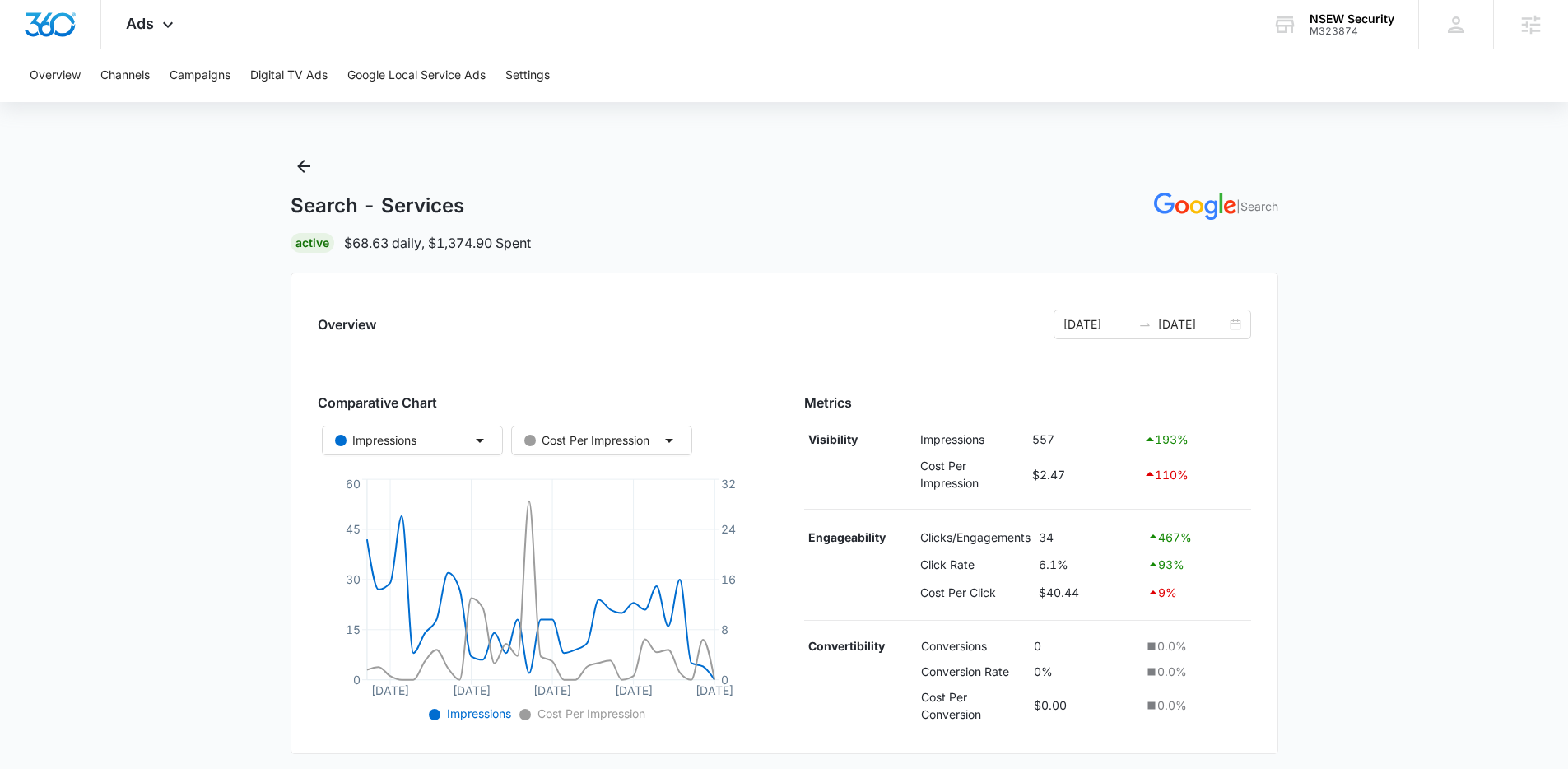
scroll to position [0, 0]
click at [1238, 324] on div "[DATE] [DATE]" at bounding box center [1152, 326] width 198 height 29
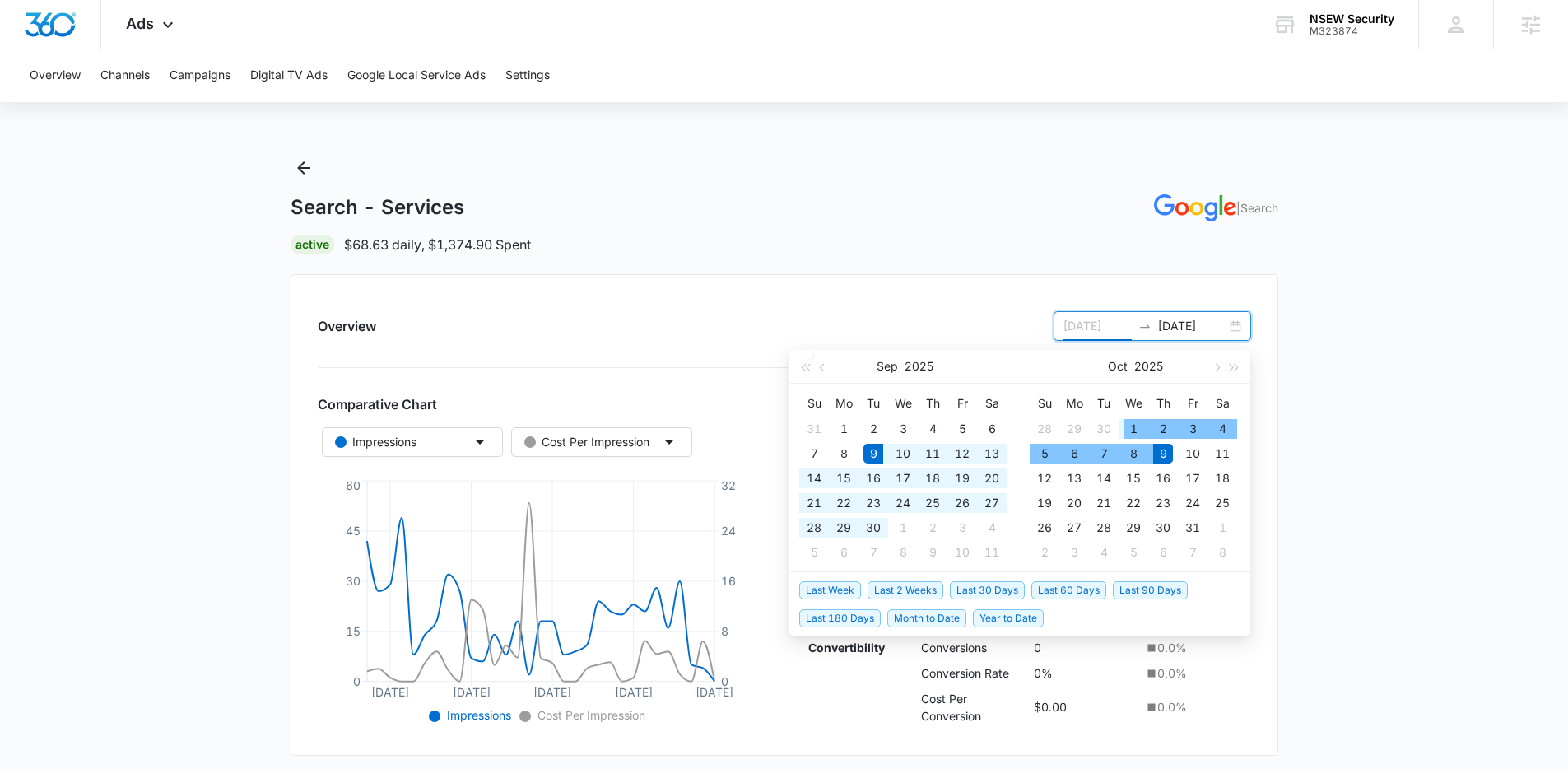
type input "09/09/2025"
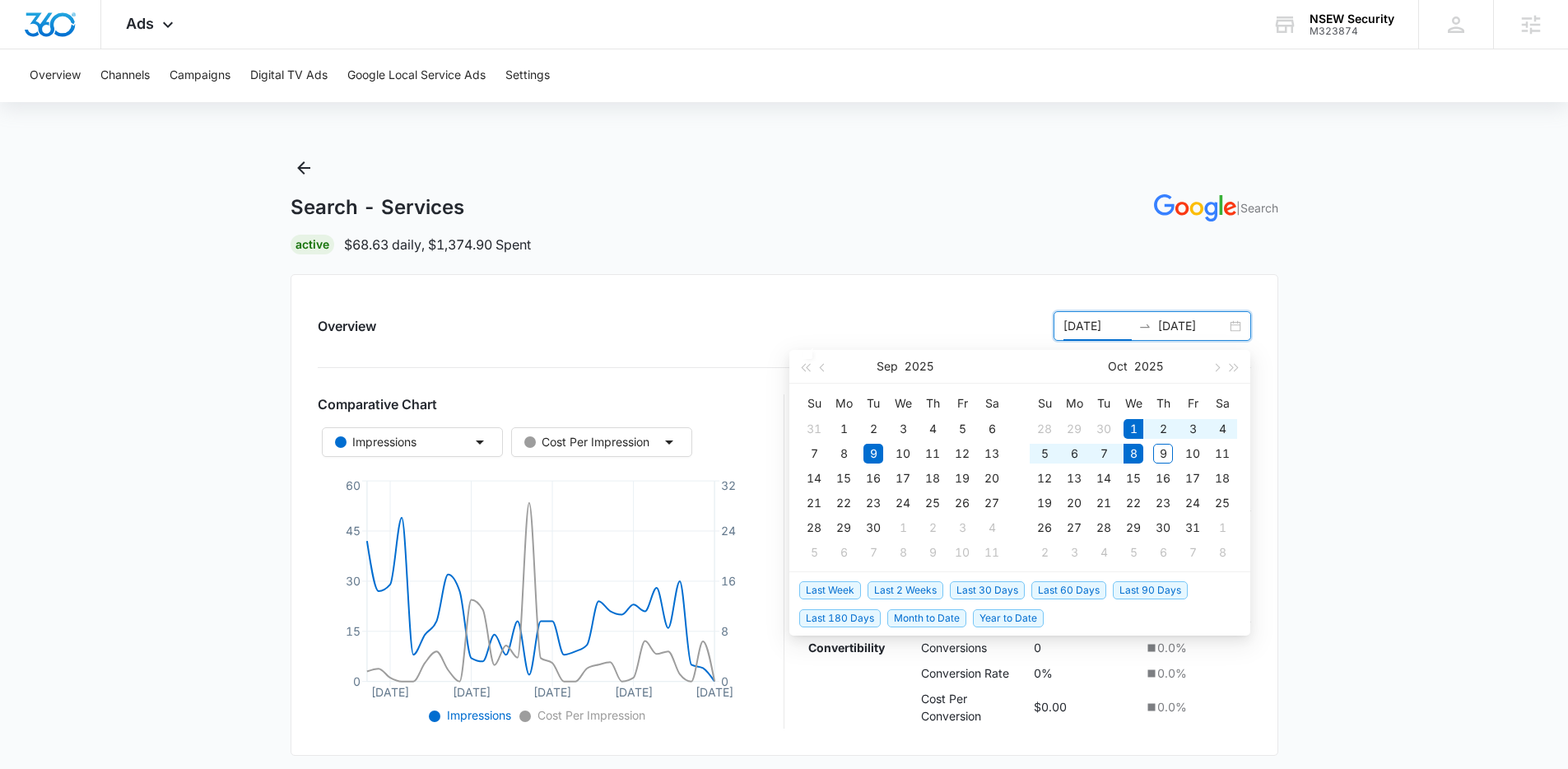
click at [831, 585] on span "Last Week" at bounding box center [829, 590] width 61 height 18
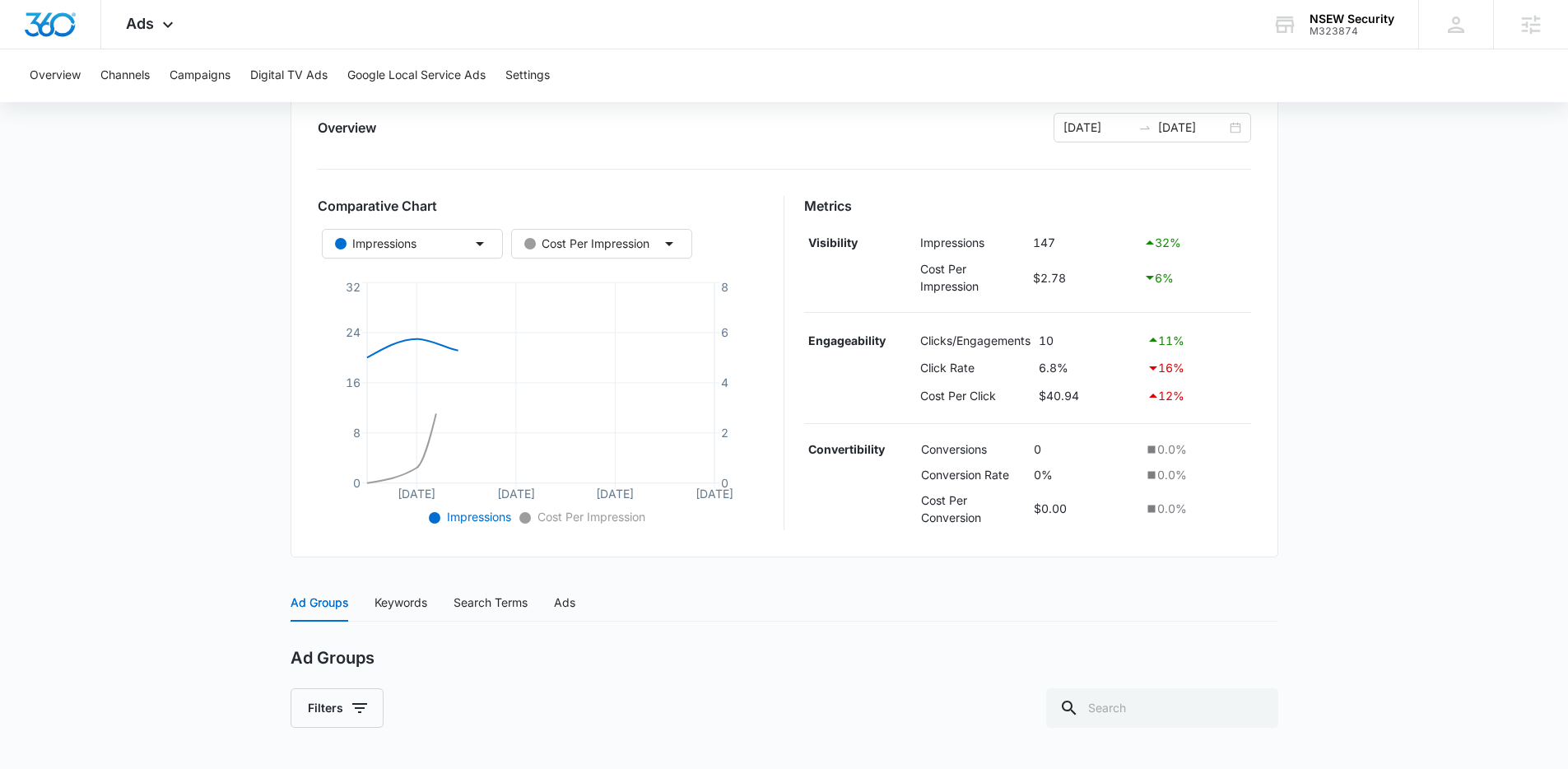
scroll to position [442, 0]
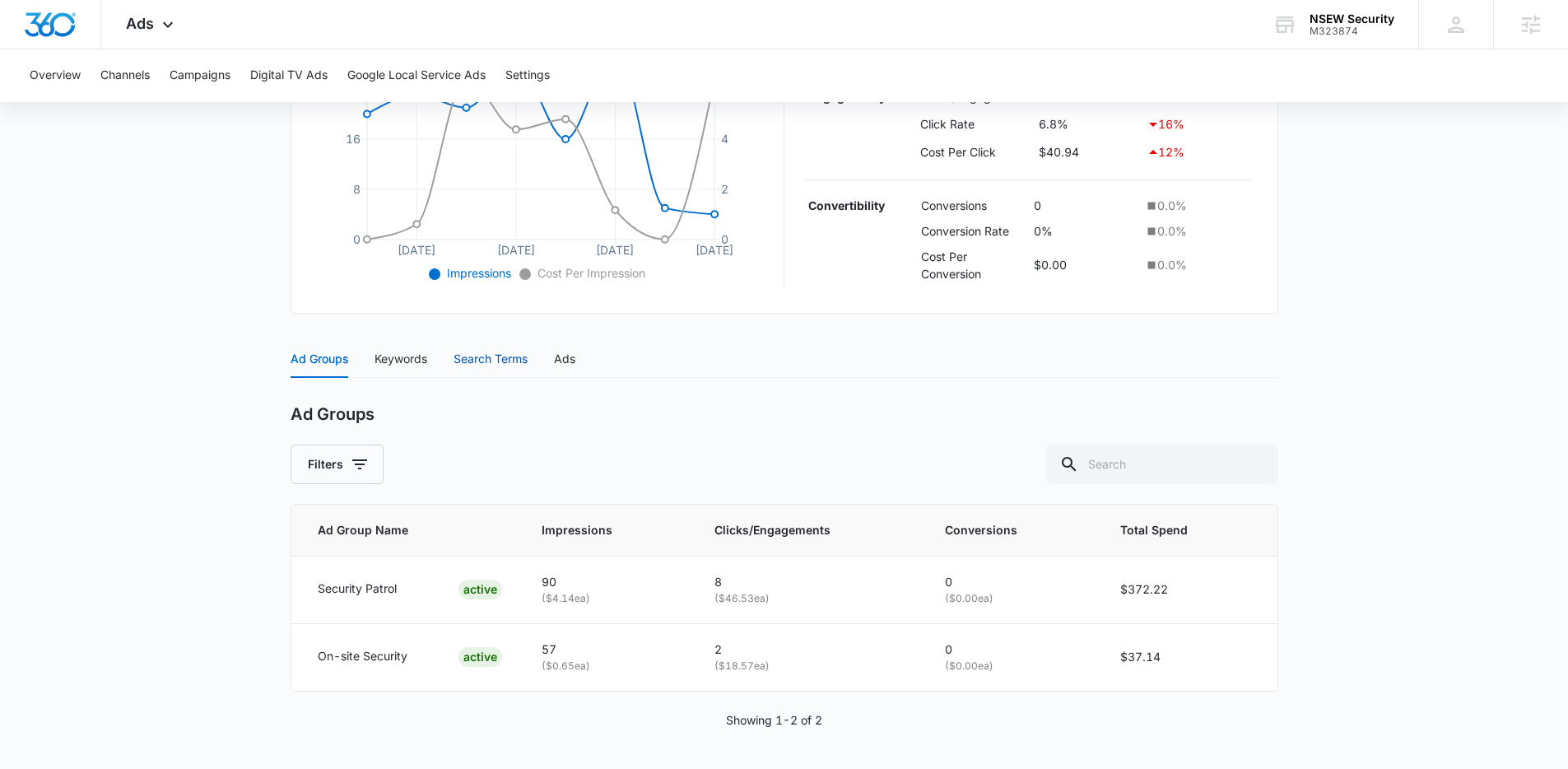
click at [456, 365] on div "Search Terms" at bounding box center [490, 359] width 74 height 18
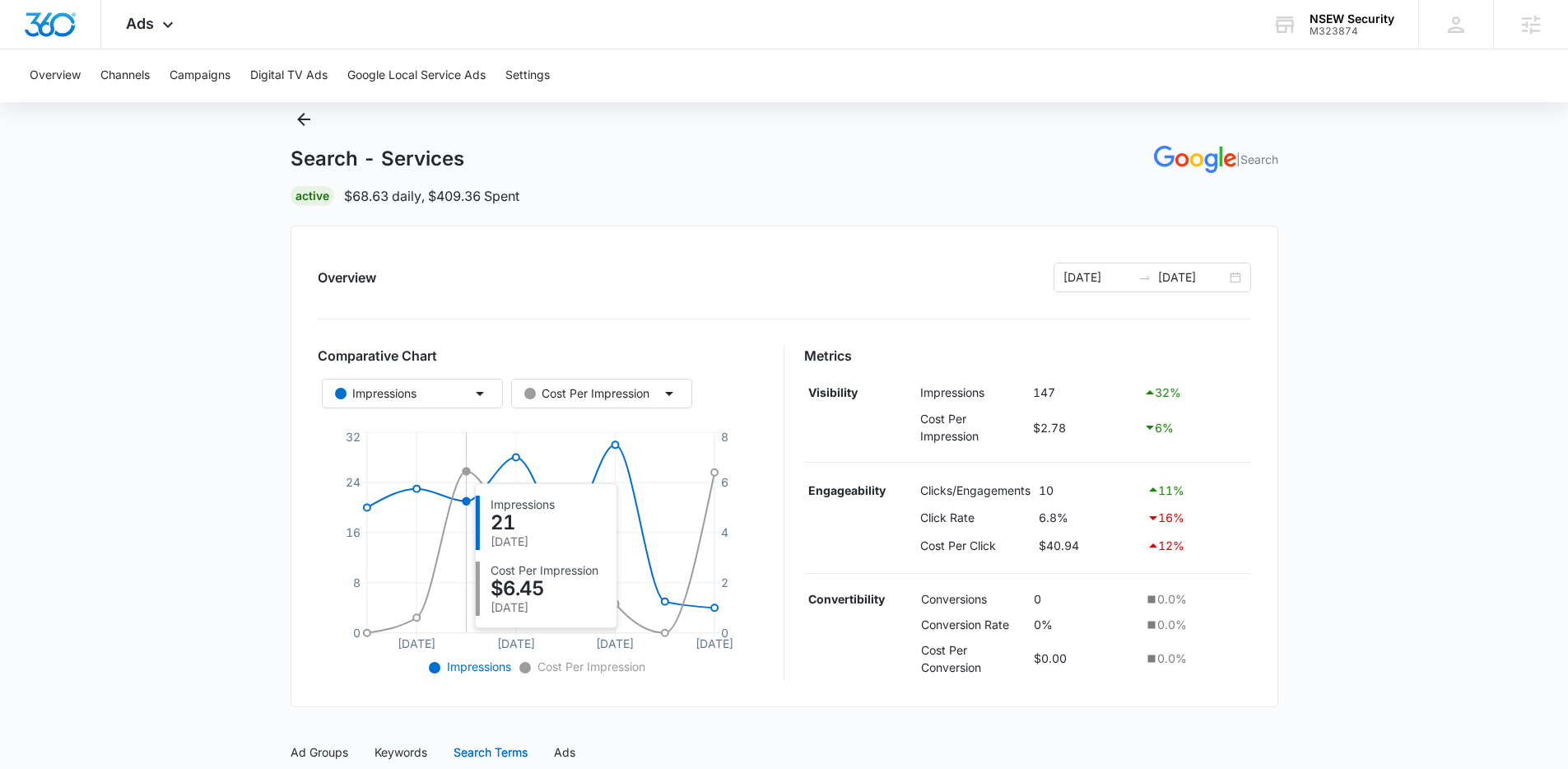
scroll to position [0, 0]
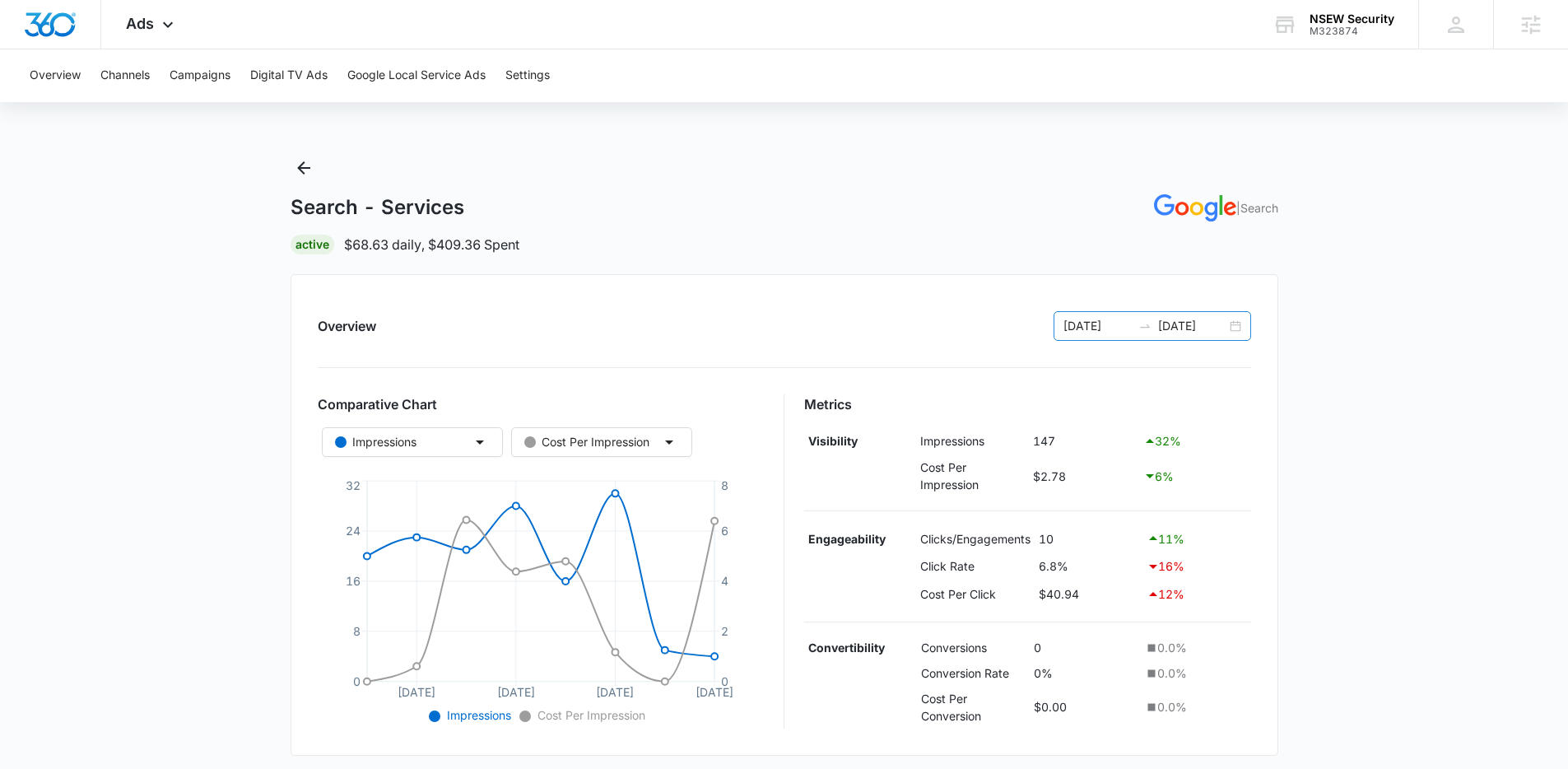
click at [1236, 328] on div "10/01/2025 10/08/2025" at bounding box center [1152, 326] width 198 height 29
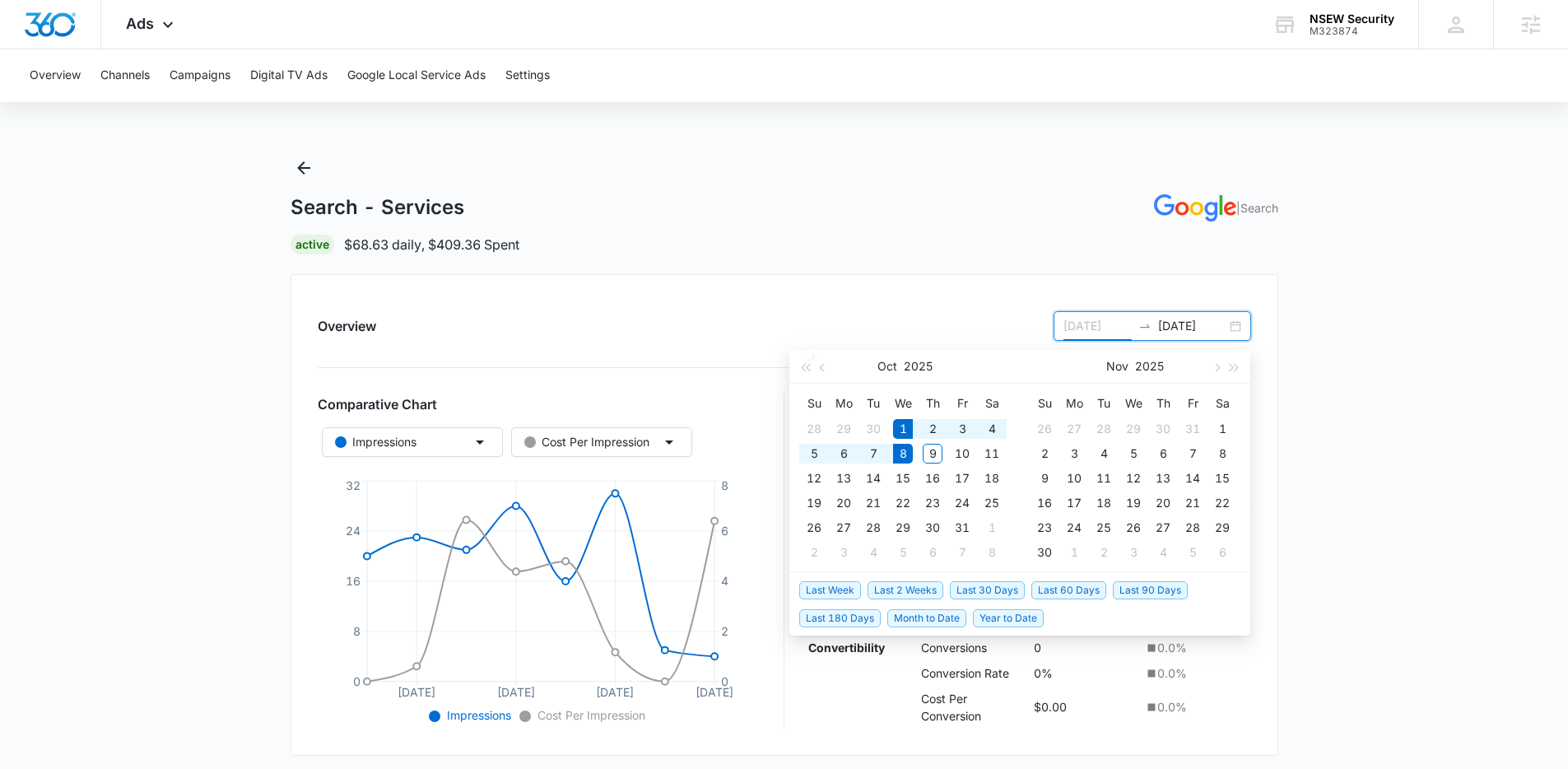
type input "10/01/2025"
click at [999, 591] on span "Last 30 Days" at bounding box center [988, 590] width 75 height 18
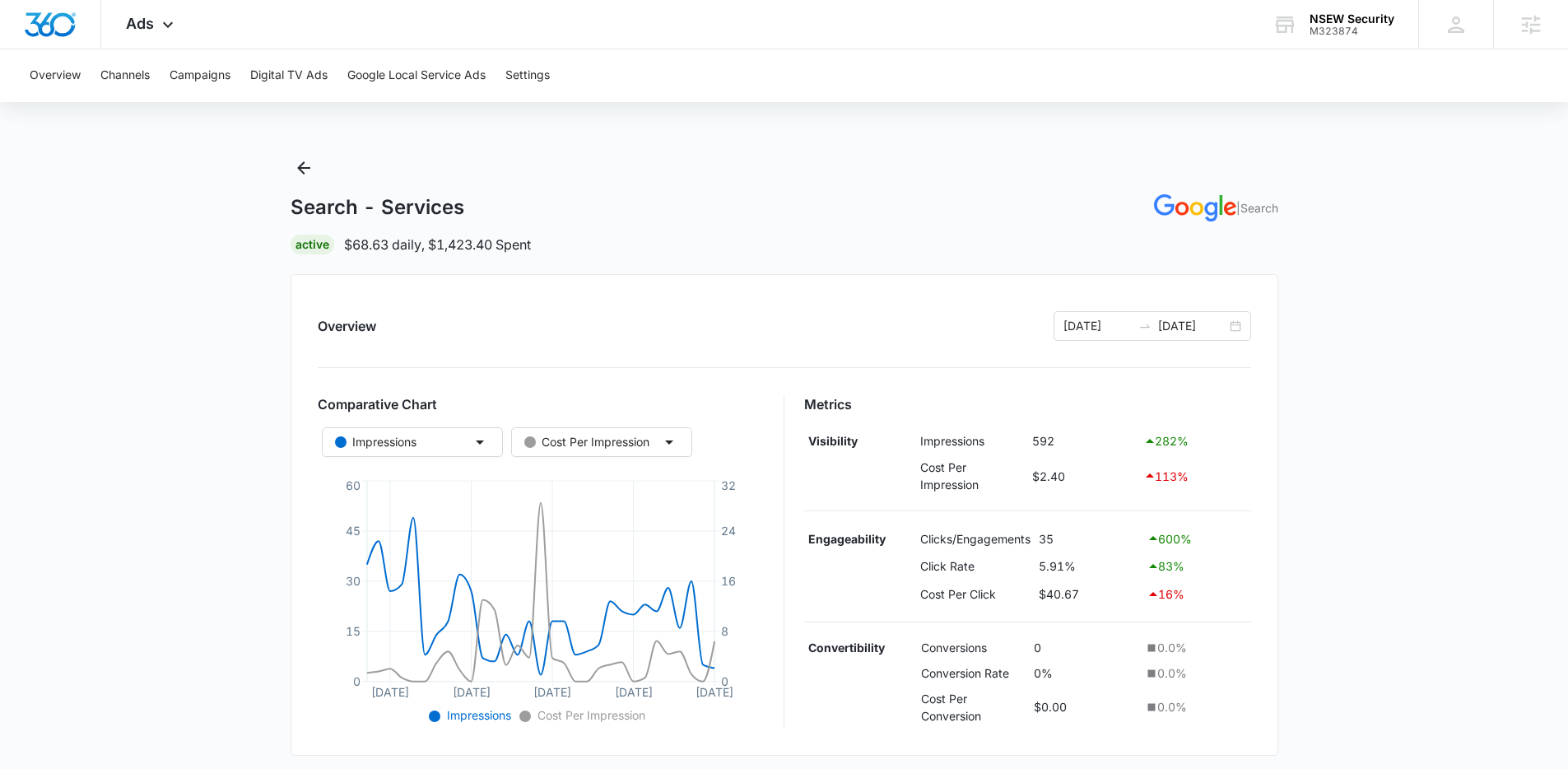
click at [358, 304] on div "Overview 09/08/2025 10/08/2025 Comparative Chart Impressions Cost Per Impressio…" at bounding box center [785, 514] width 988 height 482
click at [303, 169] on icon "Back" at bounding box center [303, 168] width 20 height 20
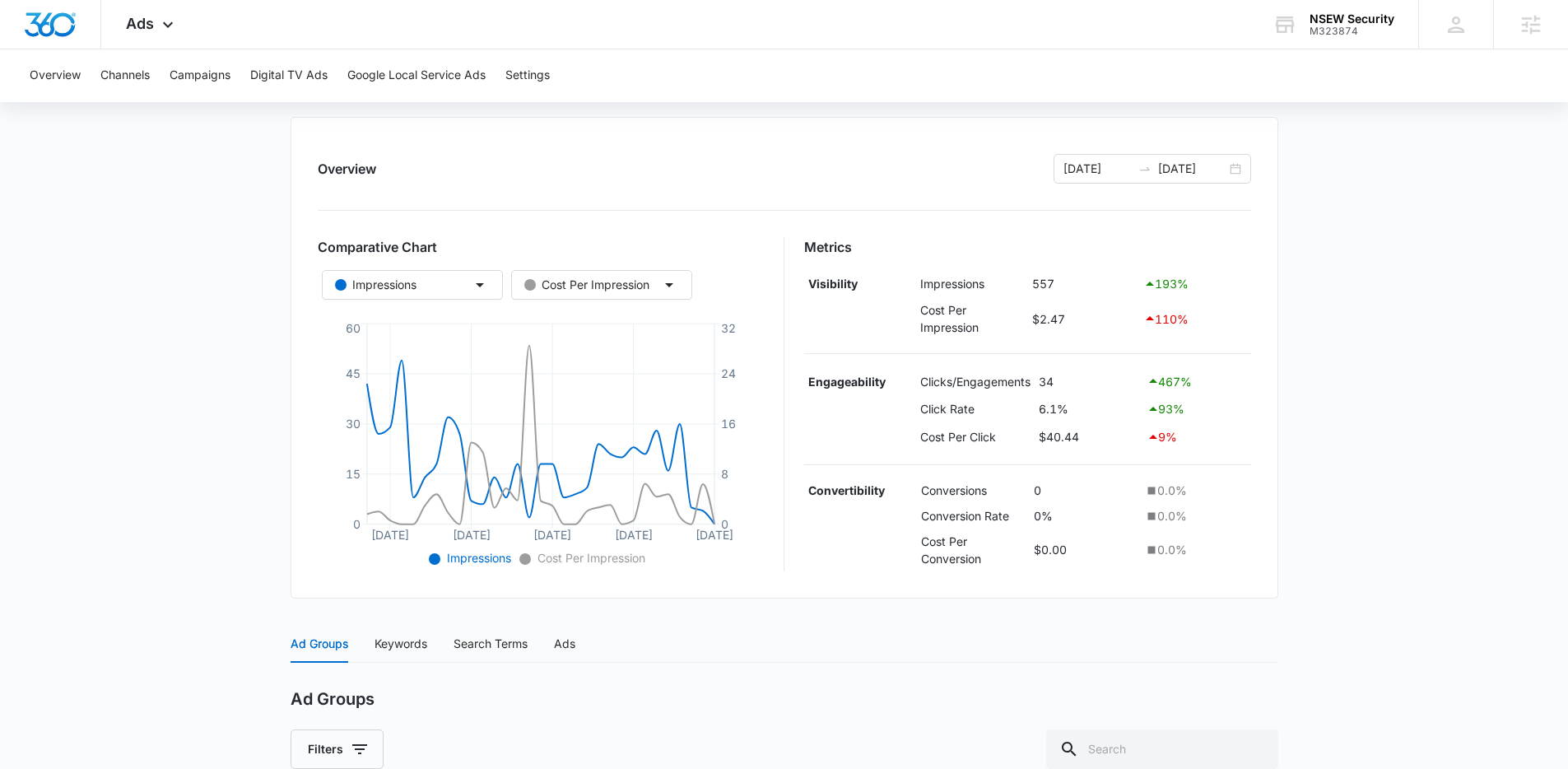
scroll to position [157, 0]
drag, startPoint x: 1085, startPoint y: 408, endPoint x: 1046, endPoint y: 401, distance: 39.6
click at [1046, 401] on td "6.1%" at bounding box center [1088, 409] width 108 height 28
click at [1087, 406] on td "6.1%" at bounding box center [1088, 409] width 108 height 28
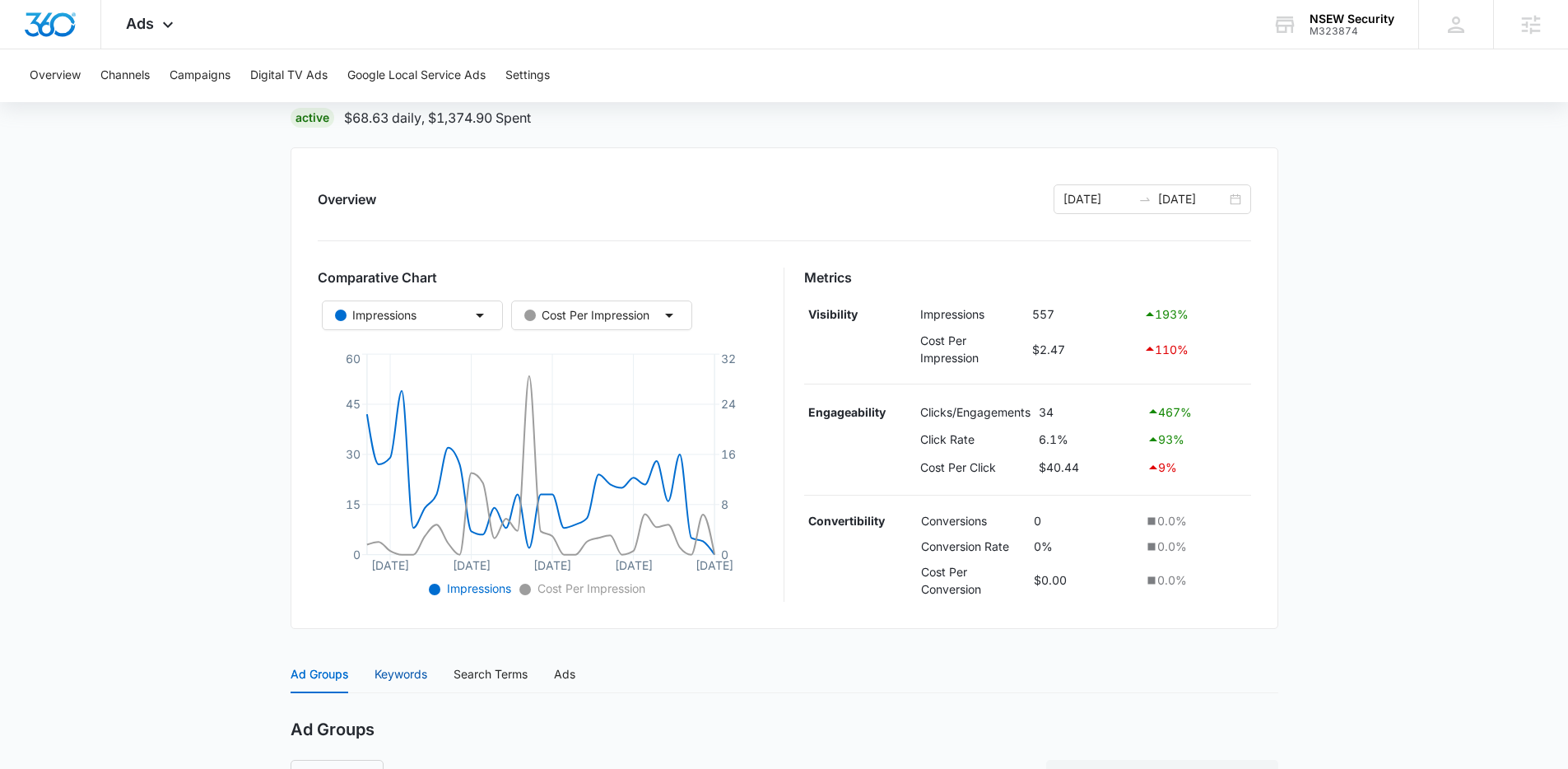
click at [423, 676] on div "Keywords" at bounding box center [400, 675] width 53 height 18
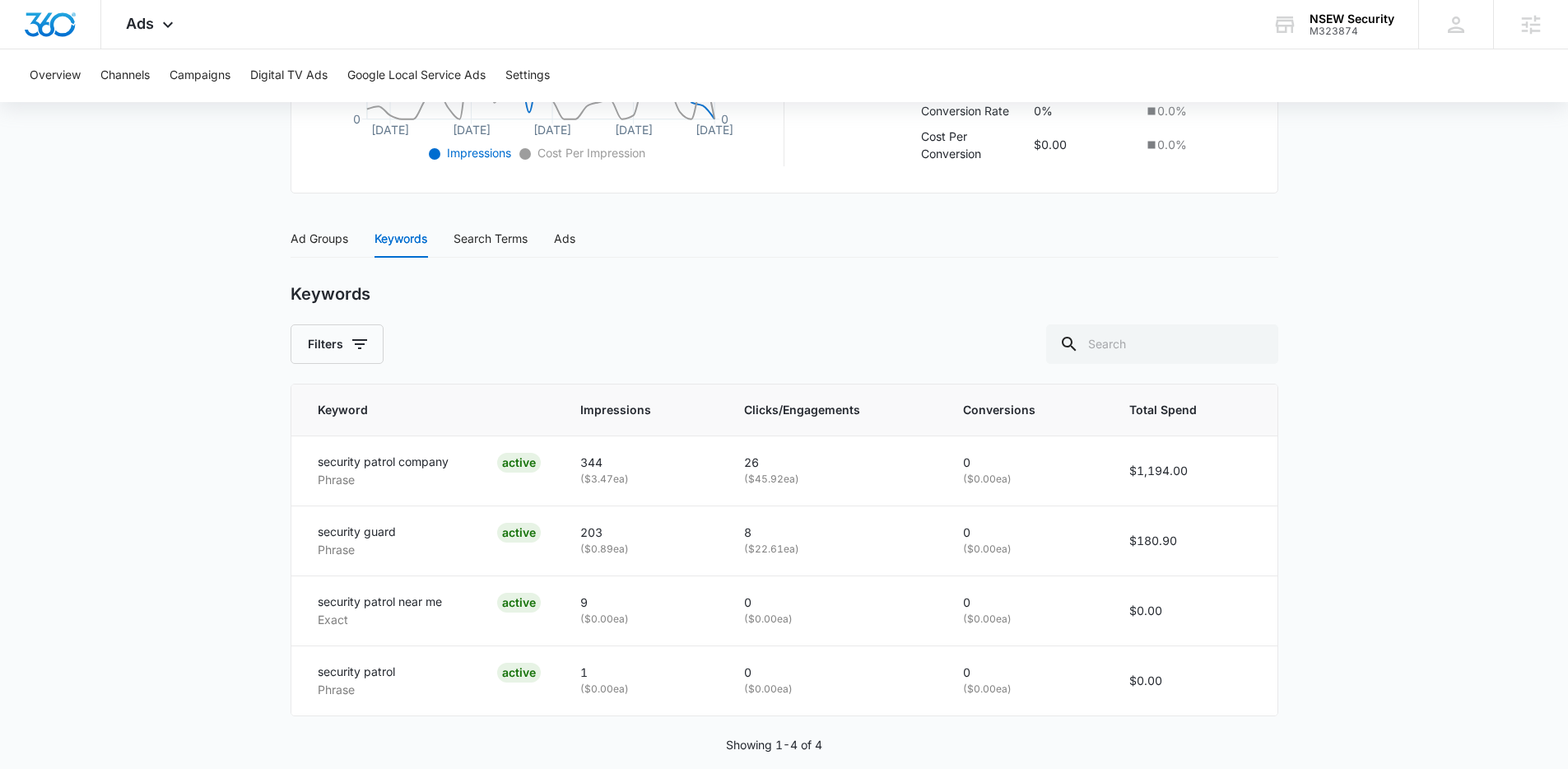
scroll to position [587, 0]
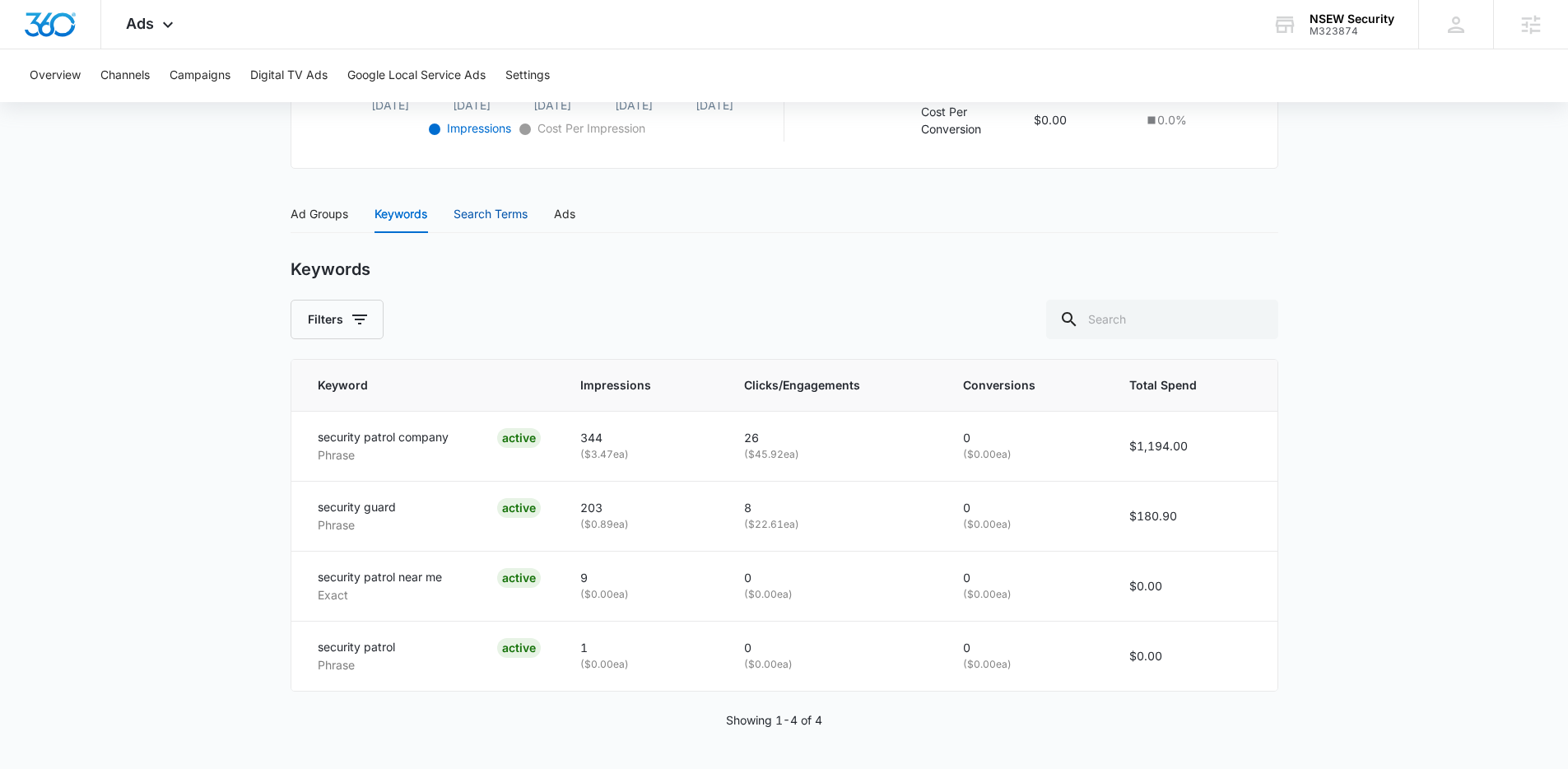
click at [510, 210] on div "Search Terms" at bounding box center [490, 214] width 74 height 18
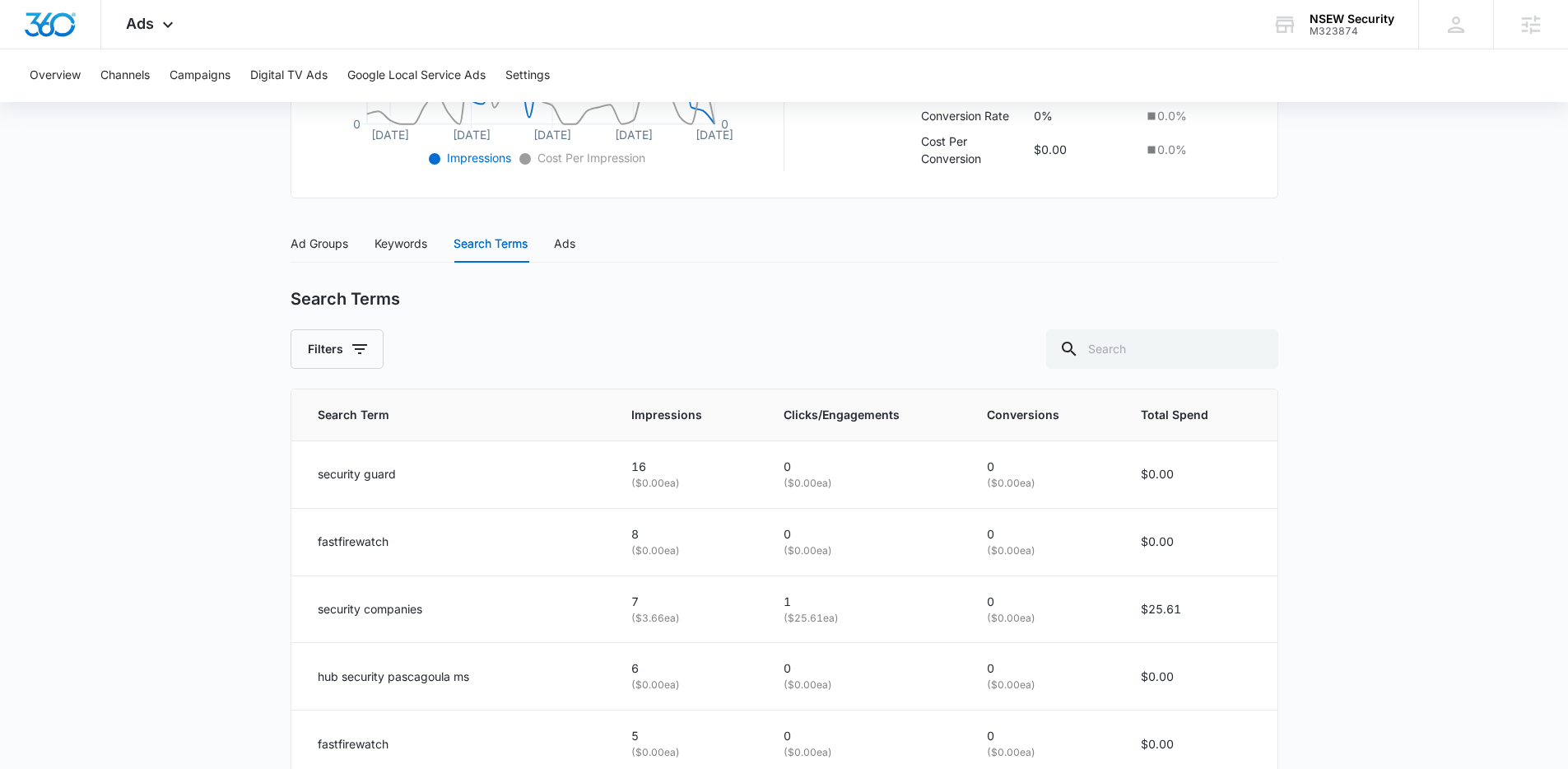
scroll to position [526, 0]
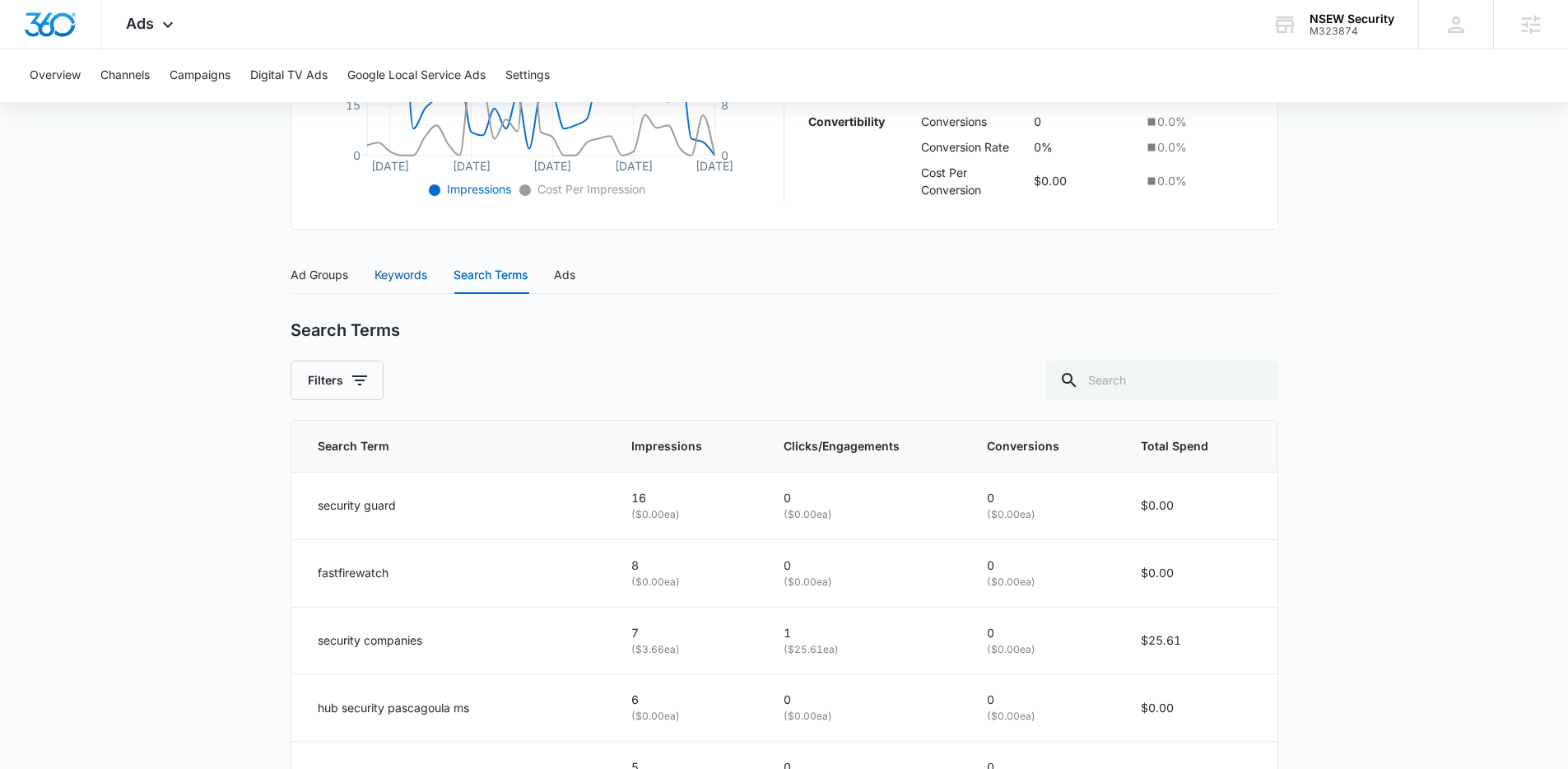
click at [389, 275] on div "Keywords" at bounding box center [400, 275] width 53 height 18
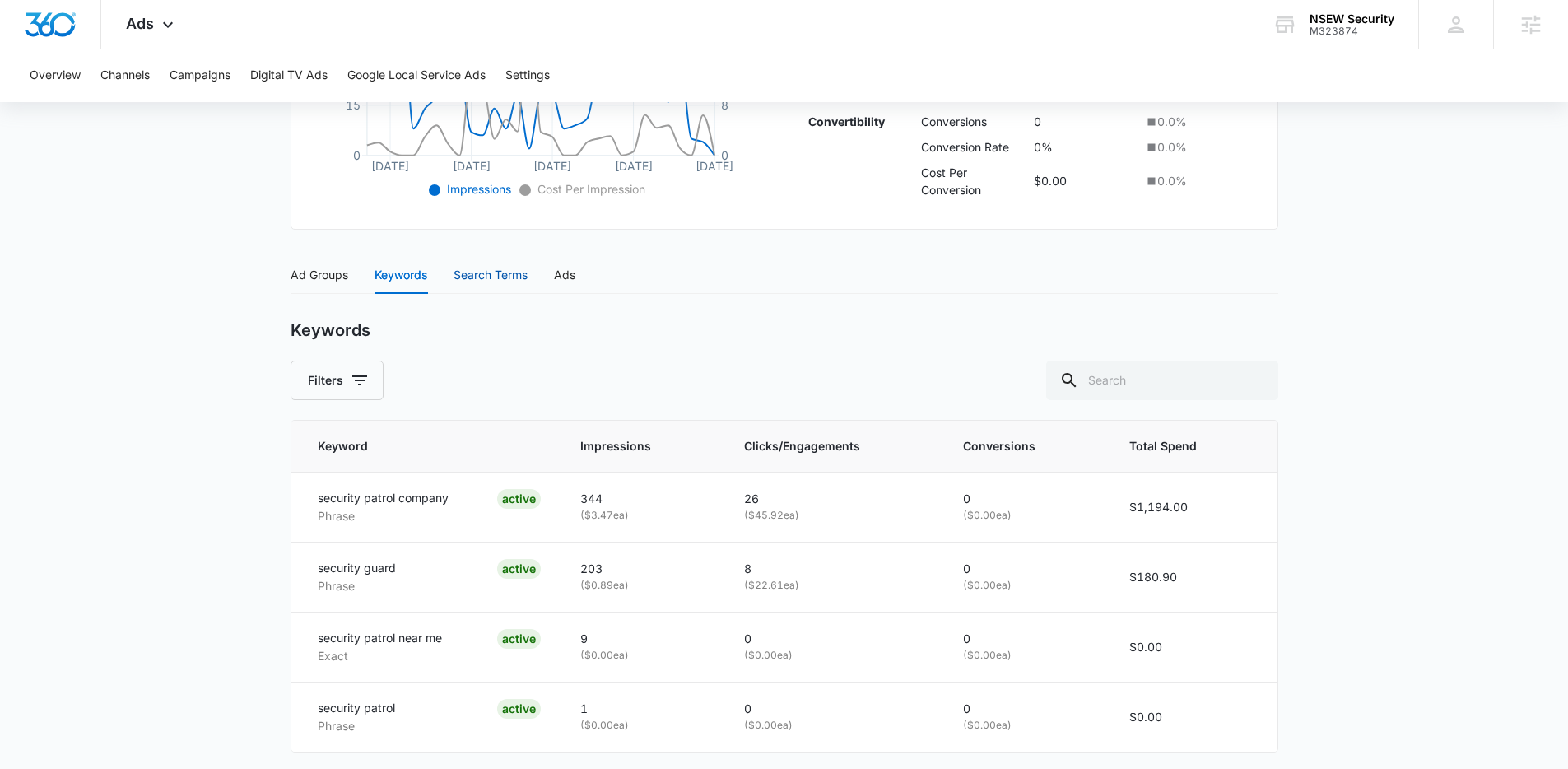
click at [493, 279] on div "Search Terms" at bounding box center [490, 275] width 74 height 18
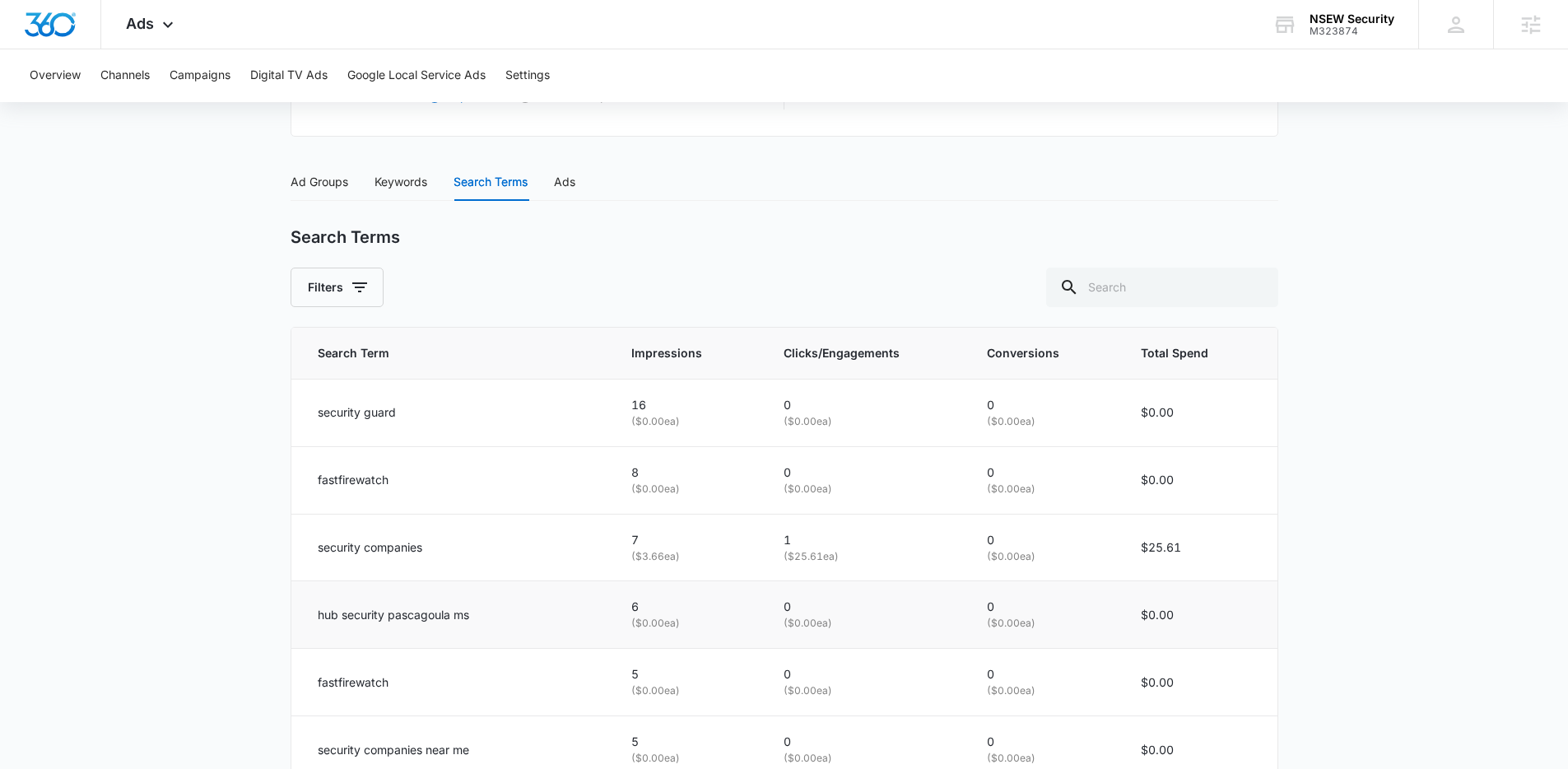
scroll to position [625, 0]
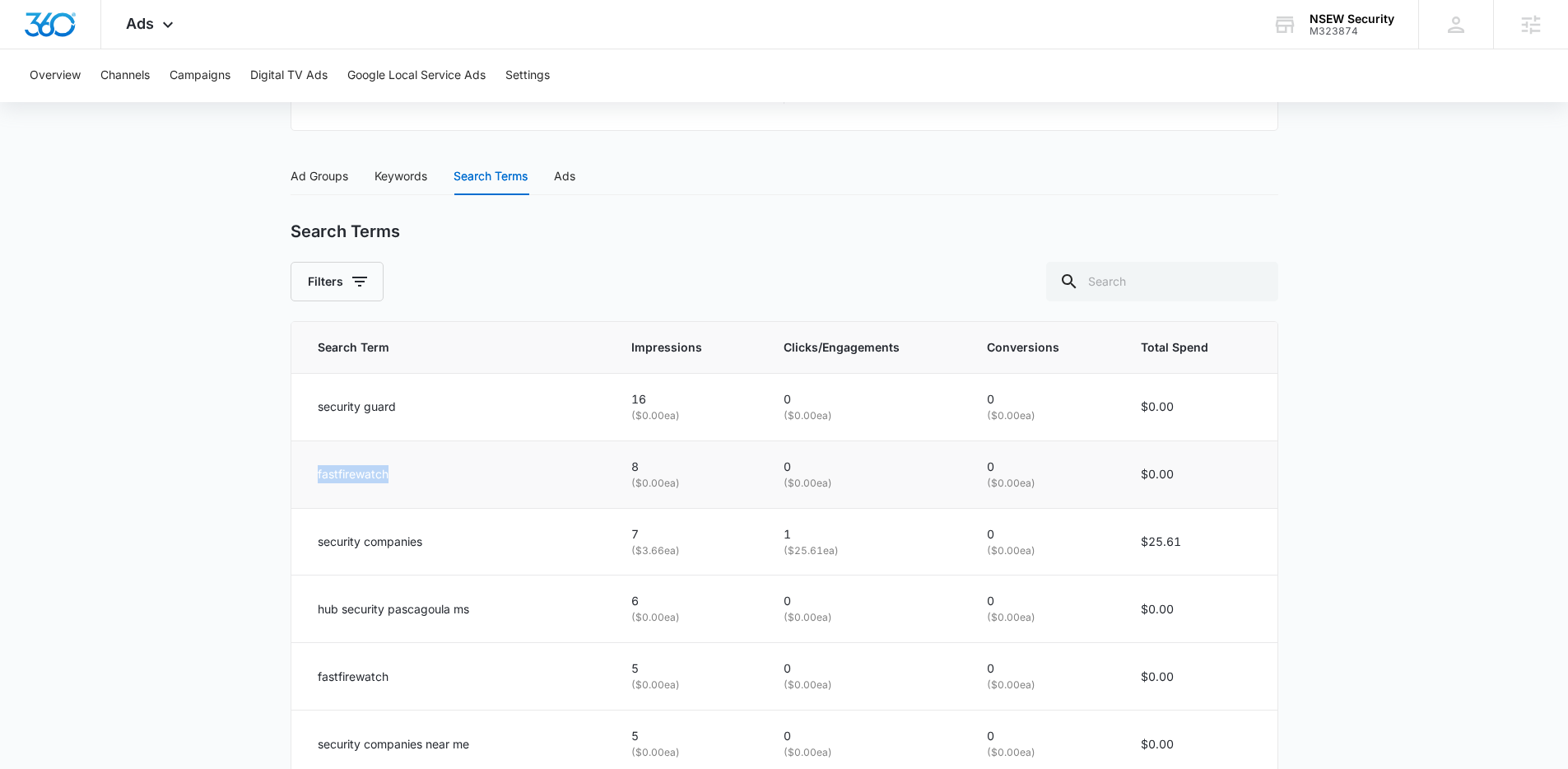
drag, startPoint x: 429, startPoint y: 474, endPoint x: 304, endPoint y: 469, distance: 125.1
click at [304, 469] on td "fastfirewatch" at bounding box center [452, 474] width 320 height 68
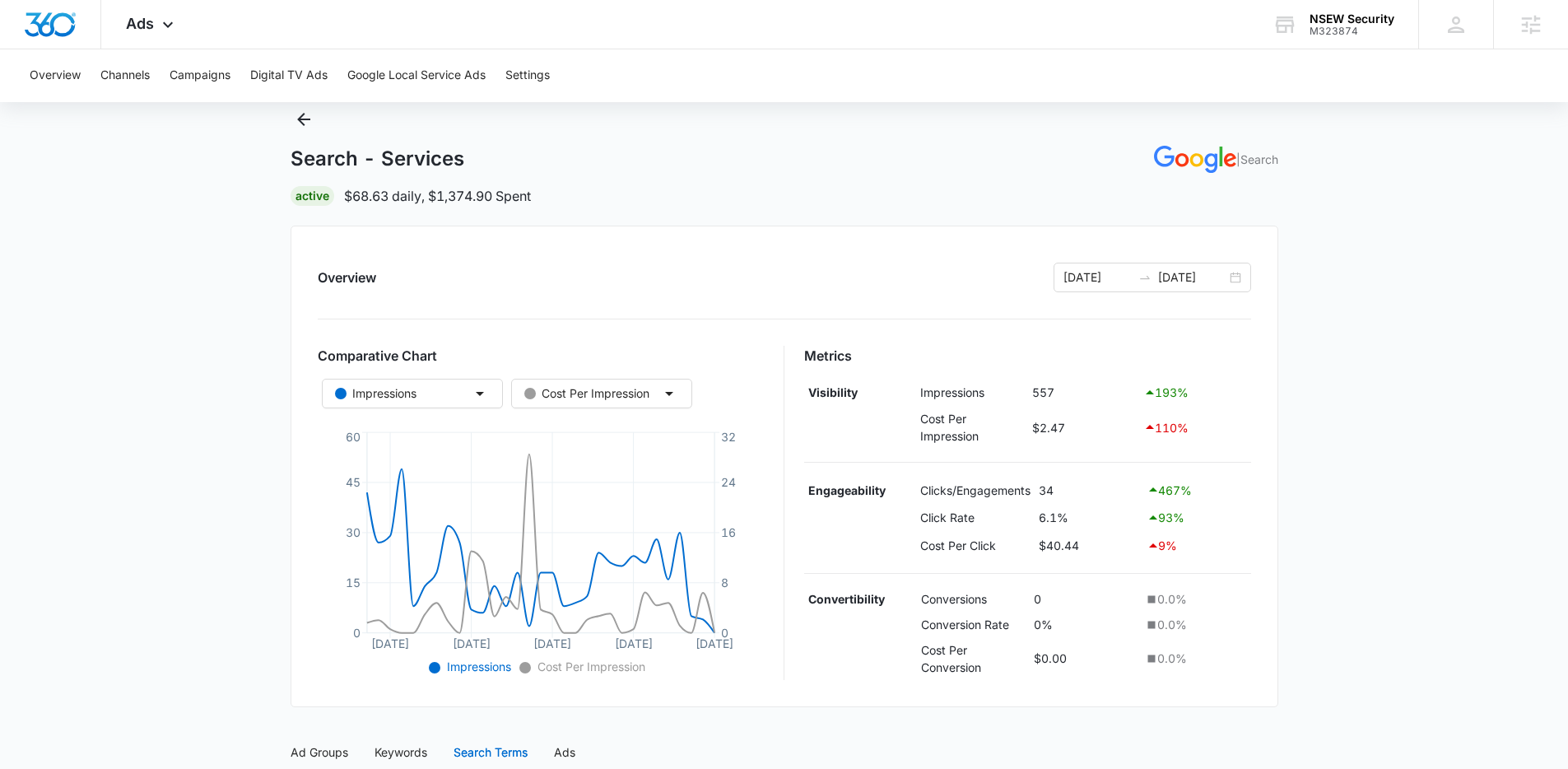
scroll to position [0, 0]
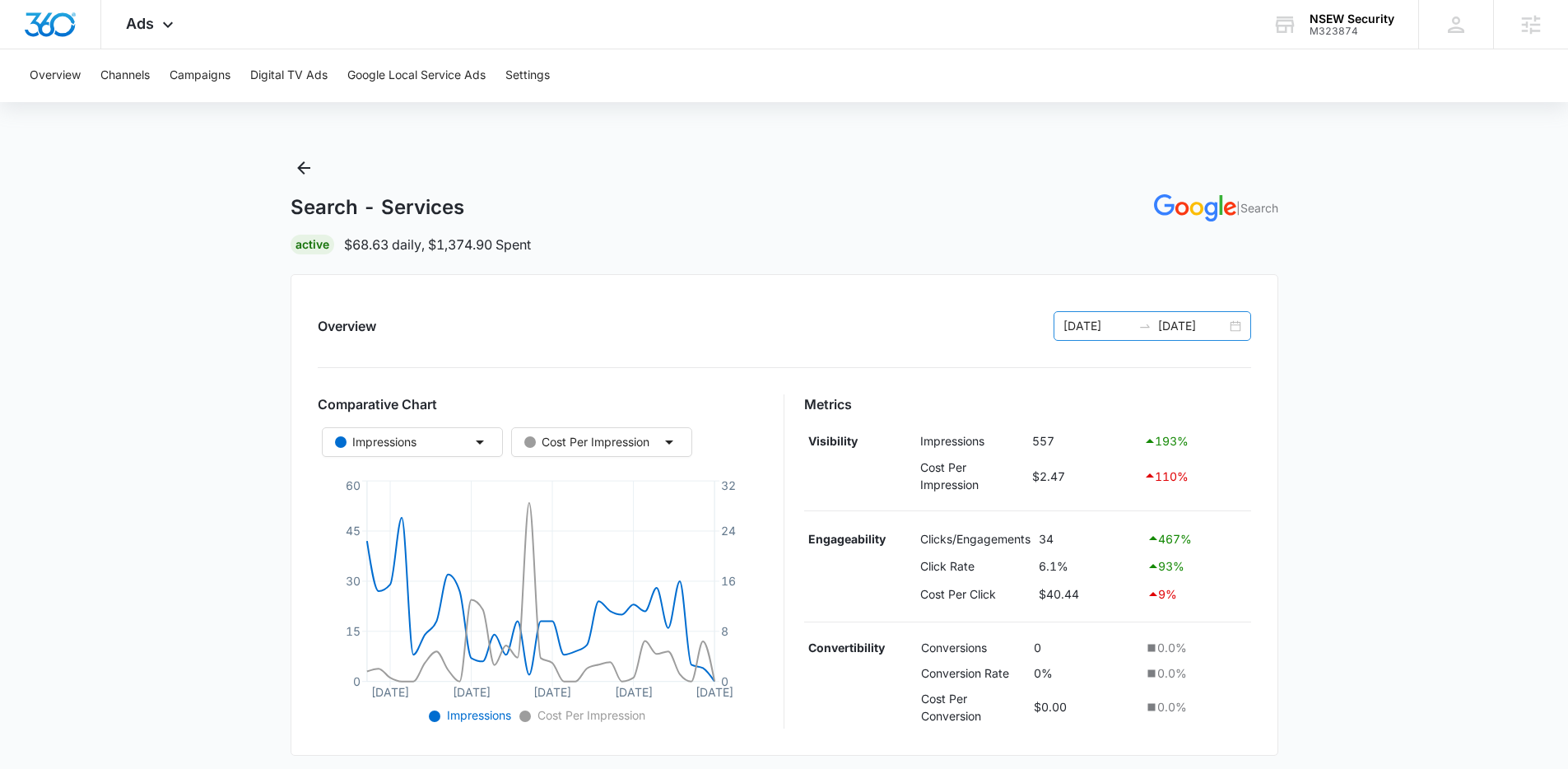
click at [1237, 323] on div "[DATE] [DATE]" at bounding box center [1152, 326] width 198 height 29
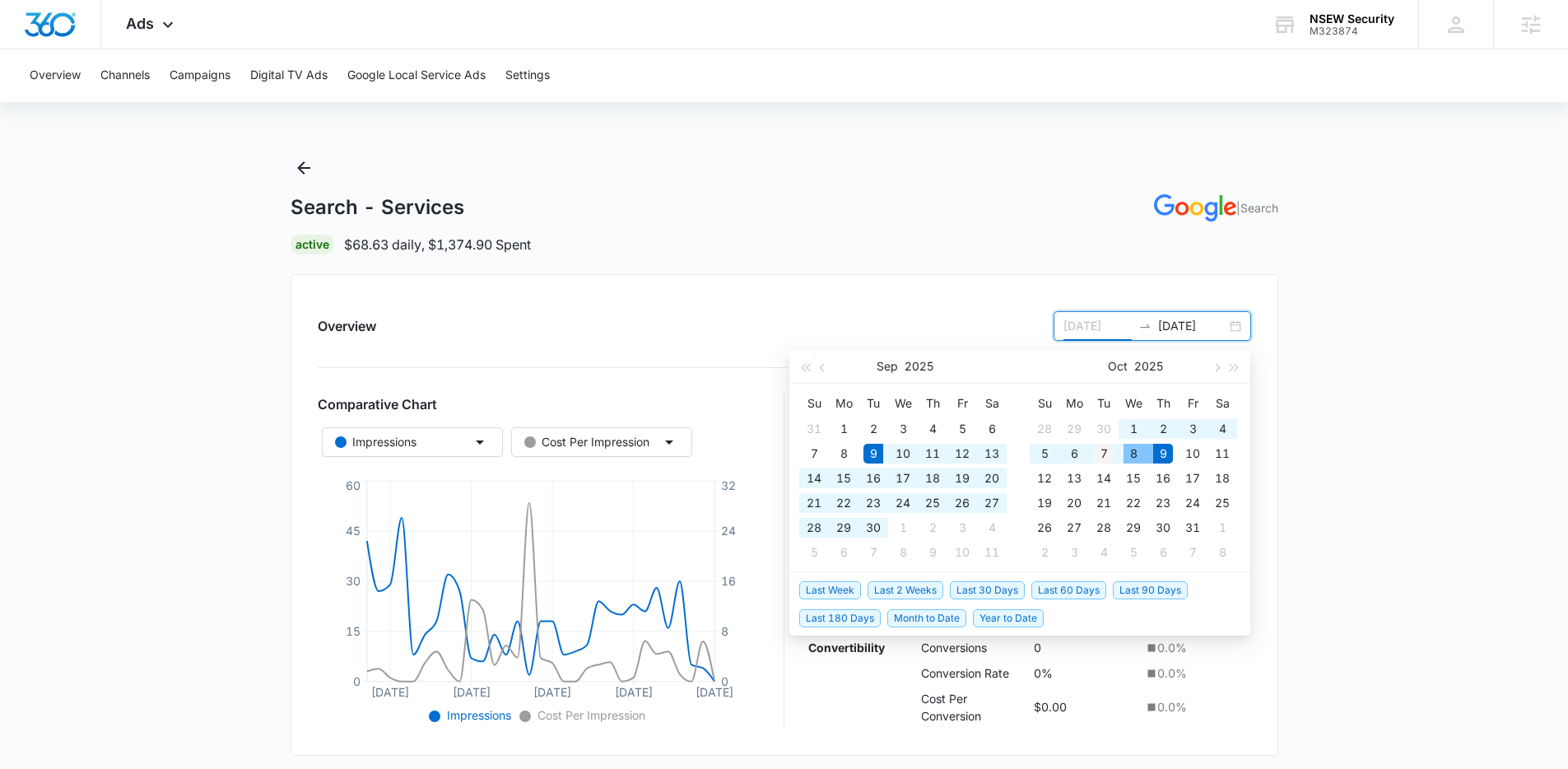
type input "[DATE]"
click at [1107, 457] on div "7" at bounding box center [1104, 454] width 20 height 20
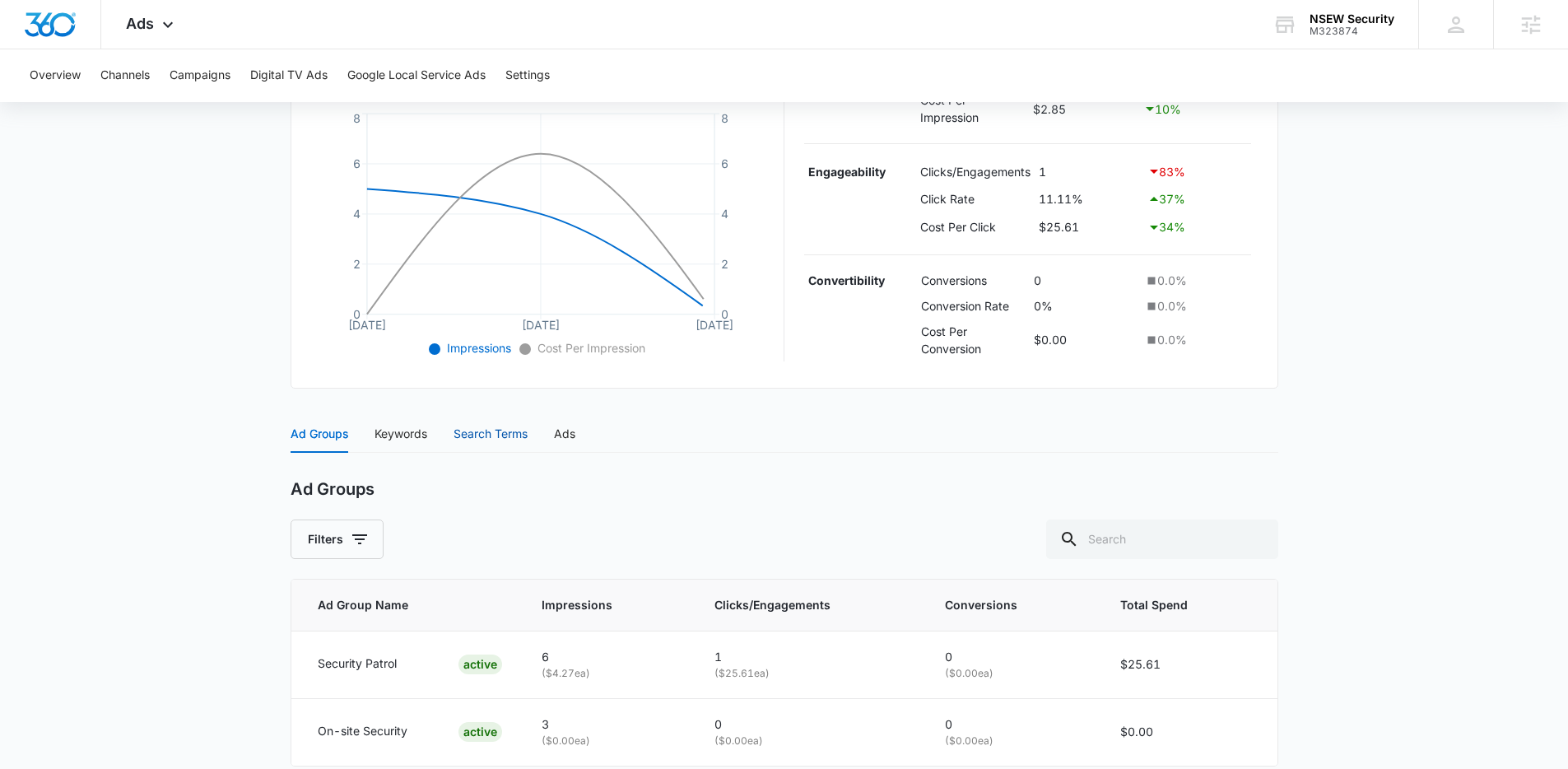
click at [479, 433] on div "Search Terms" at bounding box center [490, 433] width 74 height 18
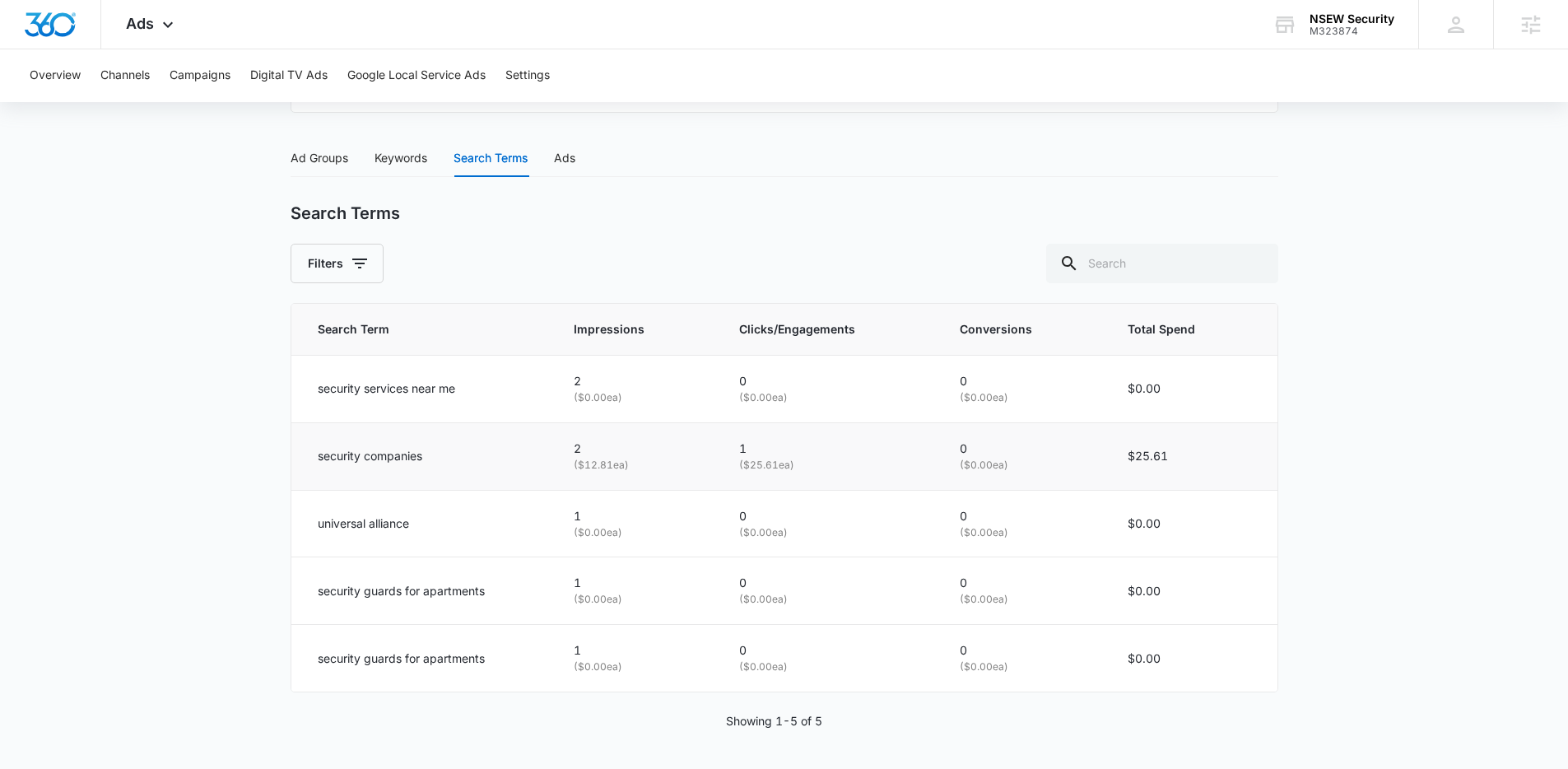
scroll to position [644, 0]
drag, startPoint x: 417, startPoint y: 530, endPoint x: 317, endPoint y: 530, distance: 100.0
click at [318, 530] on div "universal alliance" at bounding box center [425, 522] width 216 height 18
click at [400, 546] on td "universal alliance" at bounding box center [423, 523] width 263 height 68
drag, startPoint x: 457, startPoint y: 470, endPoint x: 320, endPoint y: 449, distance: 138.6
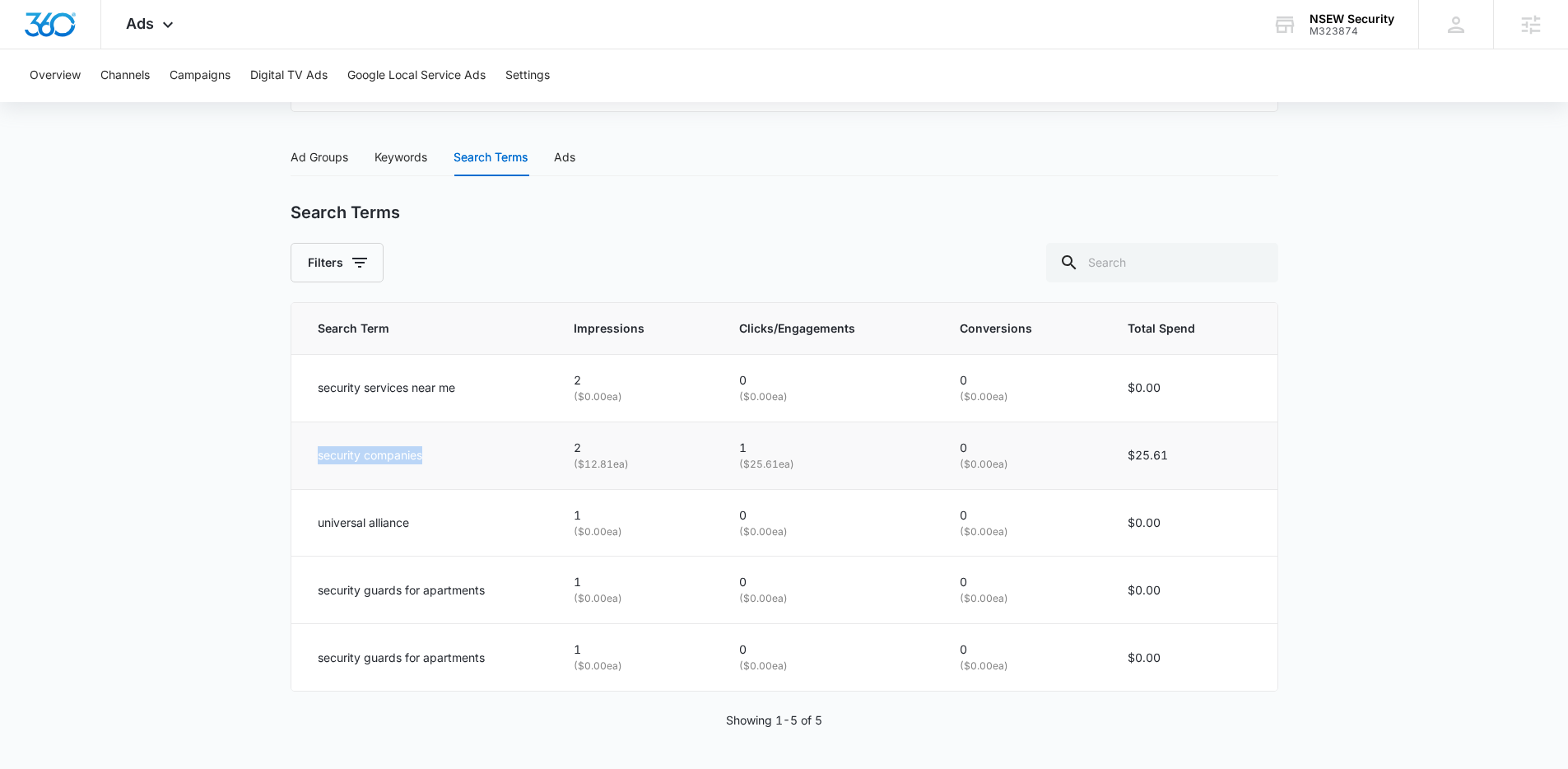
click at [320, 449] on td "security companies" at bounding box center [423, 456] width 263 height 68
drag, startPoint x: 497, startPoint y: 595, endPoint x: 320, endPoint y: 585, distance: 177.3
click at [320, 585] on div "security guards for apartments" at bounding box center [425, 590] width 216 height 18
drag, startPoint x: 489, startPoint y: 674, endPoint x: 356, endPoint y: 666, distance: 133.2
click at [357, 666] on td "security guards for apartments" at bounding box center [423, 657] width 263 height 67
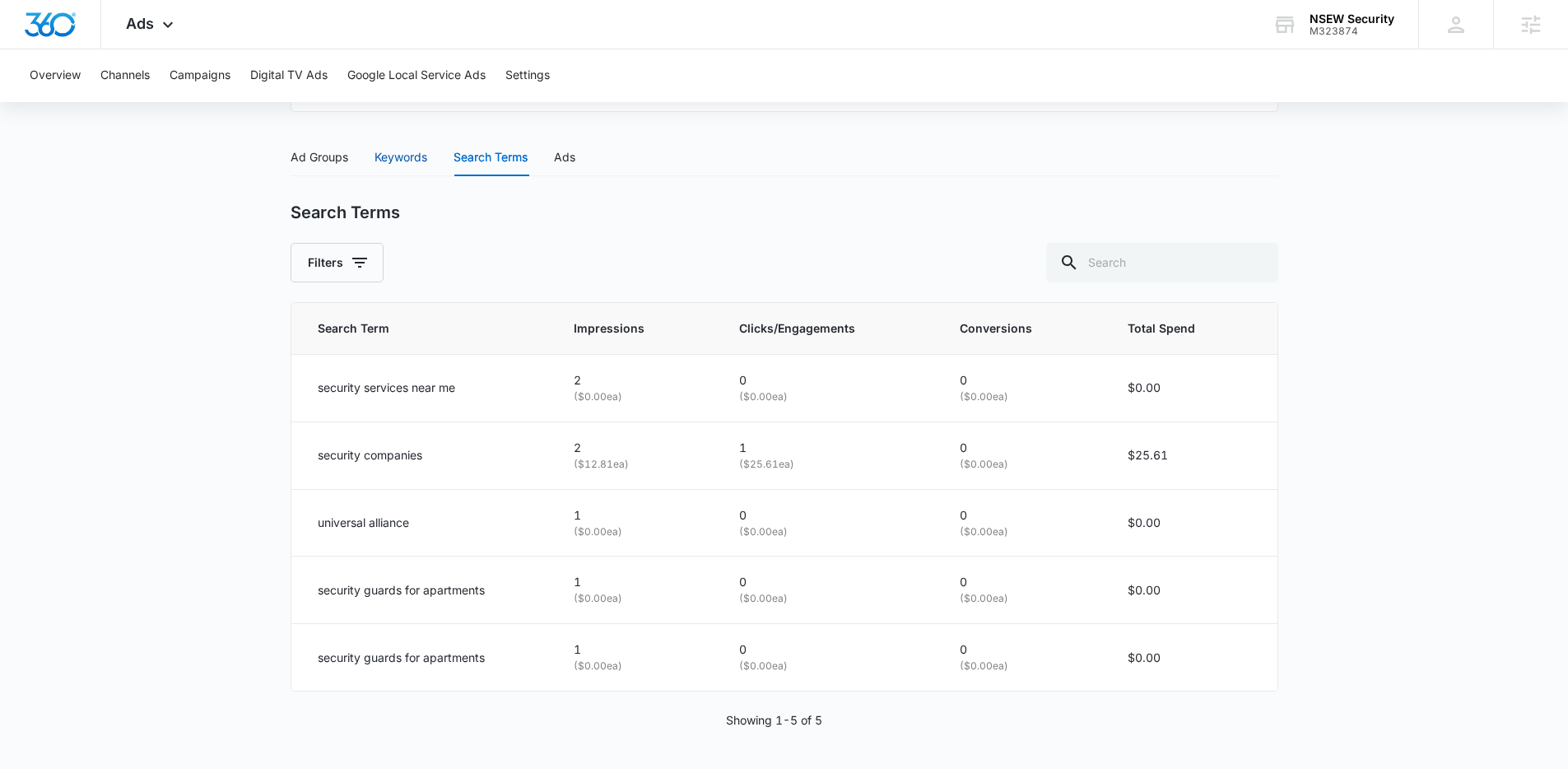
click at [407, 153] on div "Keywords" at bounding box center [400, 158] width 53 height 18
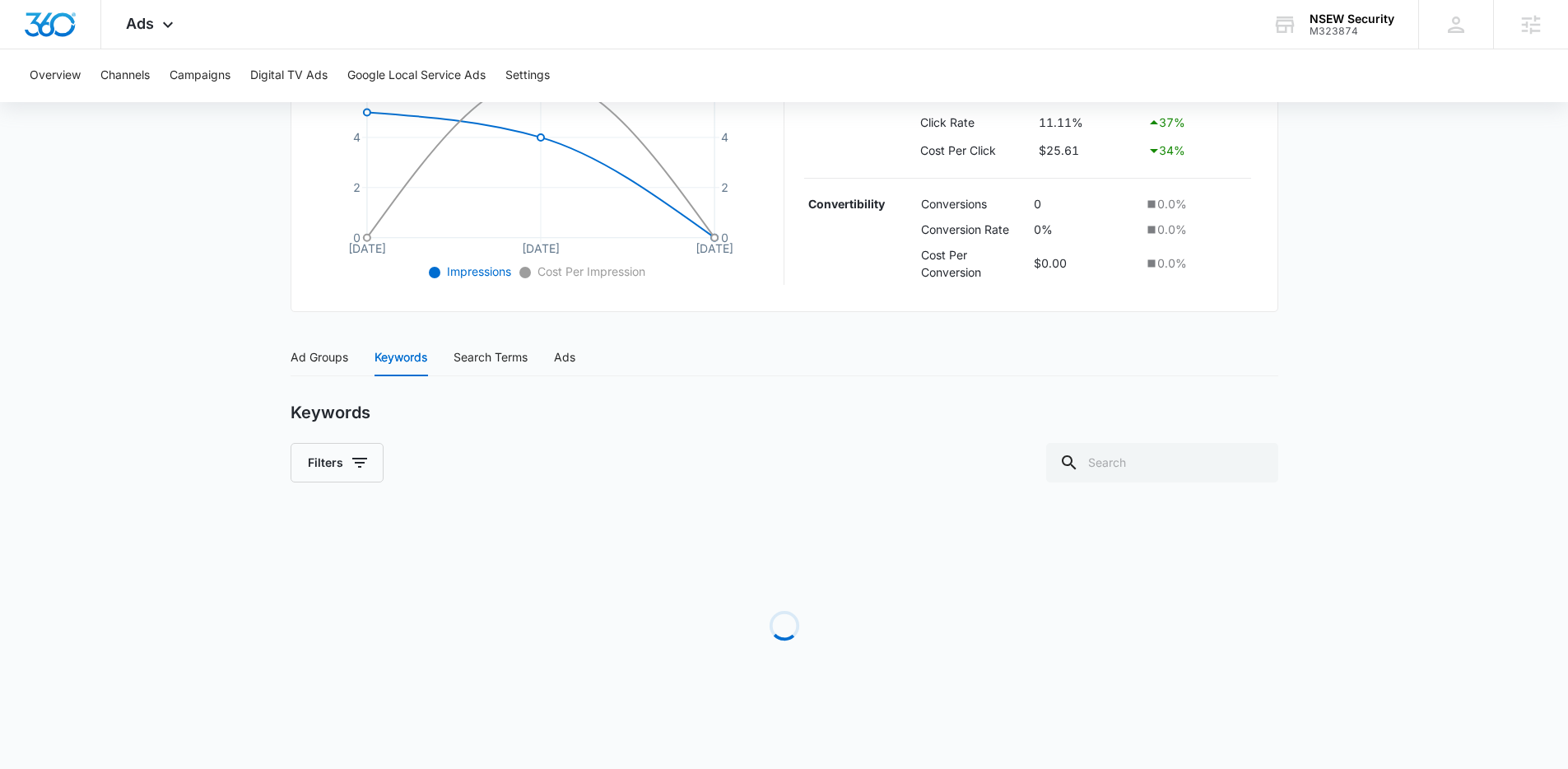
scroll to position [447, 0]
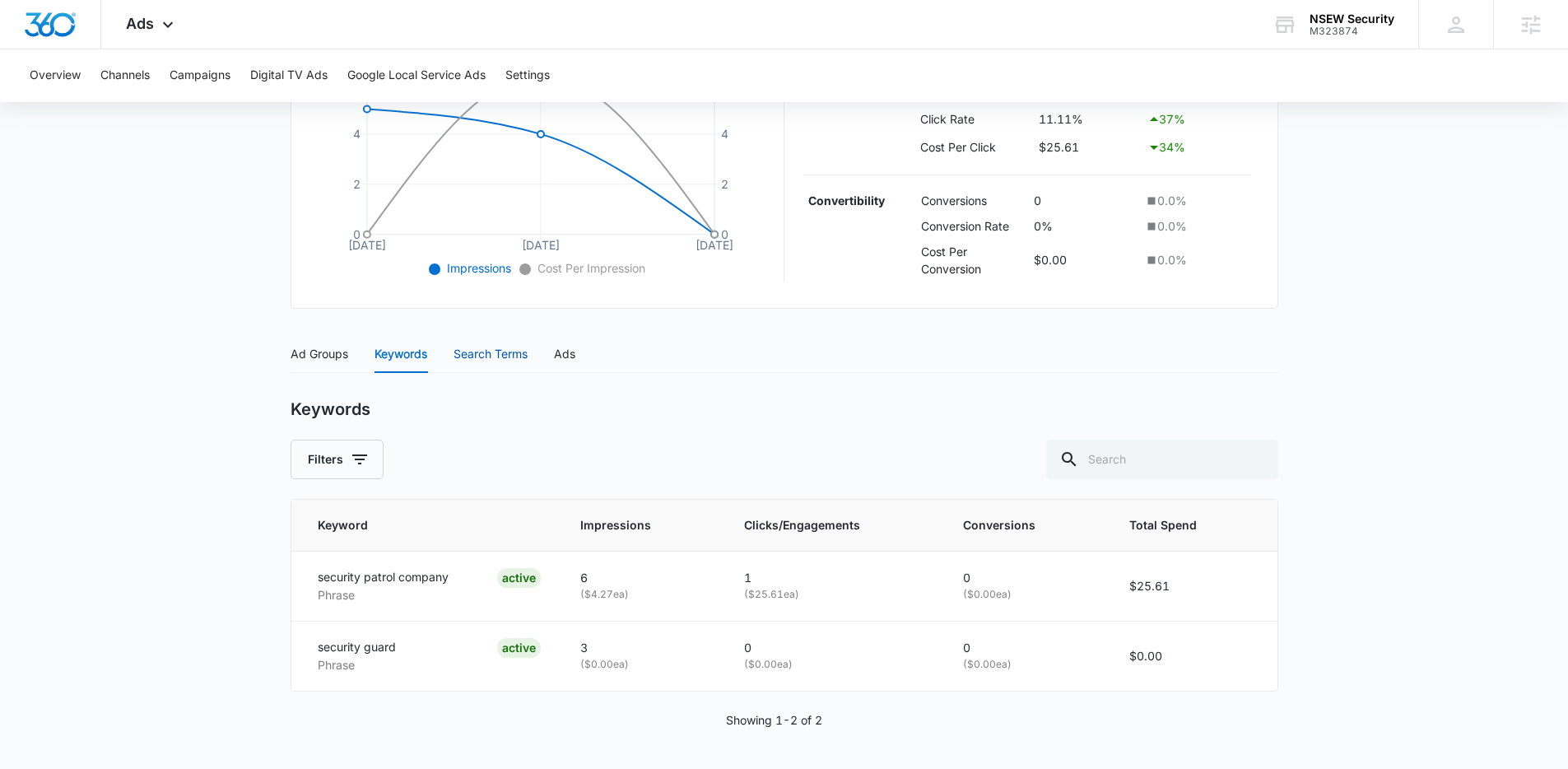
click at [521, 356] on div "Search Terms" at bounding box center [490, 354] width 74 height 18
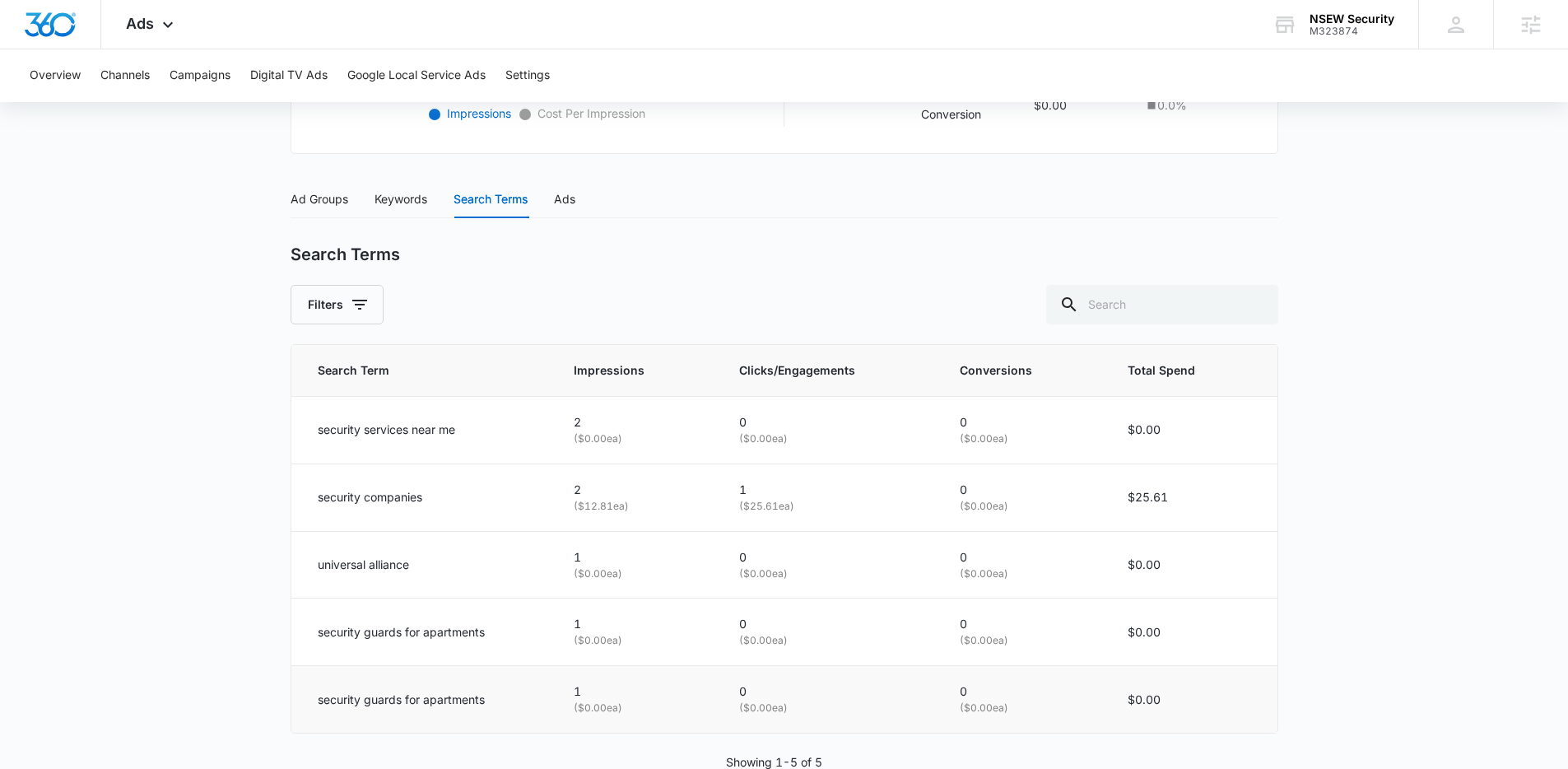
scroll to position [618, 0]
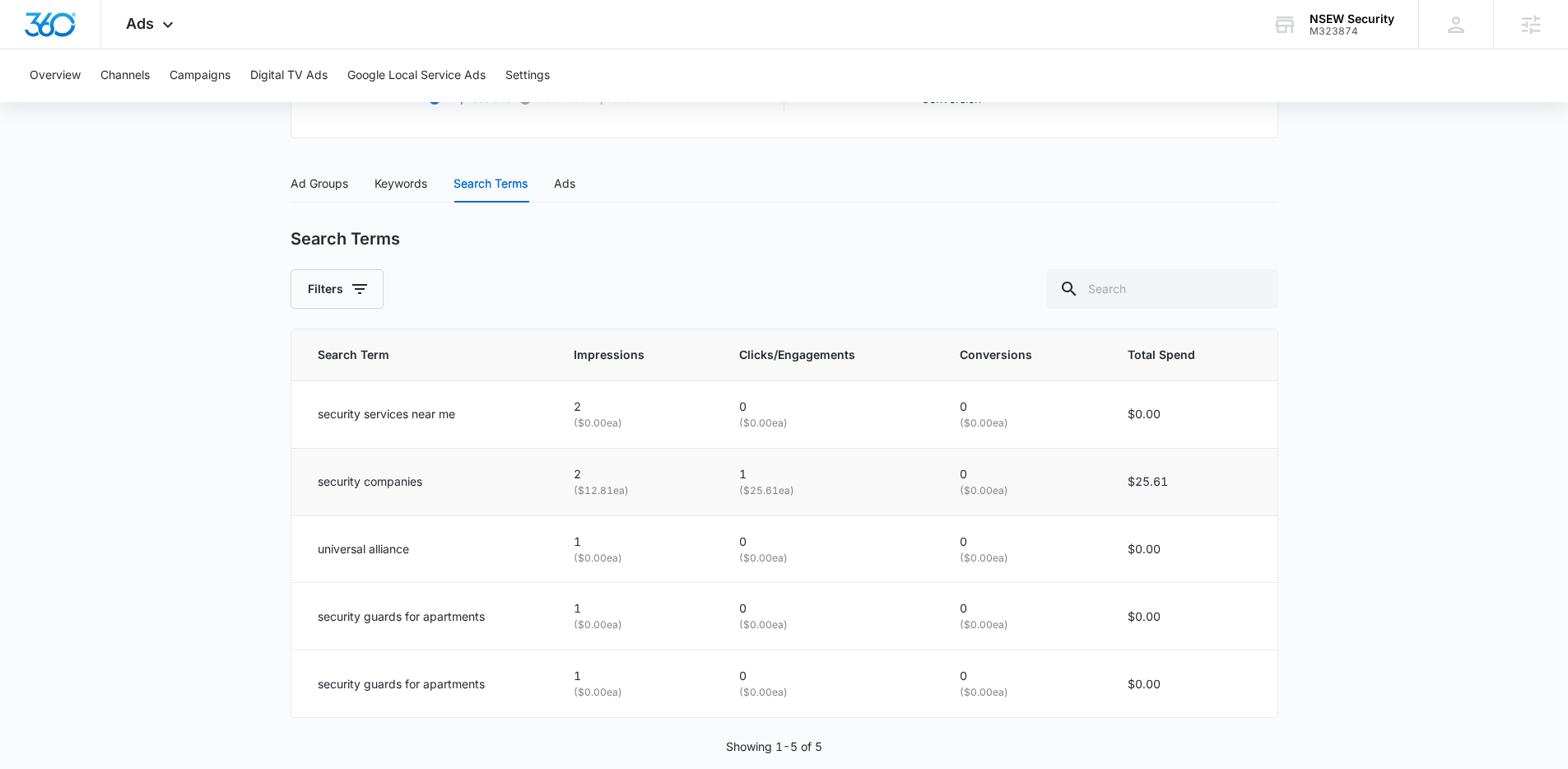
drag, startPoint x: 1250, startPoint y: 547, endPoint x: 1043, endPoint y: 498, distance: 212.7
click at [1043, 498] on tbody "security services near me 2 ( $0.00 ea) 0 ( $0.00 ea) 0 ( $0.00 ea) $0.00 secur…" at bounding box center [785, 548] width 986 height 336
click at [1119, 553] on td "$0.00" at bounding box center [1192, 549] width 170 height 68
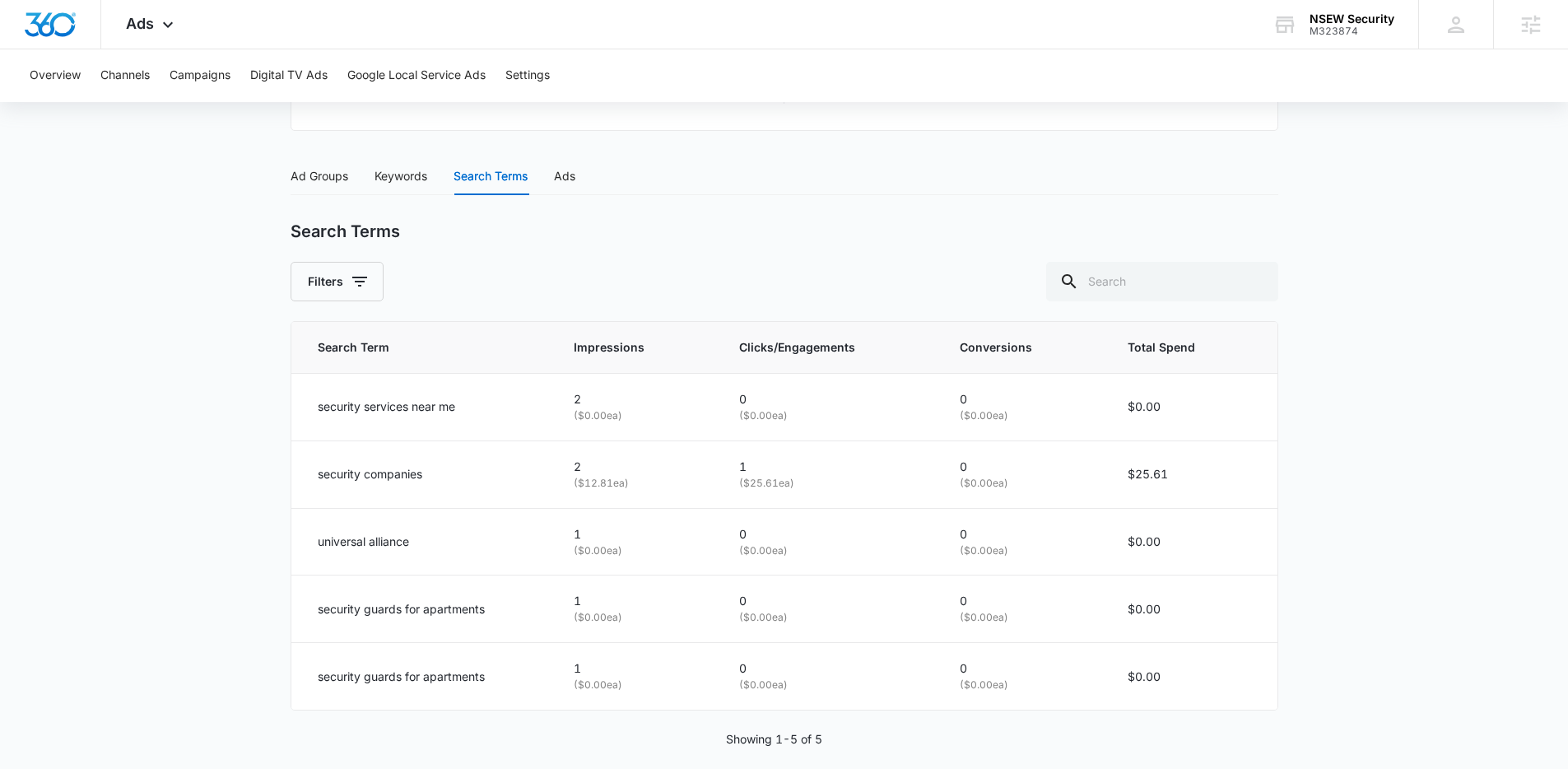
scroll to position [626, 0]
click at [420, 173] on div "Keywords" at bounding box center [400, 175] width 53 height 18
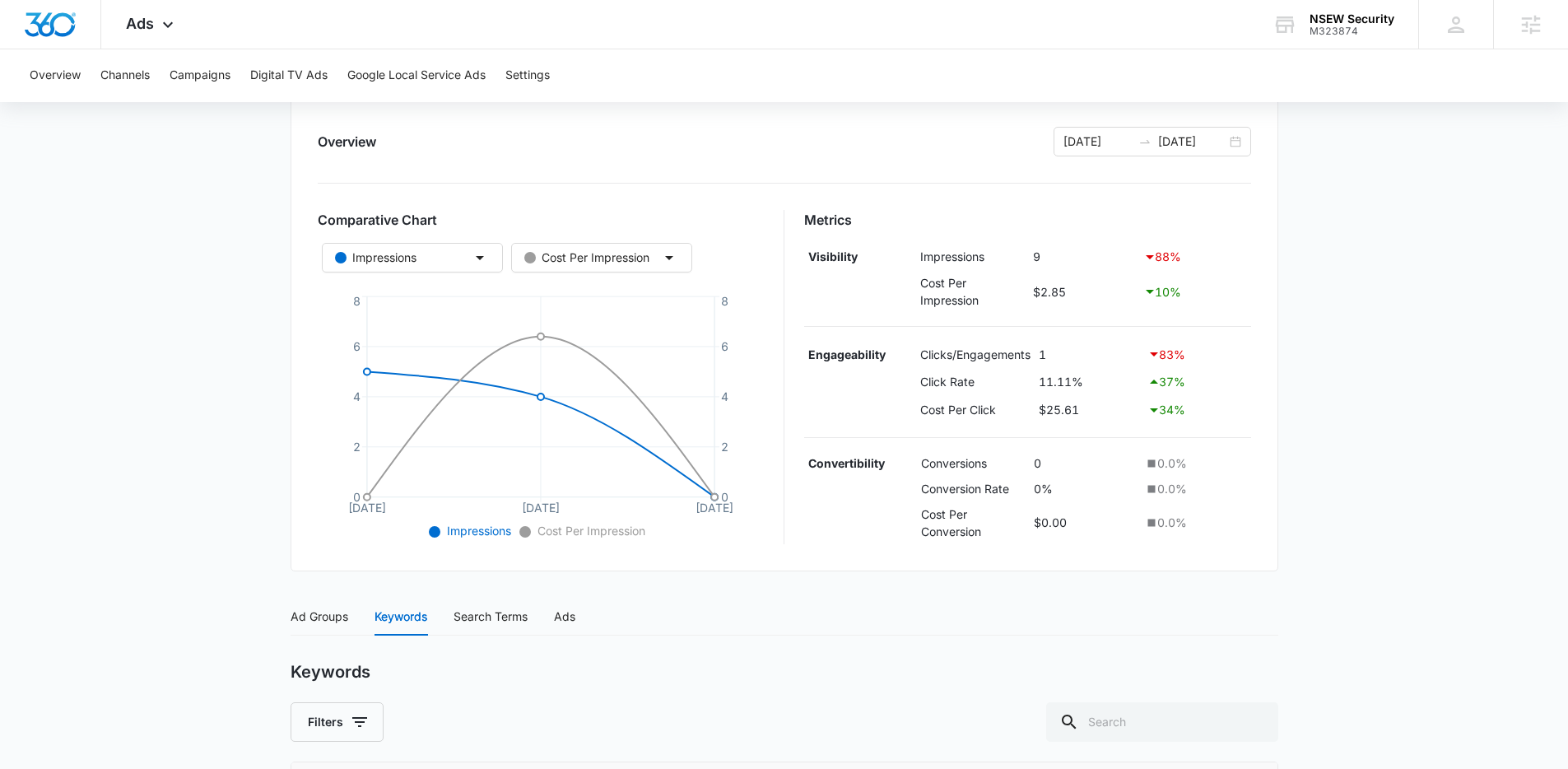
scroll to position [0, 0]
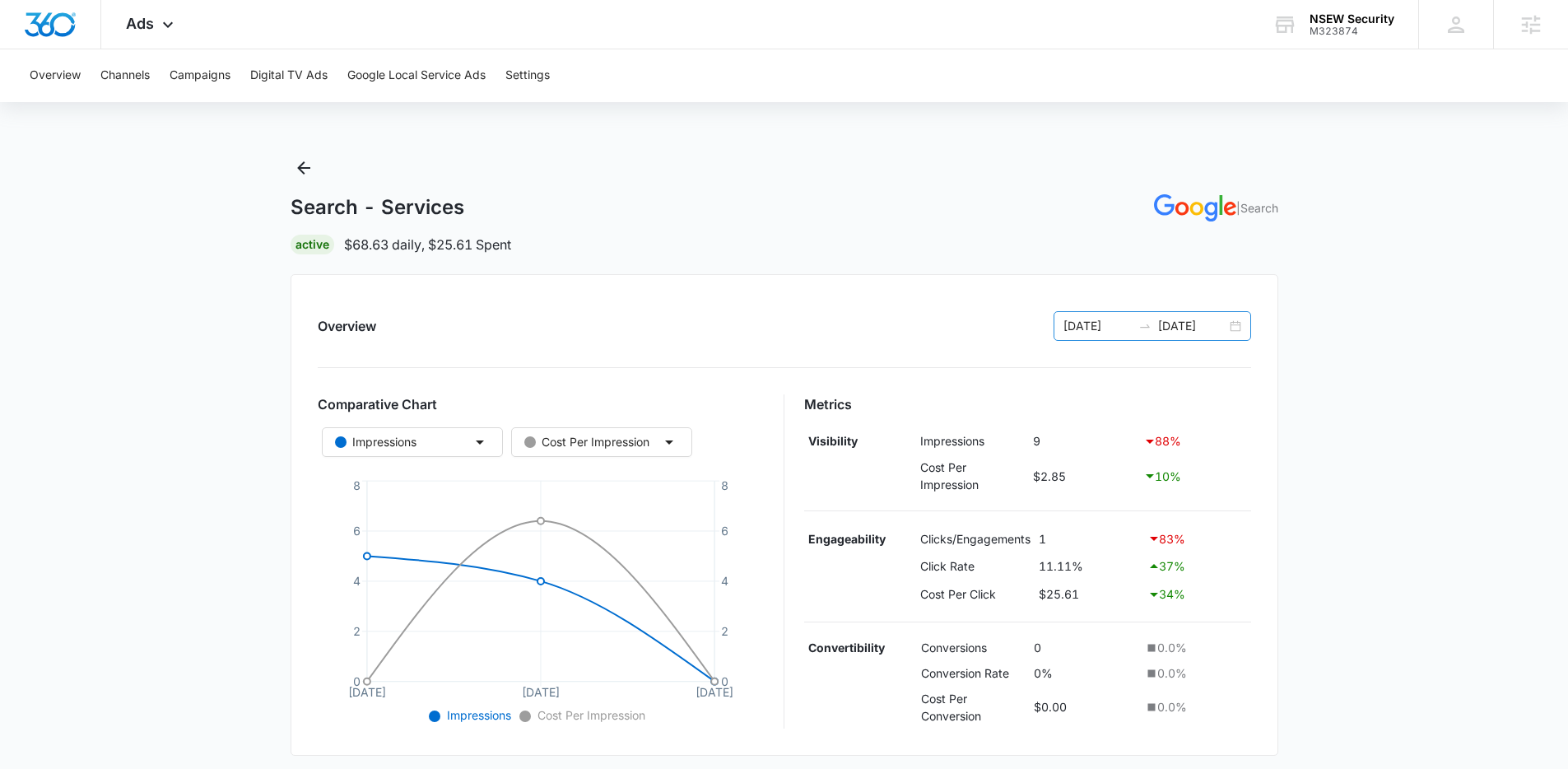
click at [1238, 328] on div "10/07/2025 10/09/2025" at bounding box center [1152, 326] width 198 height 29
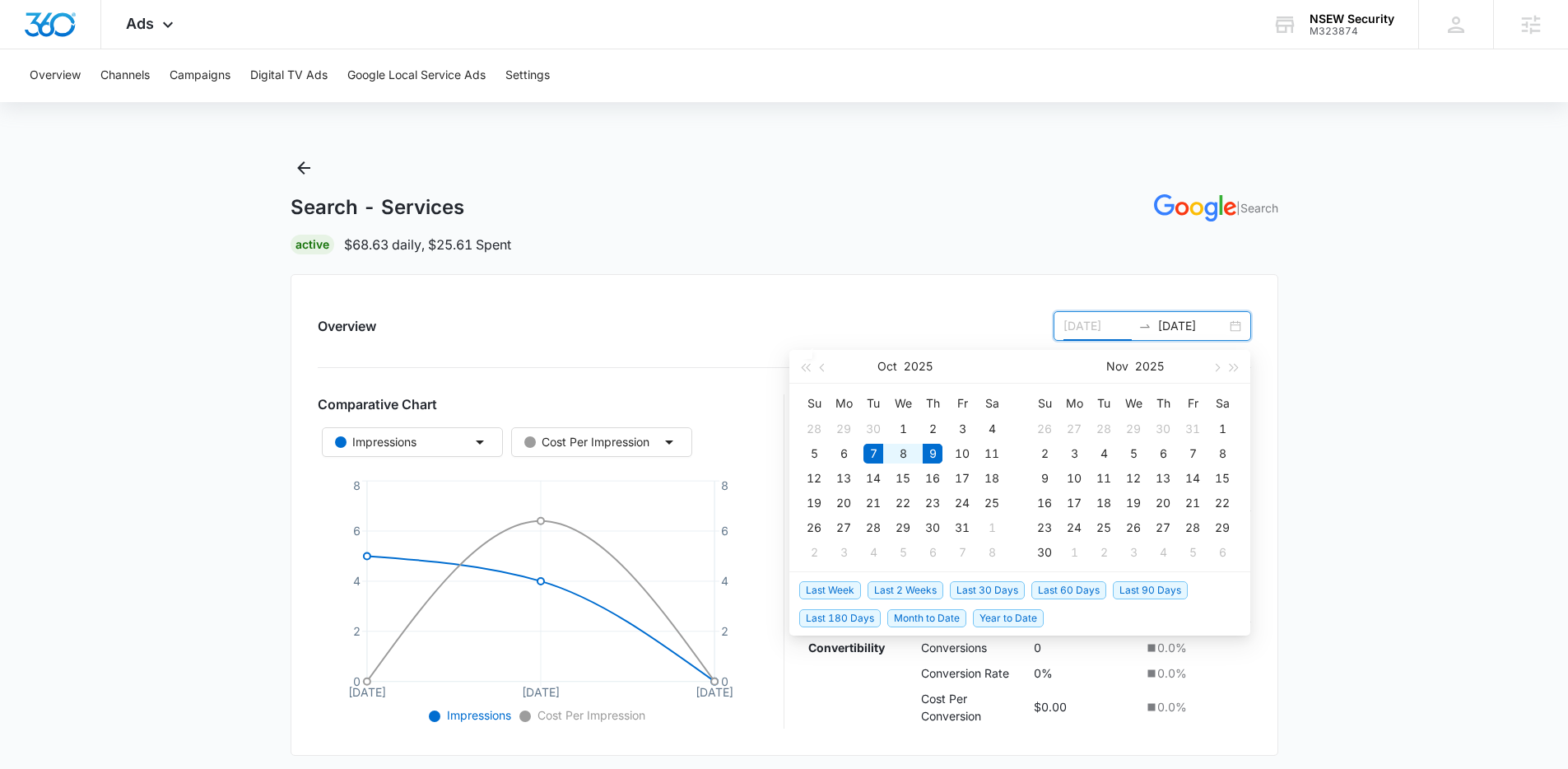
type input "10/07/2025"
click at [987, 594] on span "Last 30 Days" at bounding box center [988, 590] width 75 height 18
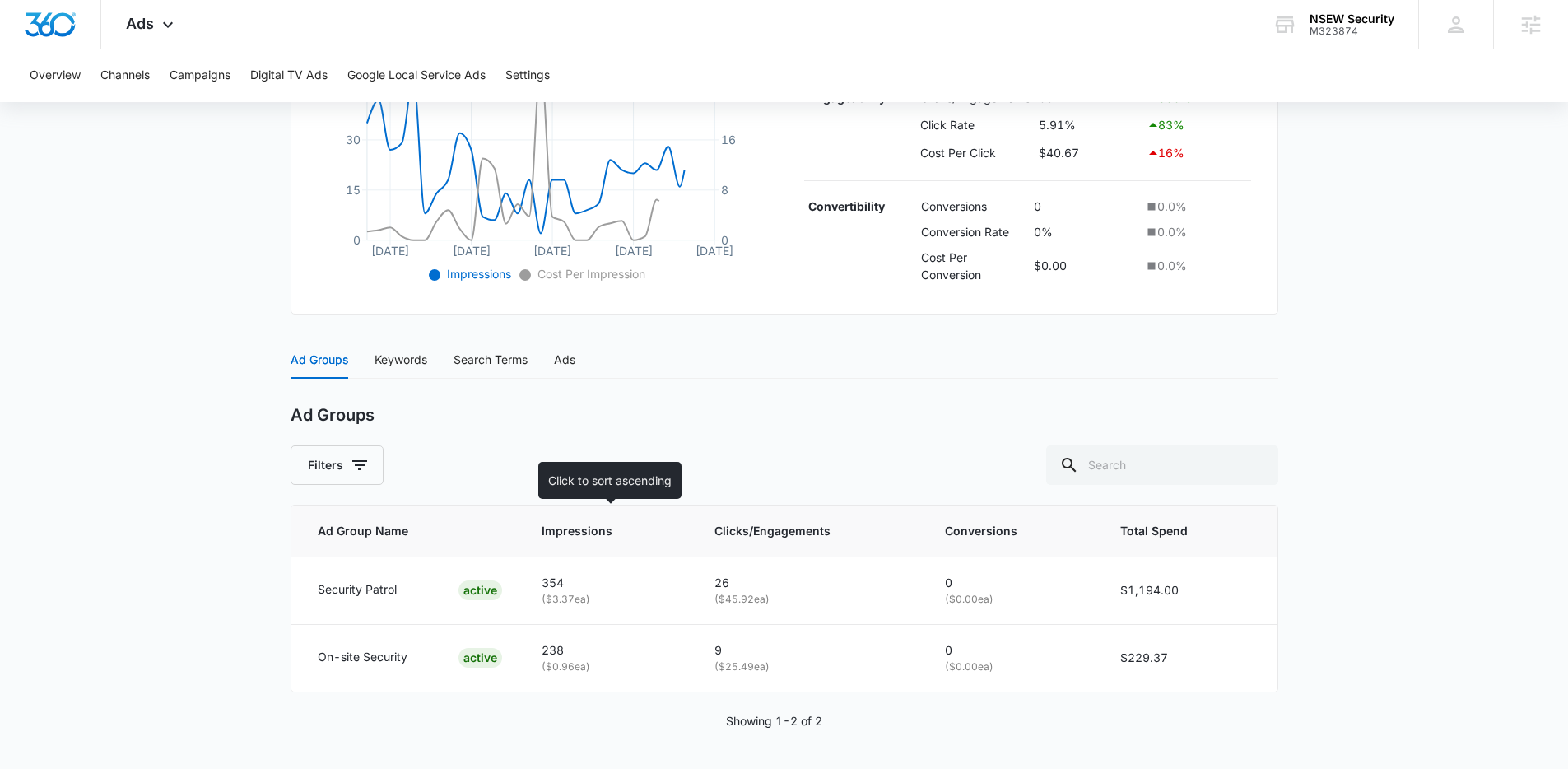
scroll to position [442, 0]
click at [391, 360] on div "Keywords" at bounding box center [400, 359] width 53 height 18
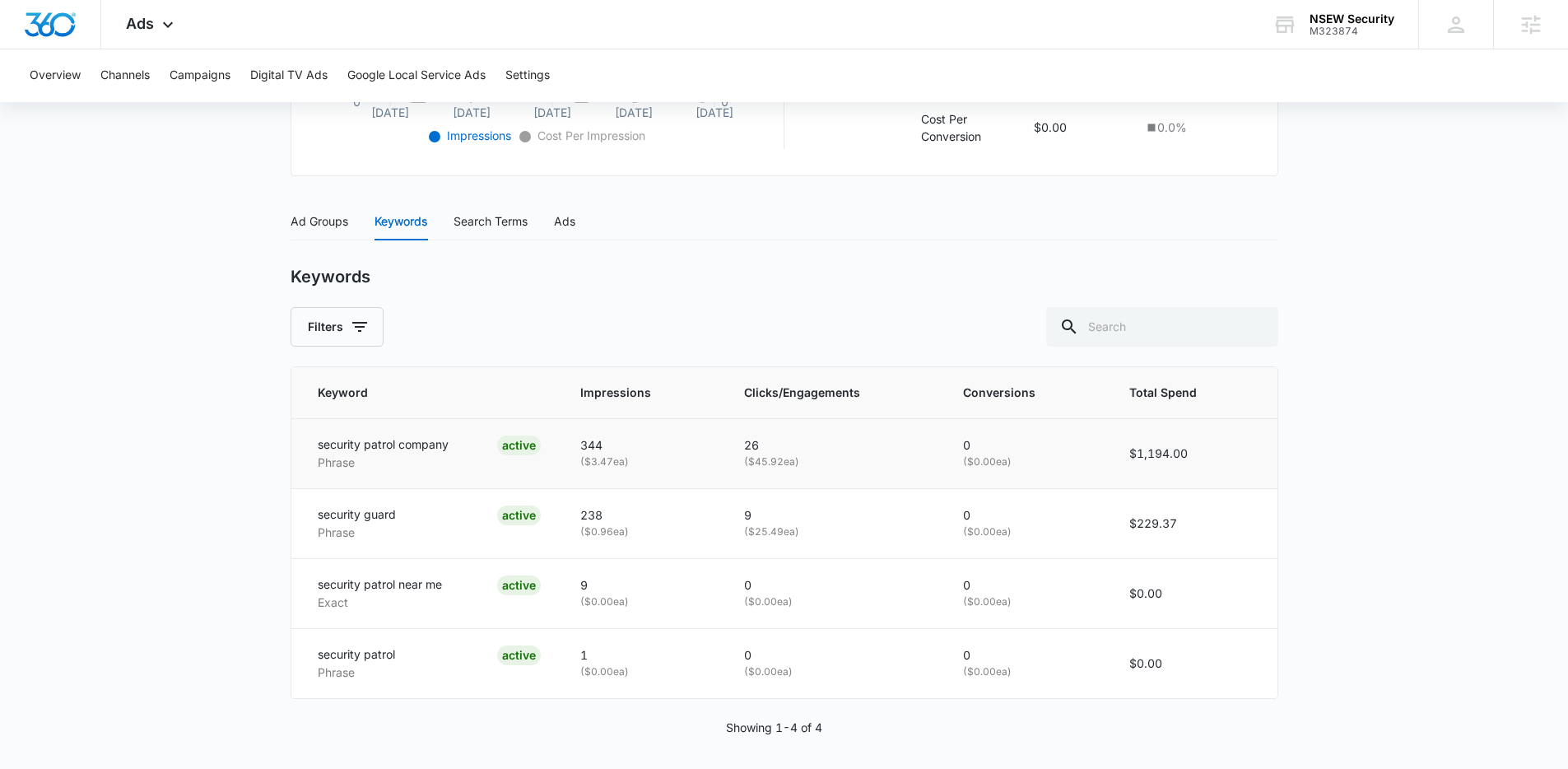
scroll to position [587, 0]
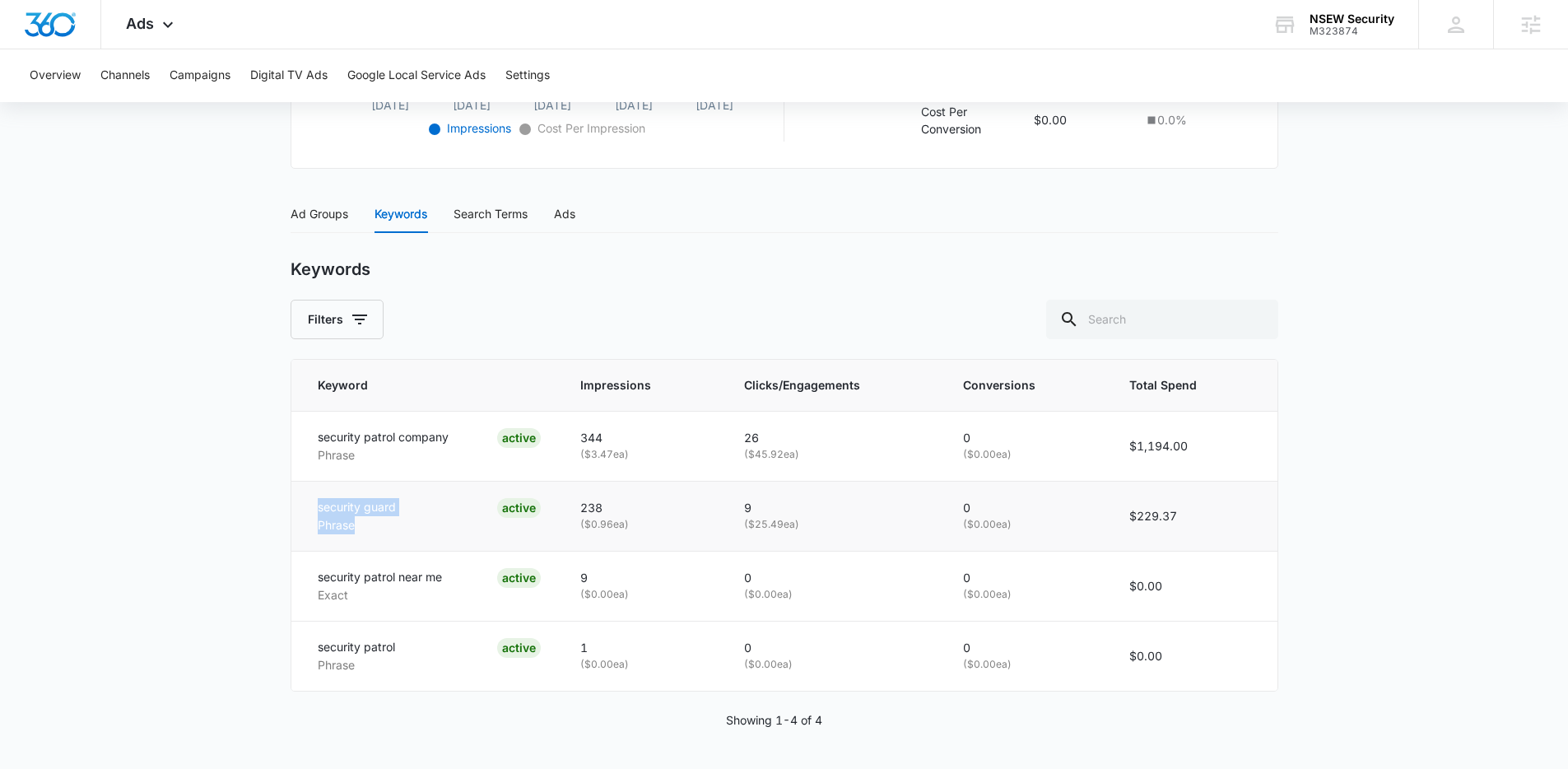
drag, startPoint x: 367, startPoint y: 529, endPoint x: 296, endPoint y: 501, distance: 76.3
click at [296, 501] on td "security guard Phrase ACTIVE" at bounding box center [426, 515] width 270 height 70
click at [255, 559] on main "Search - Services | Search Active $68.63 daily , $1,423.40 Spent Overview 09/08…" at bounding box center [784, 168] width 1568 height 1202
drag, startPoint x: 435, startPoint y: 448, endPoint x: 322, endPoint y: 433, distance: 114.0
click at [322, 433] on div "security patrol company Phrase" at bounding box center [383, 446] width 131 height 36
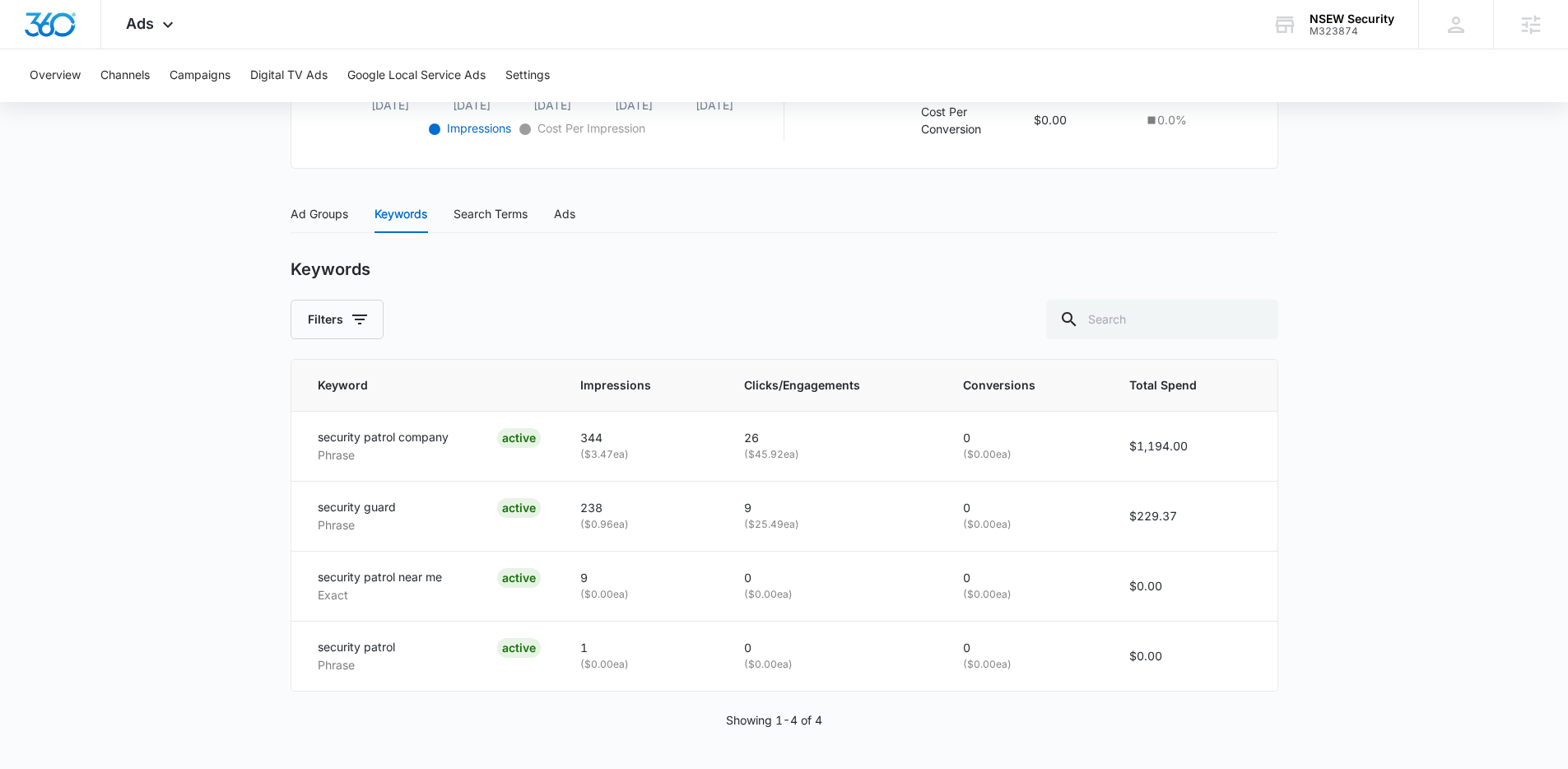
click at [666, 310] on div "Filters" at bounding box center [785, 320] width 988 height 39
click at [505, 215] on div "Search Terms" at bounding box center [490, 214] width 74 height 18
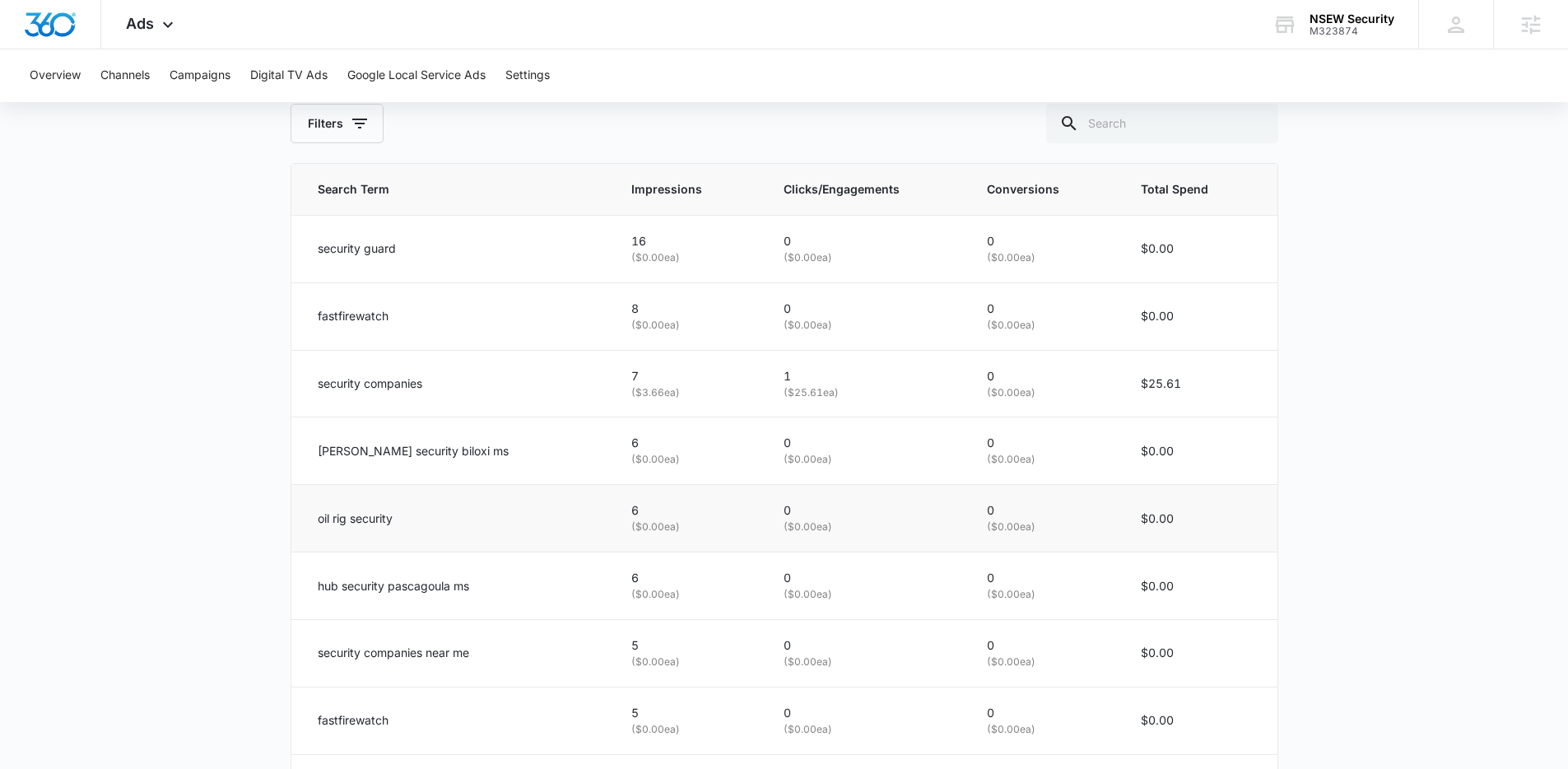
scroll to position [792, 0]
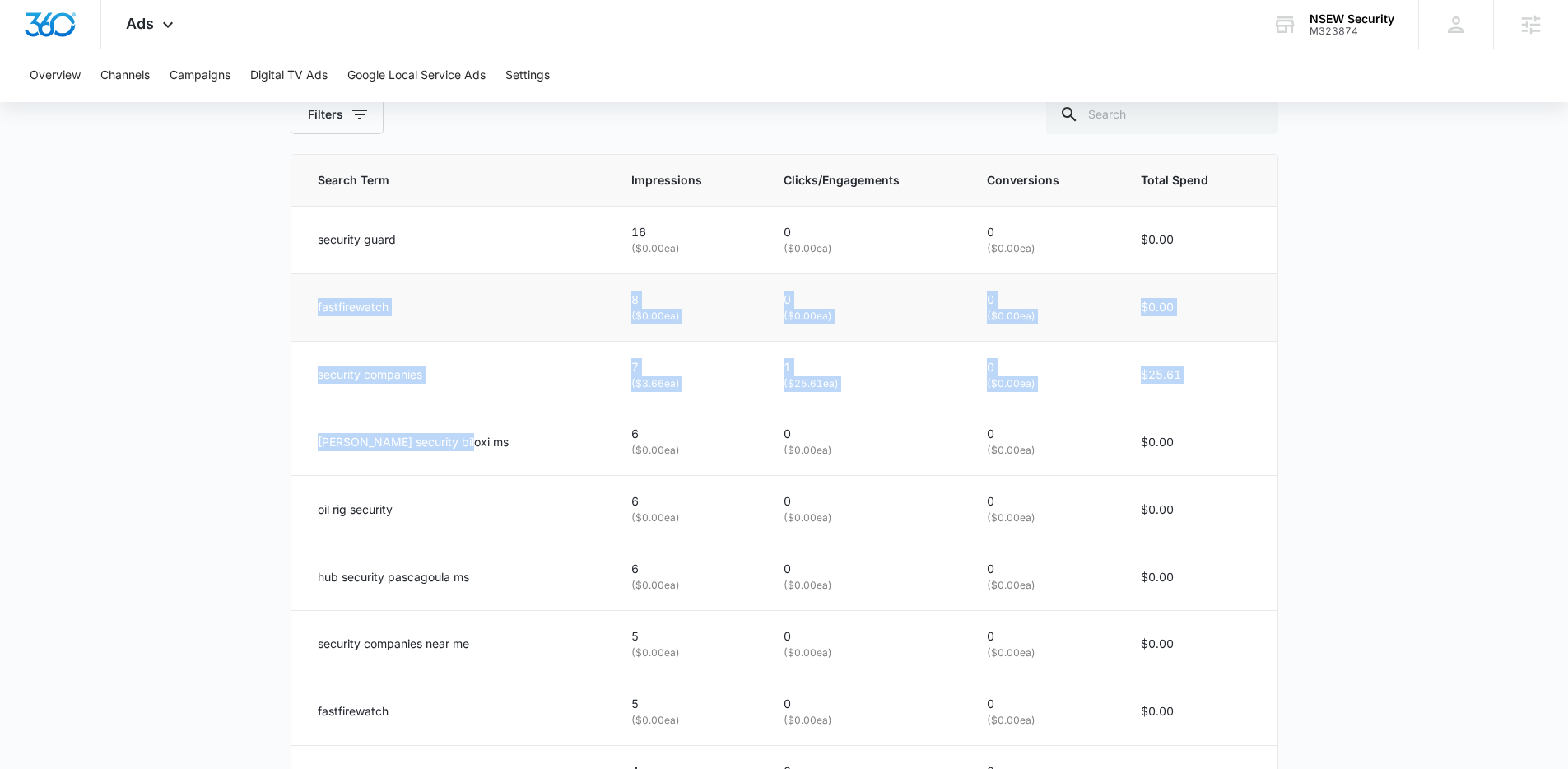
drag, startPoint x: 482, startPoint y: 458, endPoint x: 303, endPoint y: 293, distance: 243.4
click at [304, 297] on tbody "security guard 16 ( $0.00 ea) 0 ( $0.00 ea) 0 ( $0.00 ea) $0.00 fastfirewatch 8…" at bounding box center [785, 542] width 986 height 674
click at [313, 292] on td "fastfirewatch" at bounding box center [452, 307] width 320 height 68
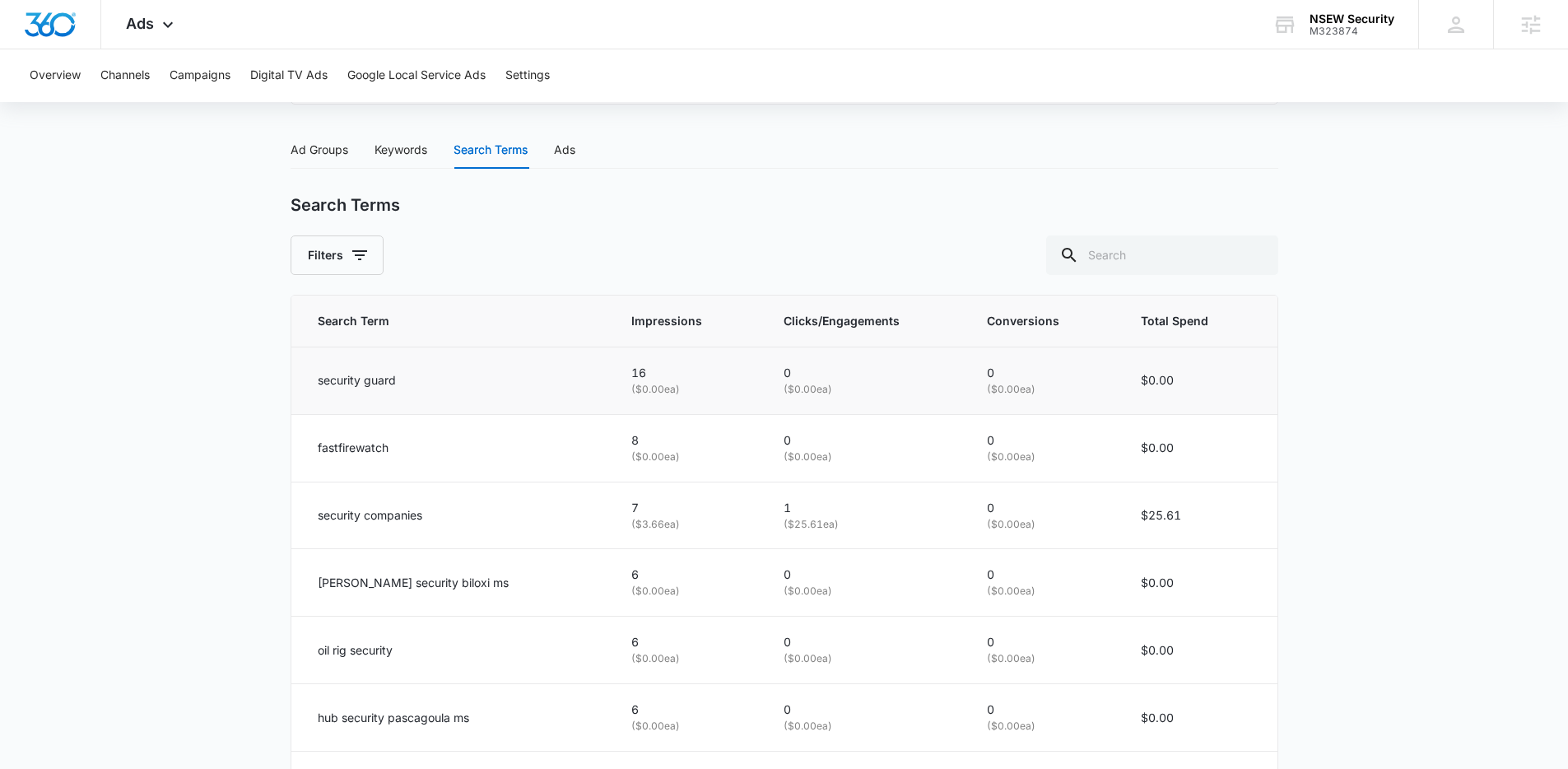
scroll to position [647, 0]
click at [341, 154] on div "Ad Groups" at bounding box center [319, 154] width 58 height 18
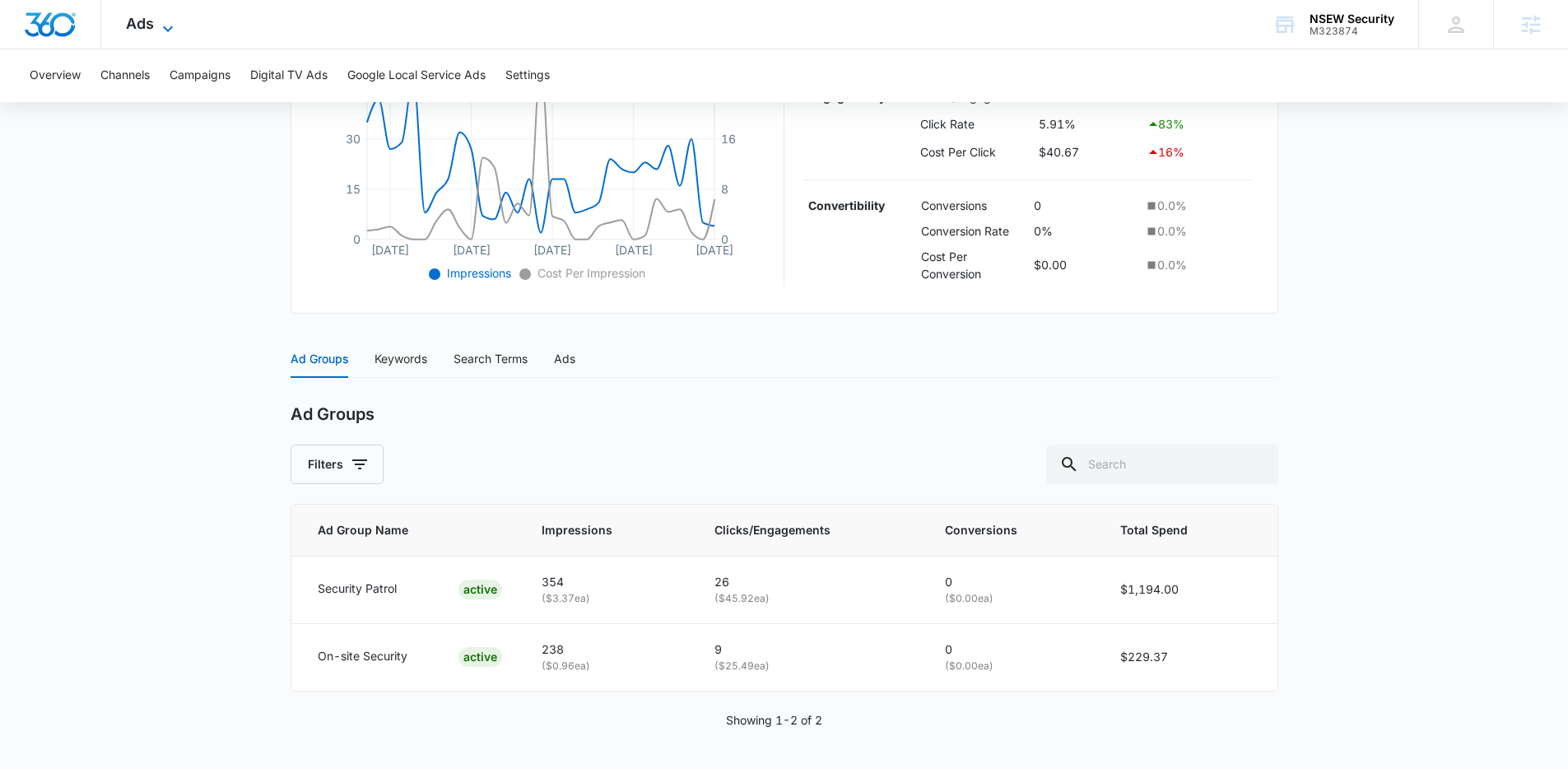
click at [161, 32] on icon at bounding box center [168, 28] width 20 height 20
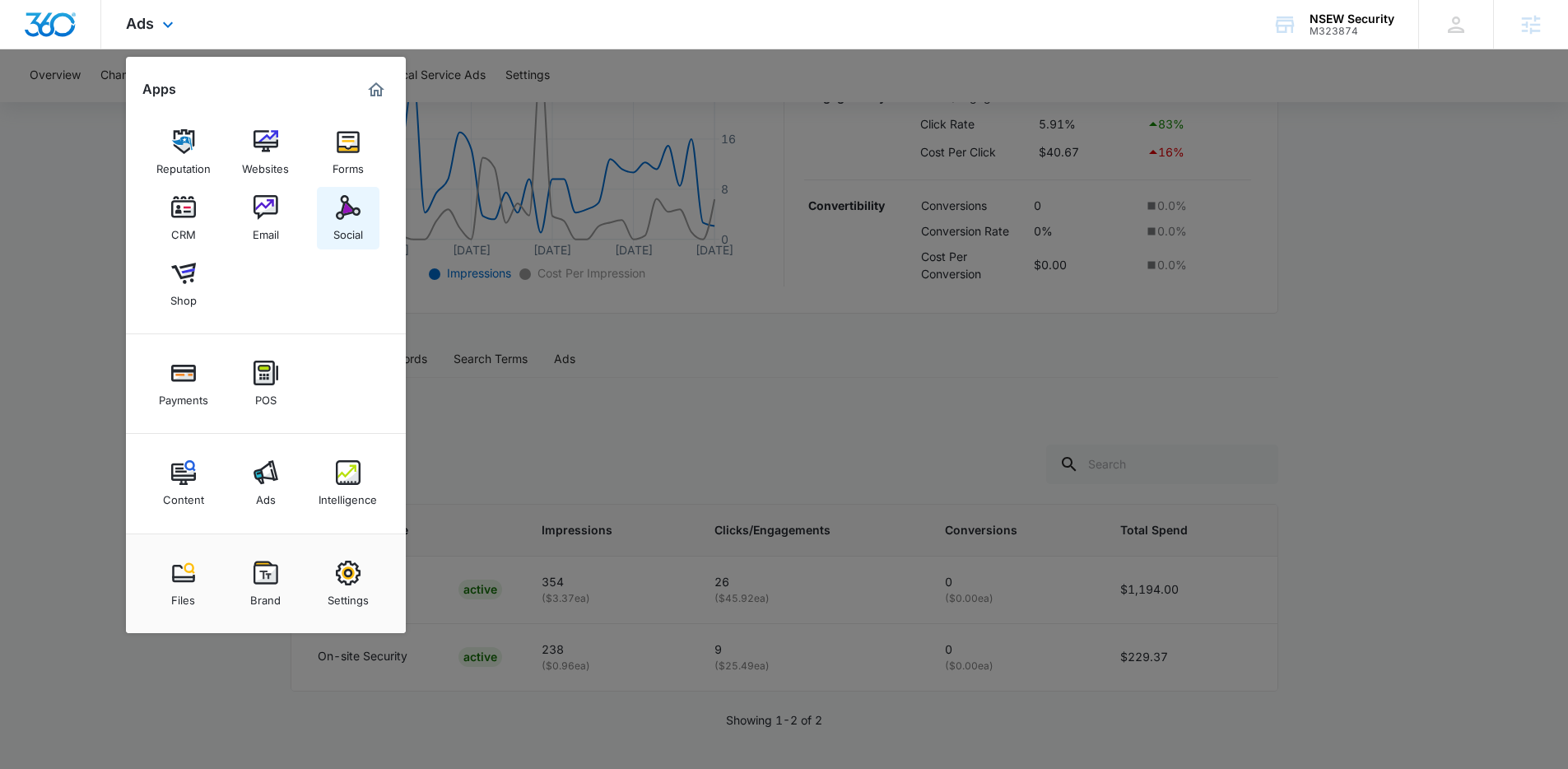
click at [374, 223] on link "Social" at bounding box center [348, 218] width 62 height 62
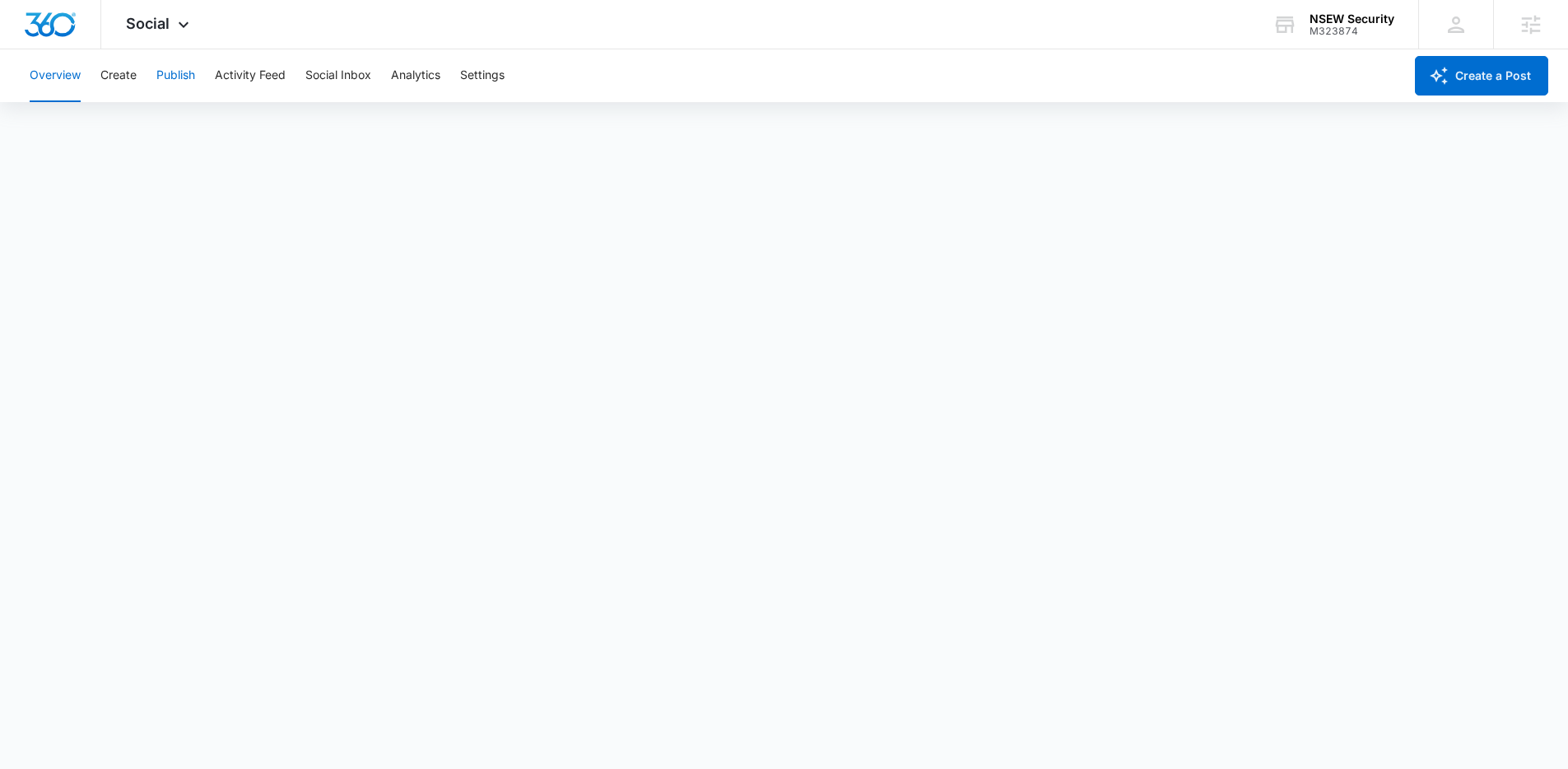
click at [178, 67] on button "Publish" at bounding box center [175, 76] width 38 height 53
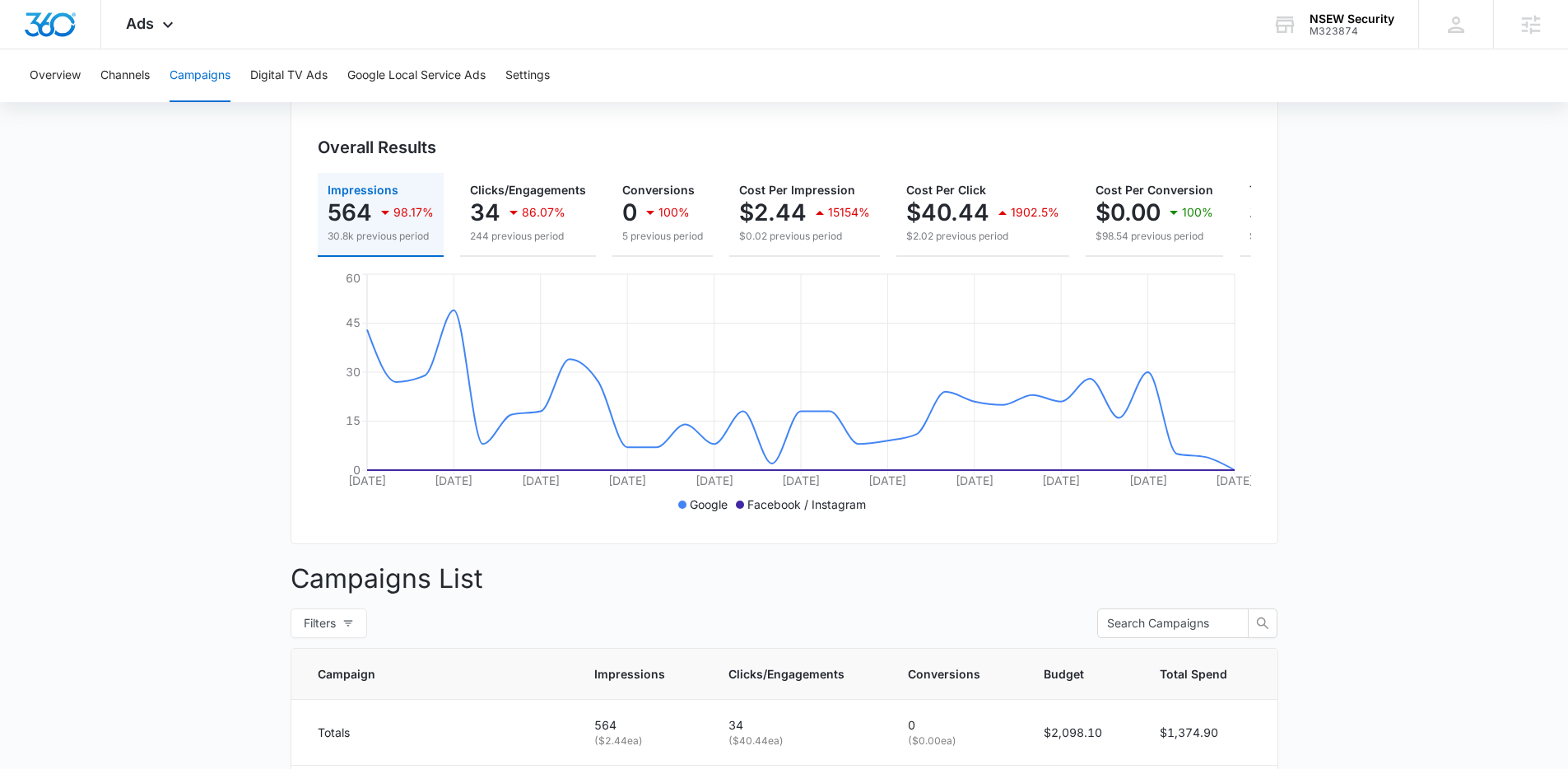
scroll to position [417, 0]
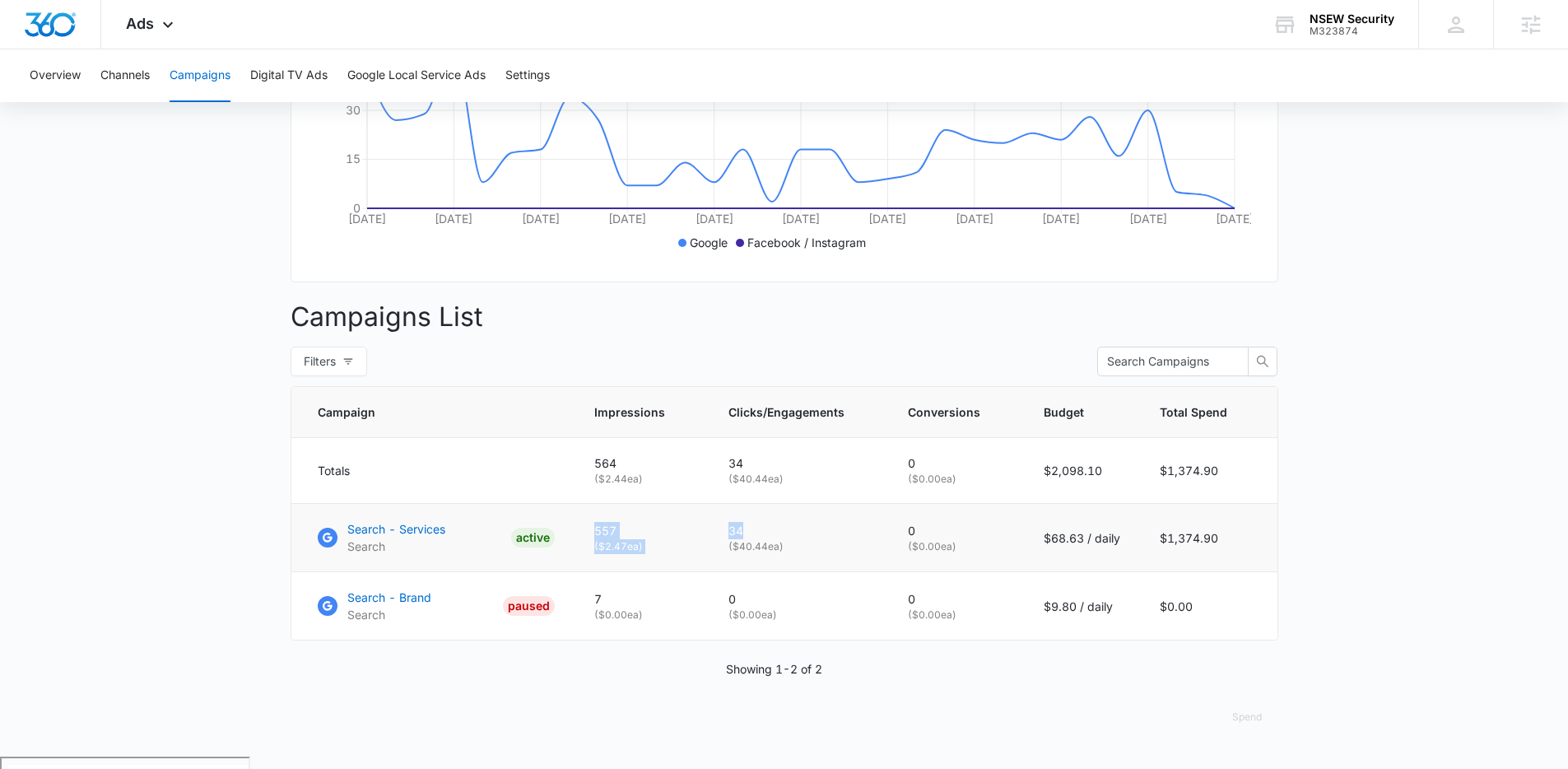
drag, startPoint x: 804, startPoint y: 552, endPoint x: 592, endPoint y: 539, distance: 212.4
click at [592, 539] on tr "Search - Services Search ACTIVE 557 ( $2.47 ea) 34 ( $40.44 ea) 0 ( $0.00 ea) $…" at bounding box center [785, 538] width 986 height 69
click at [573, 522] on td "Search - Services Search ACTIVE" at bounding box center [433, 538] width 283 height 69
drag, startPoint x: 1085, startPoint y: 554, endPoint x: 1038, endPoint y: 552, distance: 47.0
click at [1038, 552] on td "$68.63 / daily" at bounding box center [1082, 538] width 116 height 69
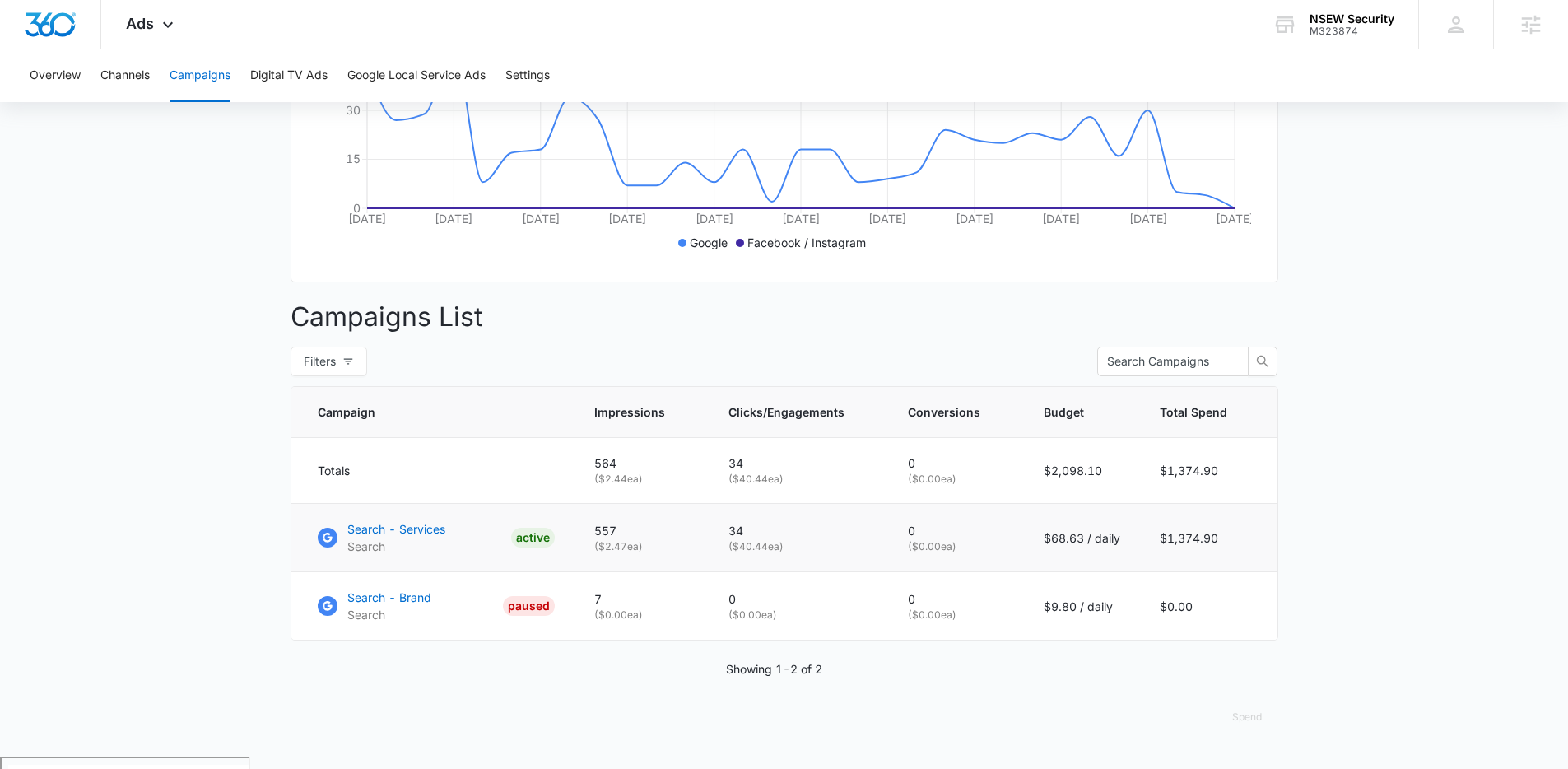
click at [1257, 545] on td "$1,374.90" at bounding box center [1208, 538] width 138 height 69
drag, startPoint x: 1136, startPoint y: 553, endPoint x: 1030, endPoint y: 543, distance: 106.5
click at [1030, 543] on td "$68.63 / daily" at bounding box center [1082, 538] width 116 height 69
drag, startPoint x: 1249, startPoint y: 551, endPoint x: 1173, endPoint y: 552, distance: 76.0
click at [1173, 552] on td "$1,374.90" at bounding box center [1208, 538] width 138 height 69
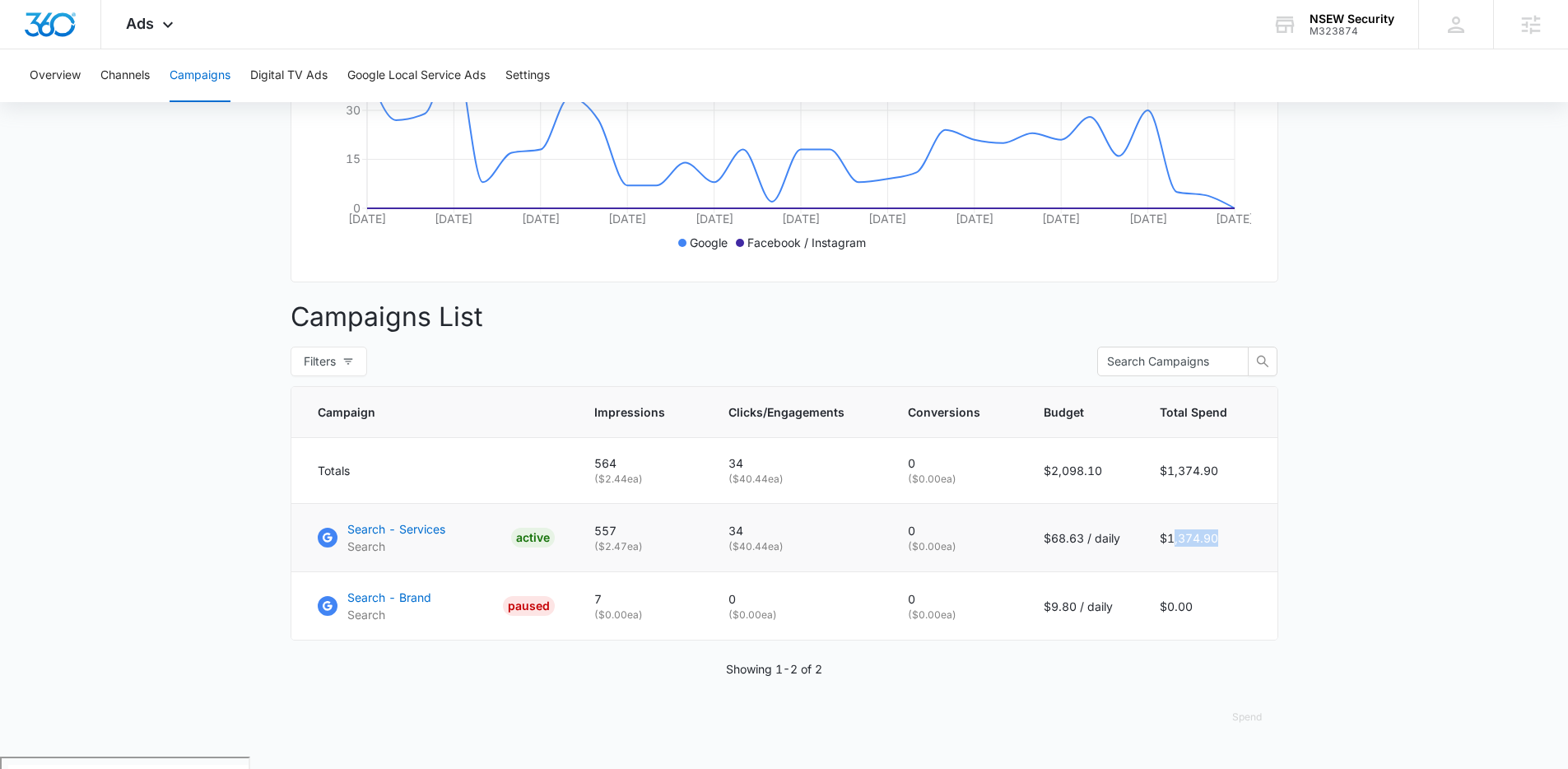
drag, startPoint x: 1121, startPoint y: 554, endPoint x: 1010, endPoint y: 554, distance: 111.0
click at [1010, 554] on tr "Search - Services Search ACTIVE 557 ( $2.47 ea) 34 ( $40.44 ea) 0 ( $0.00 ea) $…" at bounding box center [785, 538] width 986 height 69
drag, startPoint x: 1225, startPoint y: 544, endPoint x: 1161, endPoint y: 548, distance: 64.1
click at [1161, 548] on td "$1,374.90" at bounding box center [1208, 538] width 138 height 69
click at [1056, 534] on td "$68.63 / daily" at bounding box center [1082, 538] width 116 height 69
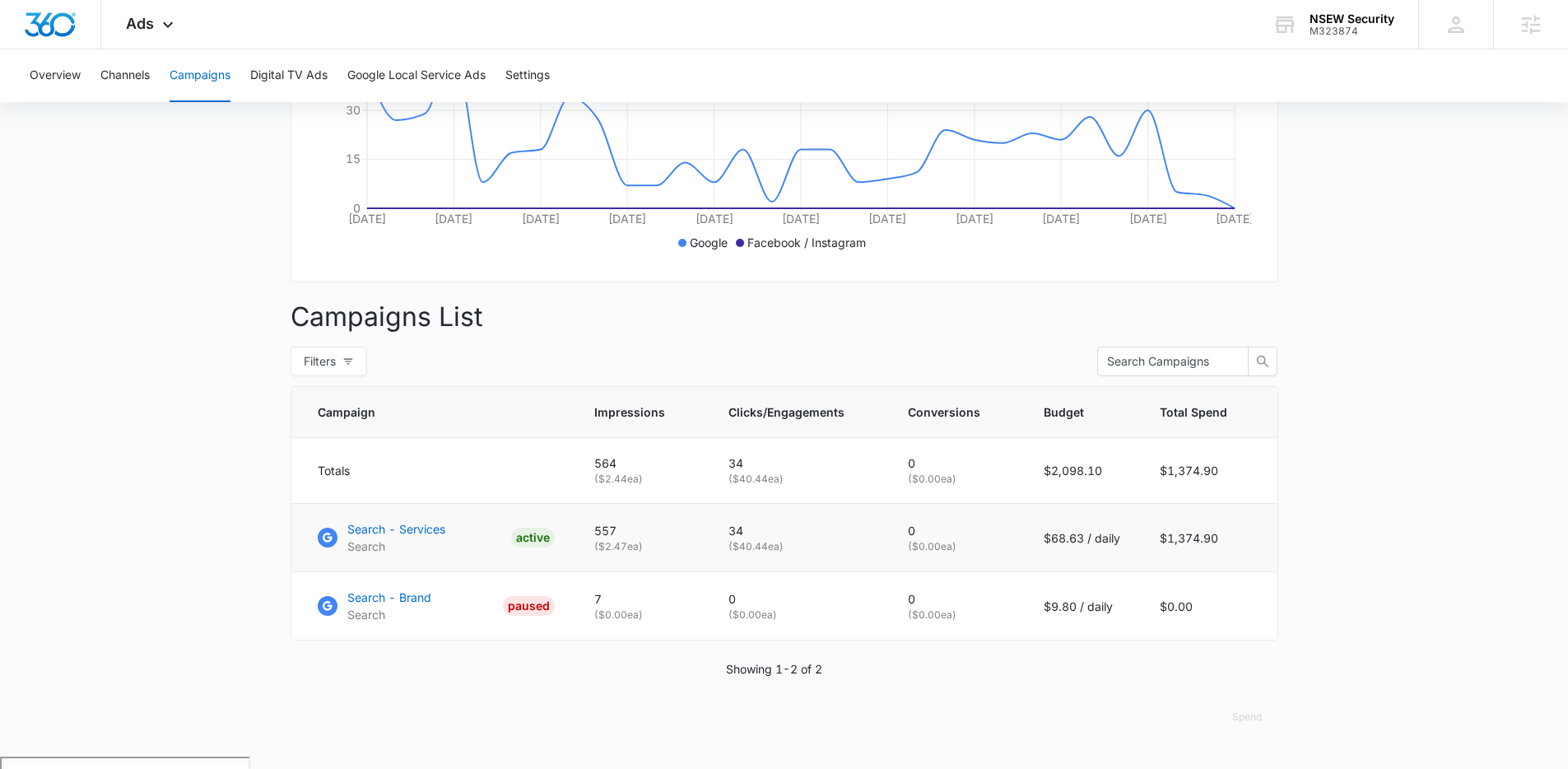
drag, startPoint x: 788, startPoint y: 552, endPoint x: 585, endPoint y: 537, distance: 203.6
click at [585, 537] on tr "Search - Services Search ACTIVE 557 ( $2.47 ea) 34 ( $40.44 ea) 0 ( $0.00 ea) $…" at bounding box center [785, 538] width 986 height 69
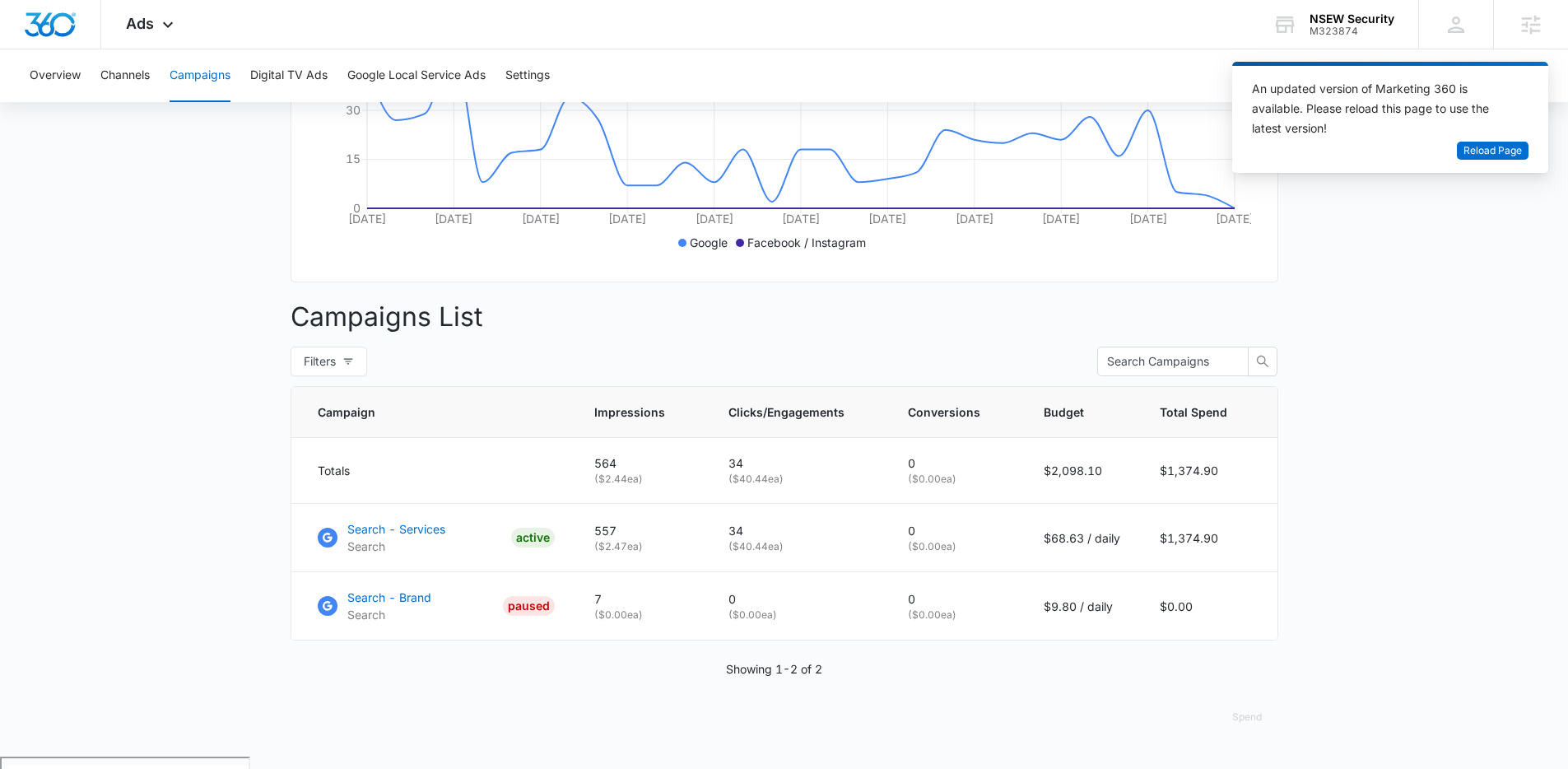
click at [699, 376] on div "Filters" at bounding box center [785, 361] width 988 height 29
drag, startPoint x: 1238, startPoint y: 556, endPoint x: 1158, endPoint y: 553, distance: 80.1
click at [1158, 553] on td "$1,374.90" at bounding box center [1208, 538] width 138 height 69
click at [174, 11] on div "Ads Apps Reputation Websites Forms CRM Email Social Shop Payments POS Content A…" at bounding box center [152, 24] width 101 height 49
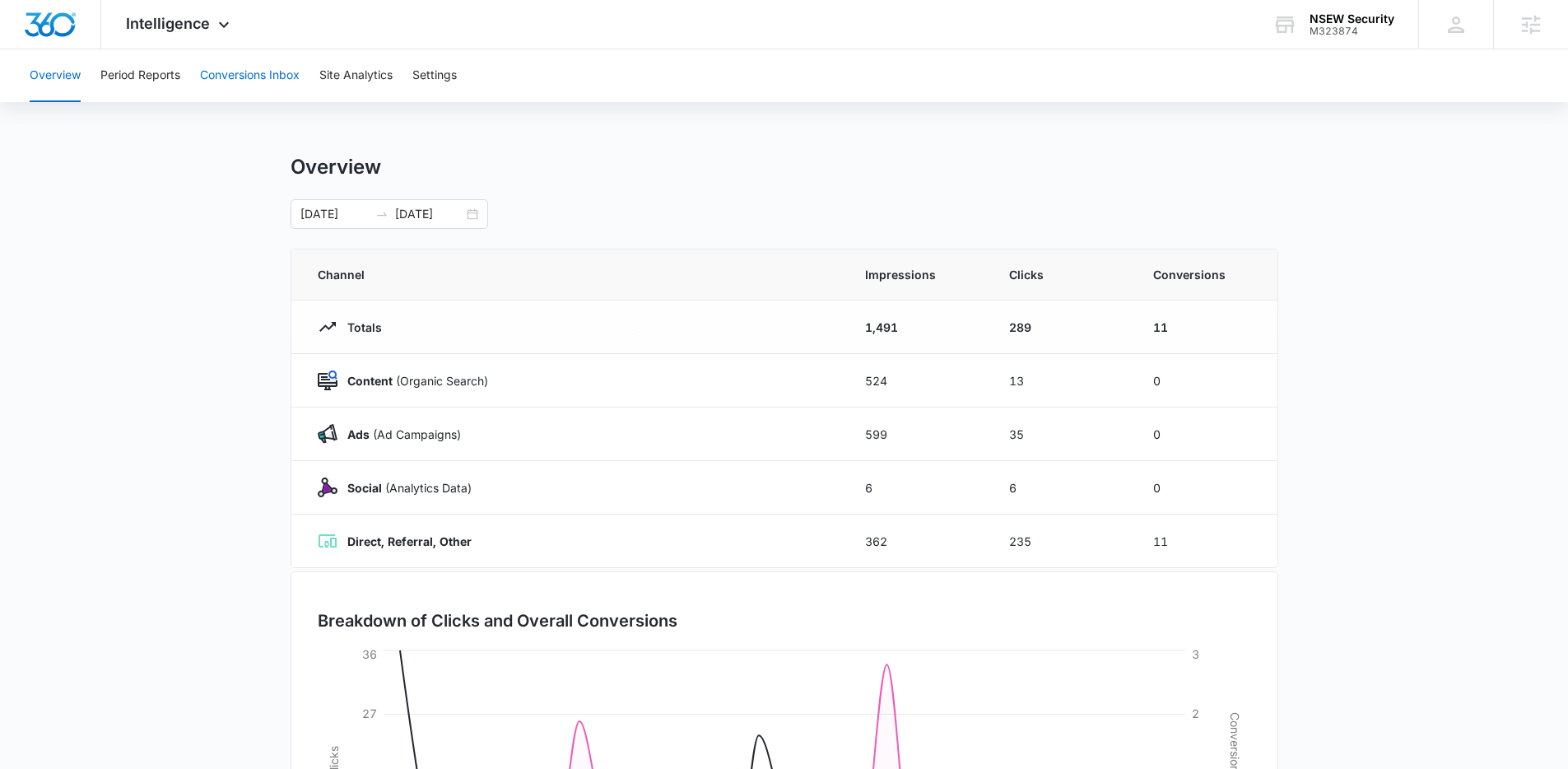
click at [234, 77] on button "Conversions Inbox" at bounding box center [250, 76] width 100 height 53
